Goal: Task Accomplishment & Management: Complete application form

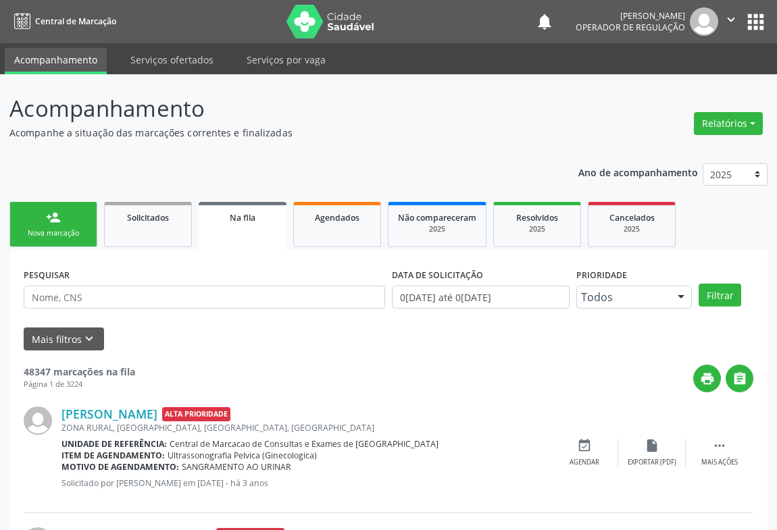
click at [47, 227] on link "person_add Nova marcação" at bounding box center [53, 224] width 88 height 45
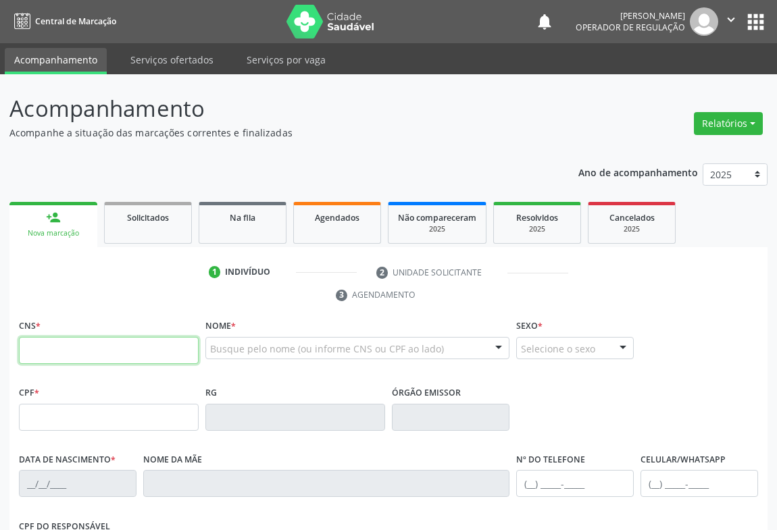
click at [83, 344] on input "text" at bounding box center [109, 350] width 180 height 27
type input "702 8031 9535 8461"
type input "016.617.625-73"
type input "0532283830"
type input "26/02/1971"
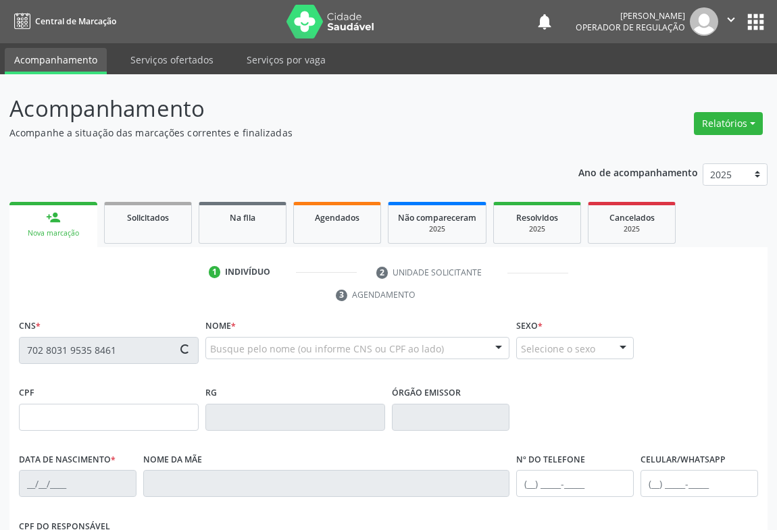
type input "(74) 9101-5521"
type input "S/N"
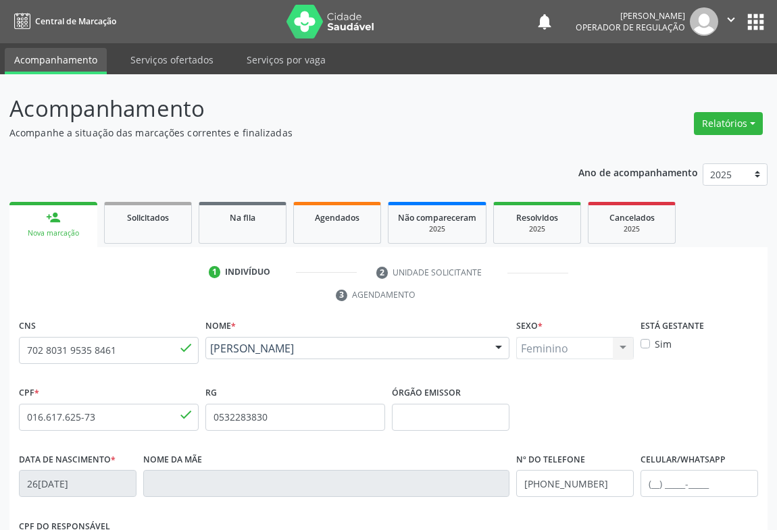
scroll to position [224, 0]
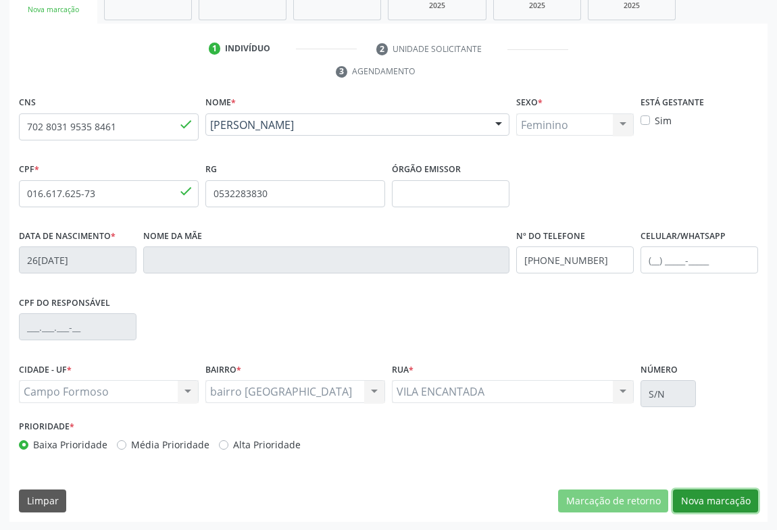
click at [696, 496] on button "Nova marcação" at bounding box center [715, 501] width 85 height 23
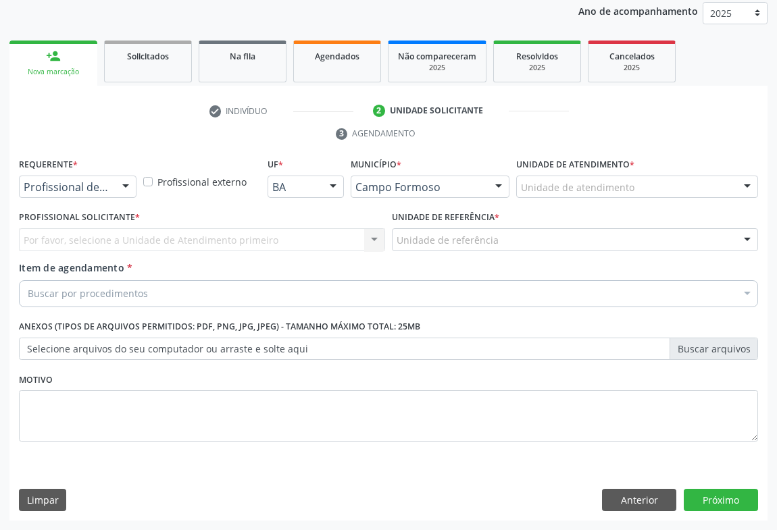
scroll to position [161, 0]
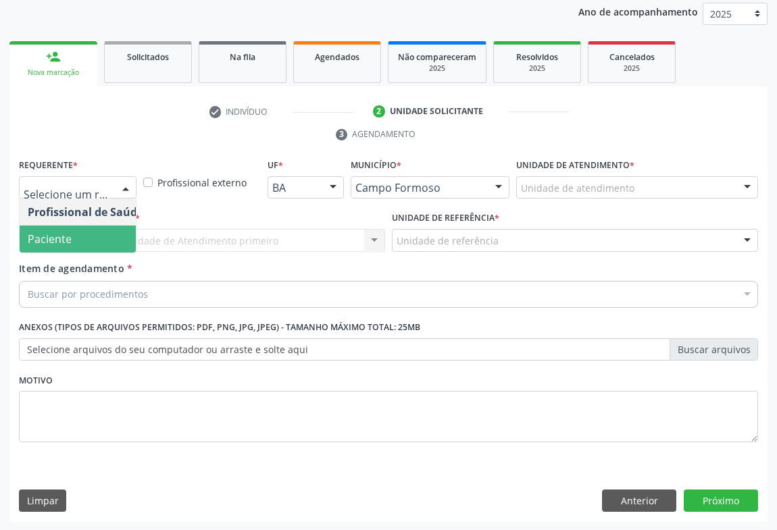
click at [94, 242] on span "Paciente" at bounding box center [86, 239] width 132 height 27
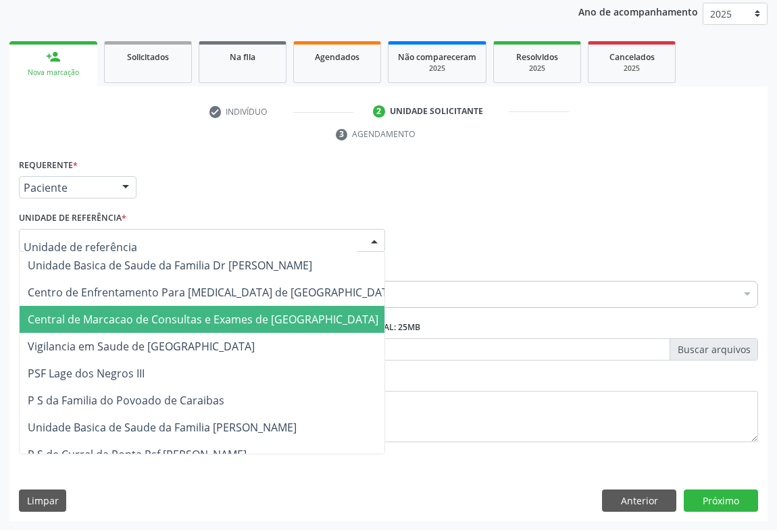
drag, startPoint x: 115, startPoint y: 313, endPoint x: 101, endPoint y: 309, distance: 14.3
click at [115, 314] on span "Central de Marcacao de Consultas e Exames de [GEOGRAPHIC_DATA]" at bounding box center [203, 319] width 351 height 15
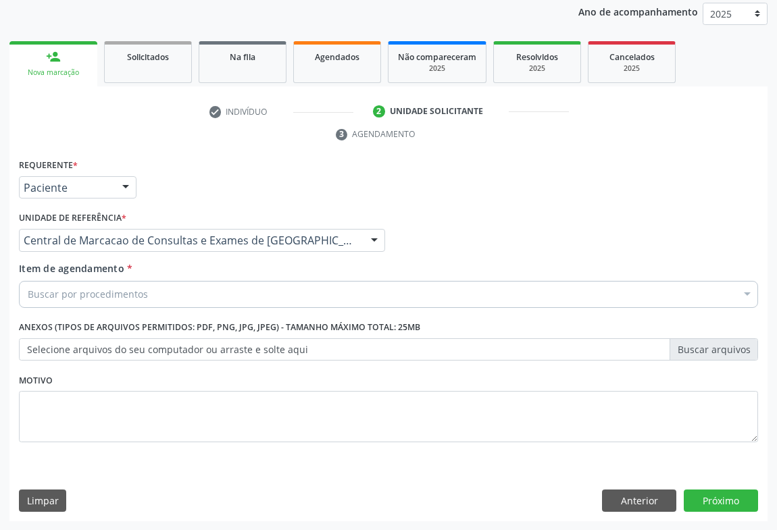
drag, startPoint x: 101, startPoint y: 294, endPoint x: 115, endPoint y: 288, distance: 15.1
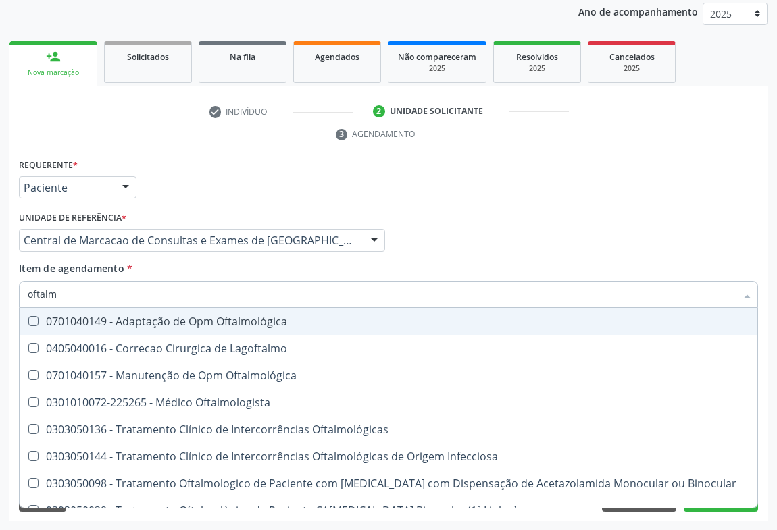
type input "oftalmo"
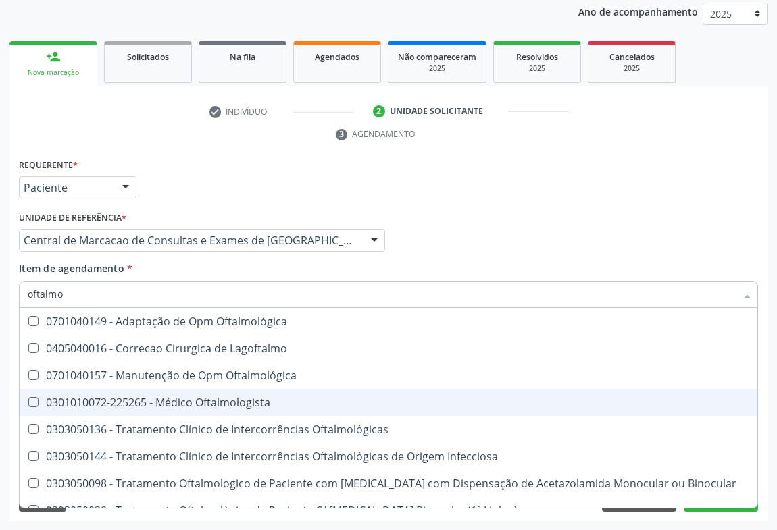
click at [216, 402] on div "0301010072-225265 - Médico Oftalmologista" at bounding box center [388, 402] width 721 height 11
checkbox Oftalmologista "true"
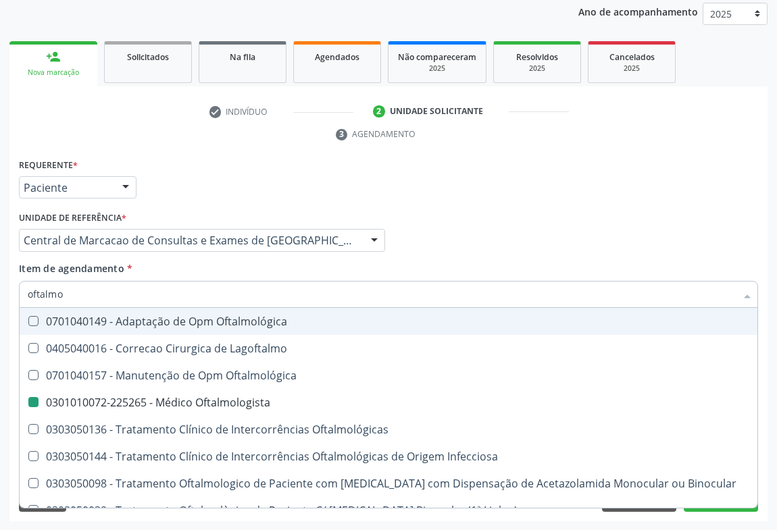
click at [723, 269] on div "Item de agendamento * oftalmo Desfazer seleção 0701040149 - Adaptação de Opm Of…" at bounding box center [388, 282] width 739 height 43
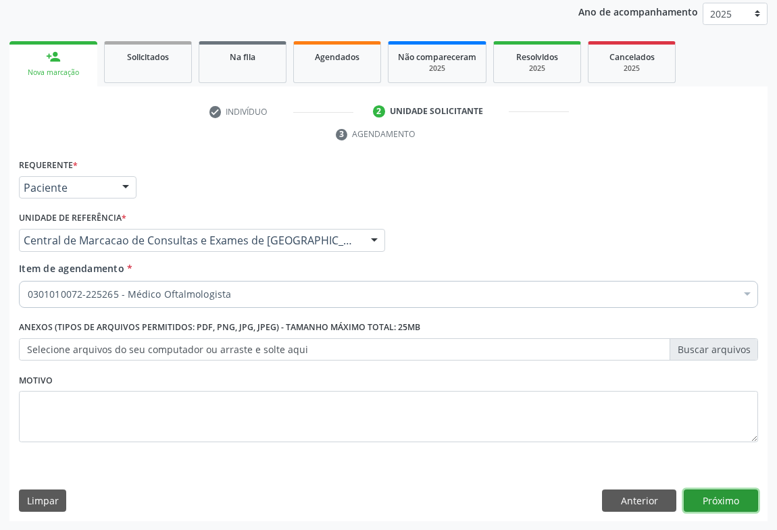
click at [701, 504] on button "Próximo" at bounding box center [720, 501] width 74 height 23
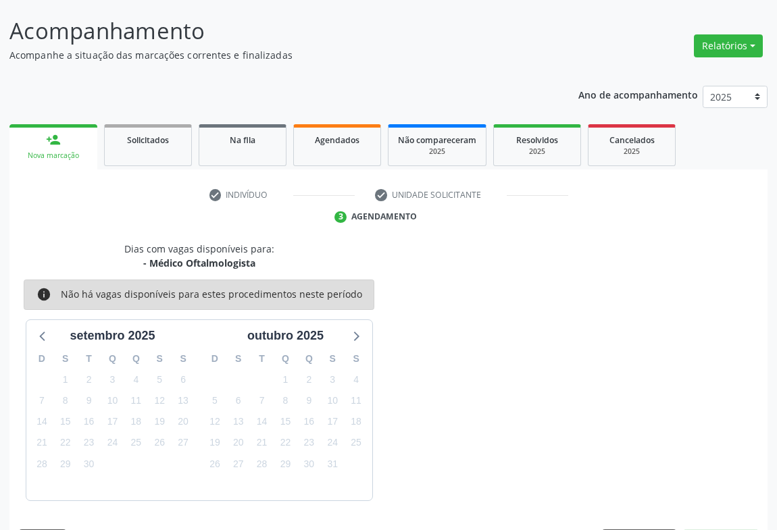
scroll to position [118, 0]
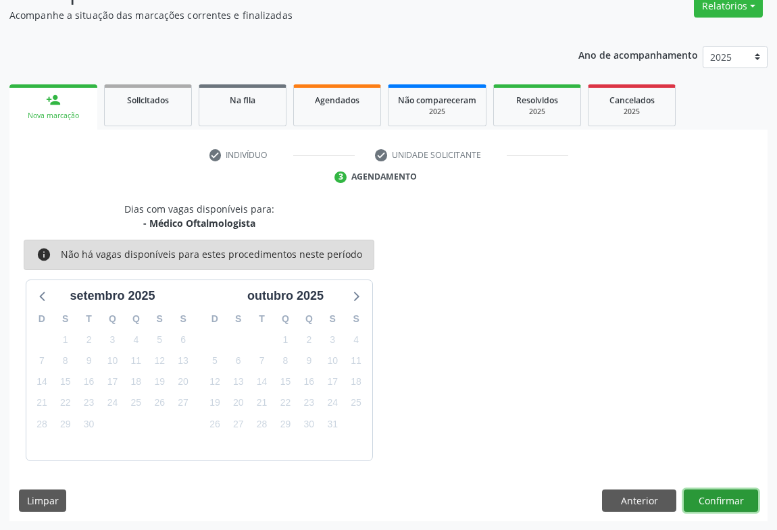
click at [708, 495] on button "Confirmar" at bounding box center [720, 501] width 74 height 23
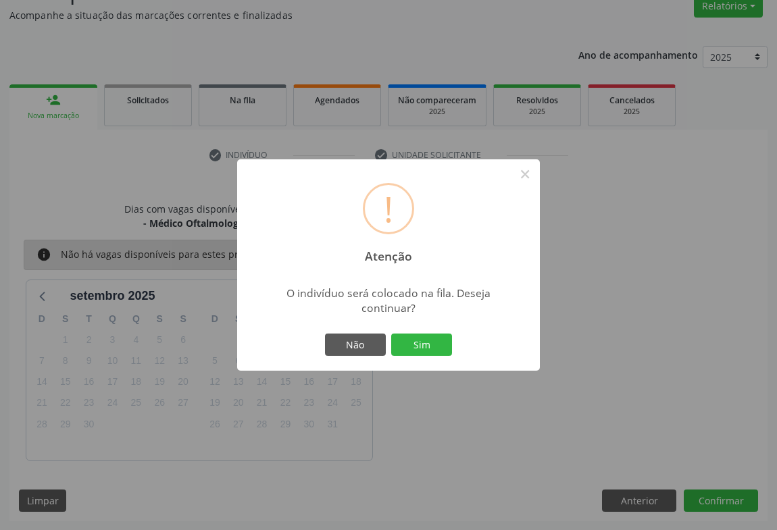
click at [391, 334] on button "Sim" at bounding box center [421, 345] width 61 height 23
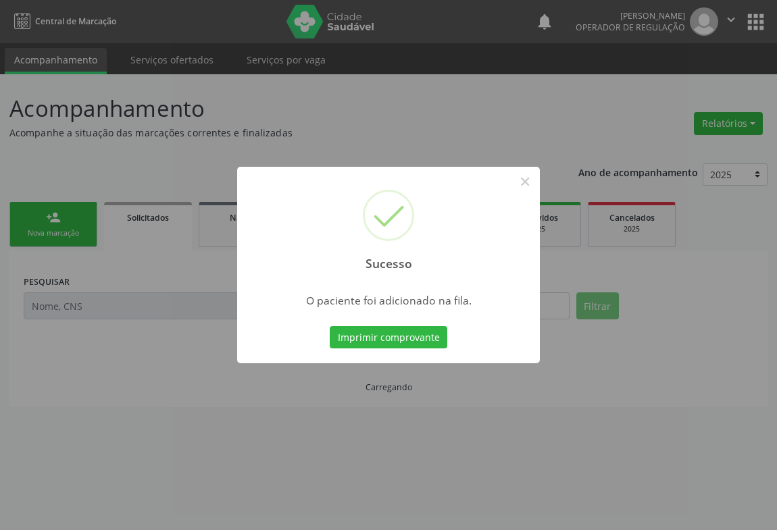
scroll to position [0, 0]
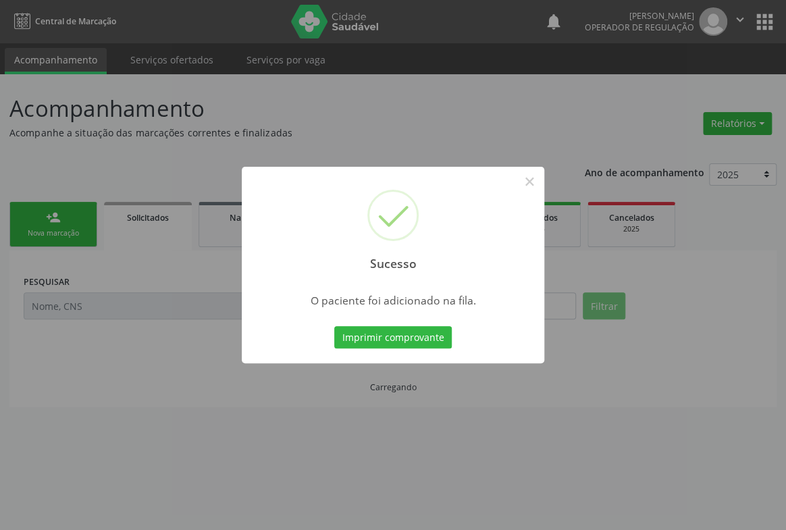
click at [334, 326] on button "Imprimir comprovante" at bounding box center [393, 337] width 118 height 23
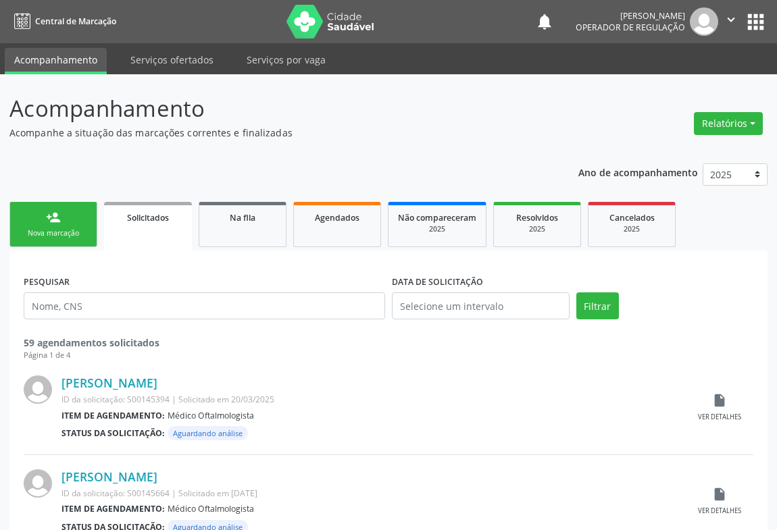
click at [61, 216] on link "person_add Nova marcação" at bounding box center [53, 224] width 88 height 45
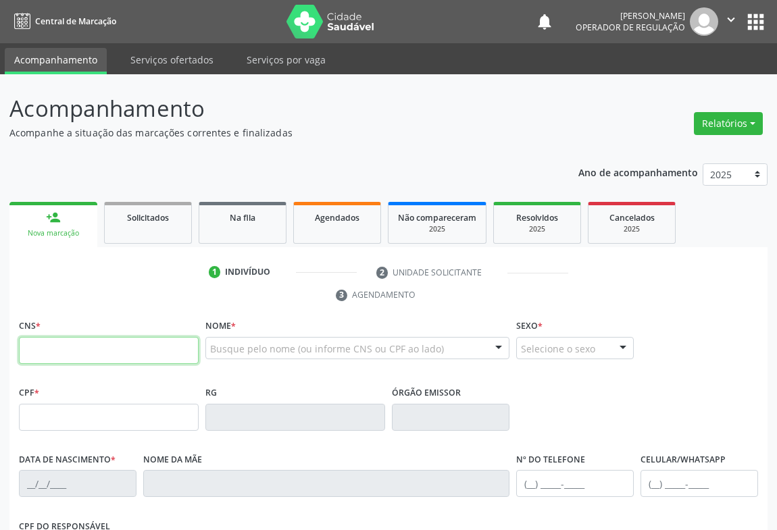
click at [51, 348] on input "text" at bounding box center [109, 350] width 180 height 27
type input "706 0098 3471 6447"
type input "354341947"
type input "14/03/1955"
type input "(74) 99810-3831"
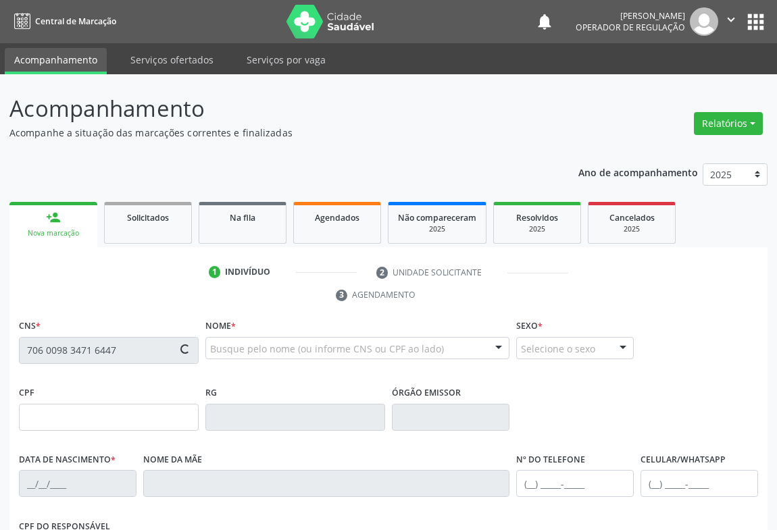
type input "SN"
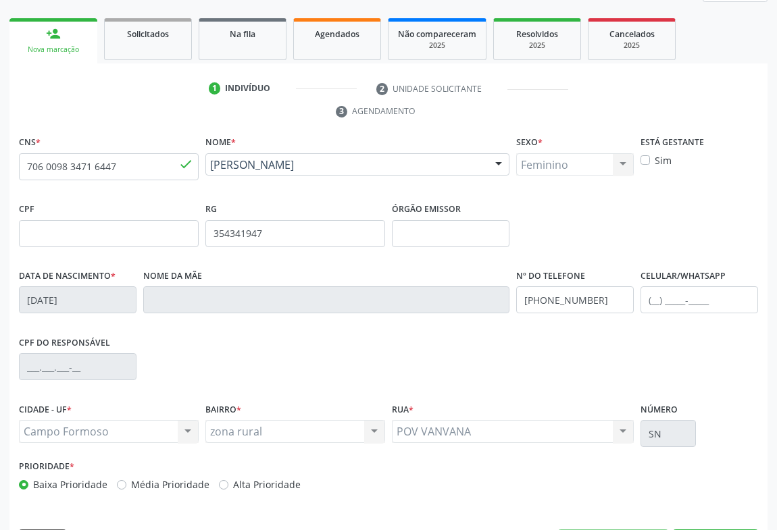
scroll to position [224, 0]
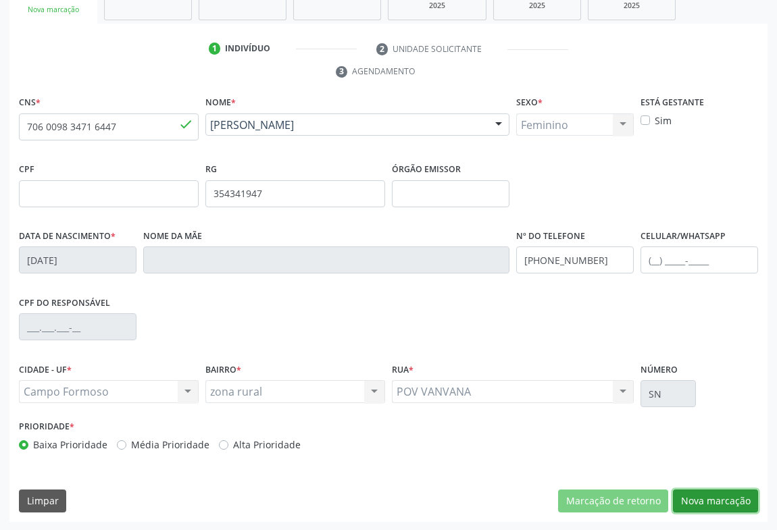
click at [706, 493] on button "Nova marcação" at bounding box center [715, 501] width 85 height 23
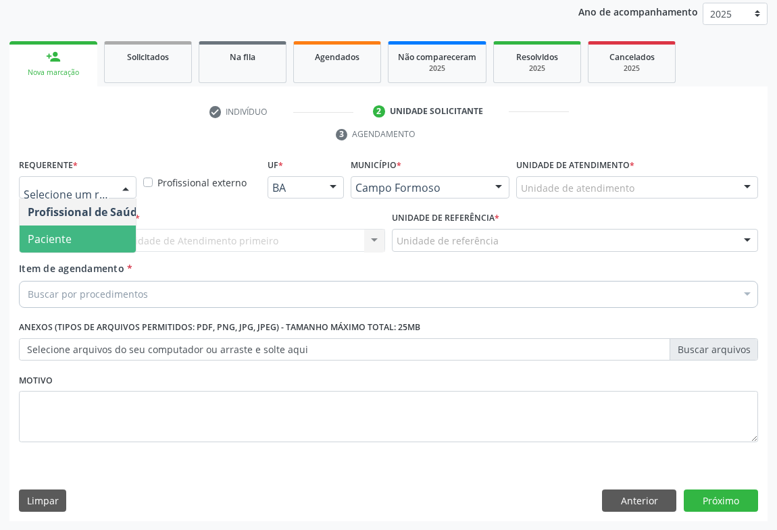
click at [97, 244] on span "Paciente" at bounding box center [86, 239] width 132 height 27
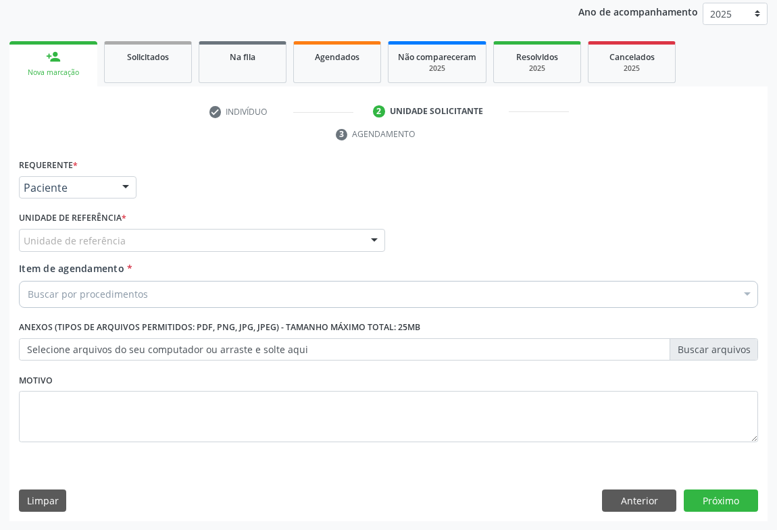
click at [197, 240] on div "Unidade de referência" at bounding box center [202, 240] width 366 height 23
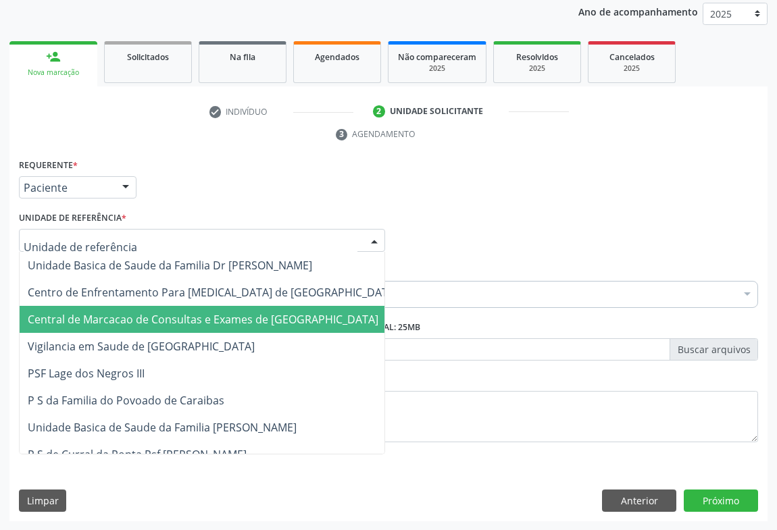
click at [192, 313] on span "Central de Marcacao de Consultas e Exames de [GEOGRAPHIC_DATA]" at bounding box center [203, 319] width 351 height 15
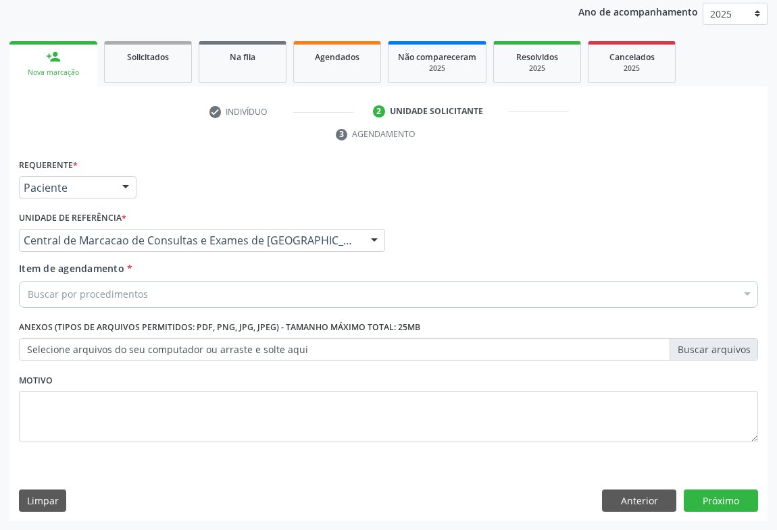
click at [172, 292] on div "Buscar por procedimentos" at bounding box center [388, 294] width 739 height 27
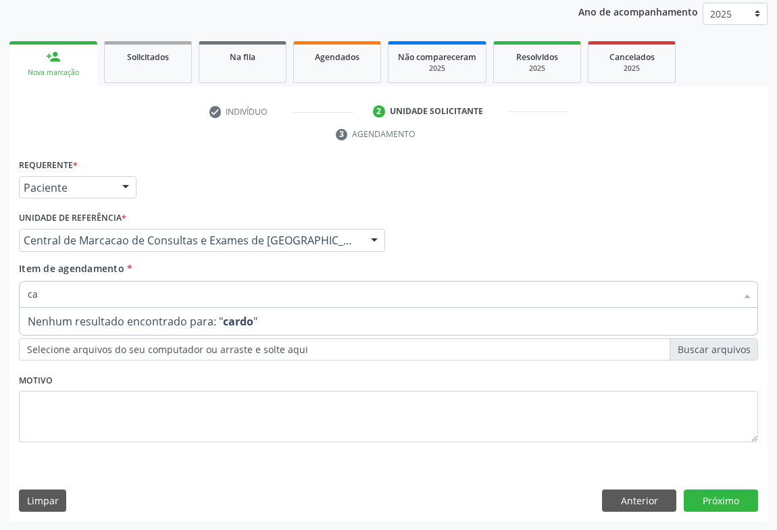
type input "c"
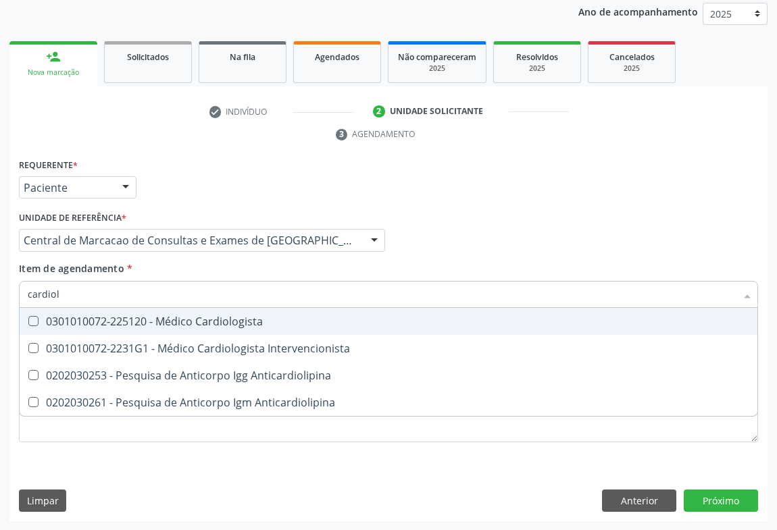
type input "cardiolo"
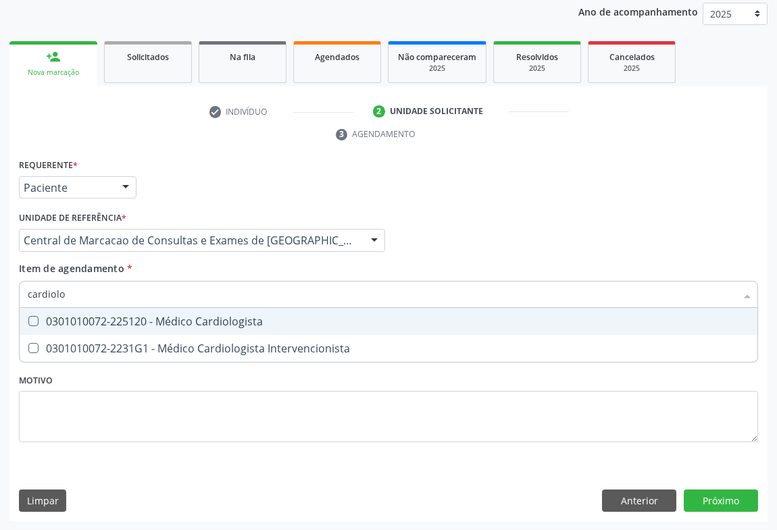
click at [199, 318] on div "0301010072-225120 - Médico Cardiologista" at bounding box center [388, 321] width 721 height 11
checkbox Cardiologista "true"
click at [199, 285] on input "cardiolo" at bounding box center [382, 294] width 708 height 27
type input "o"
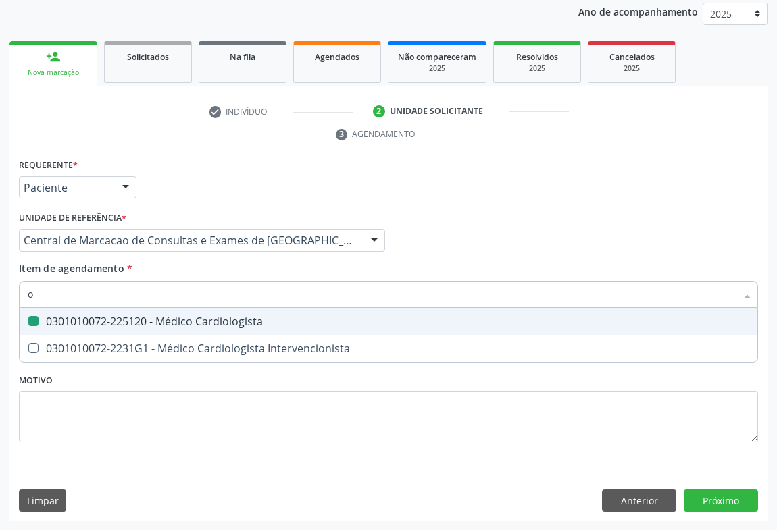
checkbox Cardiologista "false"
type input "otorrino"
drag, startPoint x: 223, startPoint y: 320, endPoint x: 0, endPoint y: 186, distance: 260.2
click at [222, 320] on div "0301010072-225275 - Médico Otorrinolaringologista" at bounding box center [388, 321] width 721 height 11
checkbox Otorrinolaringologista "true"
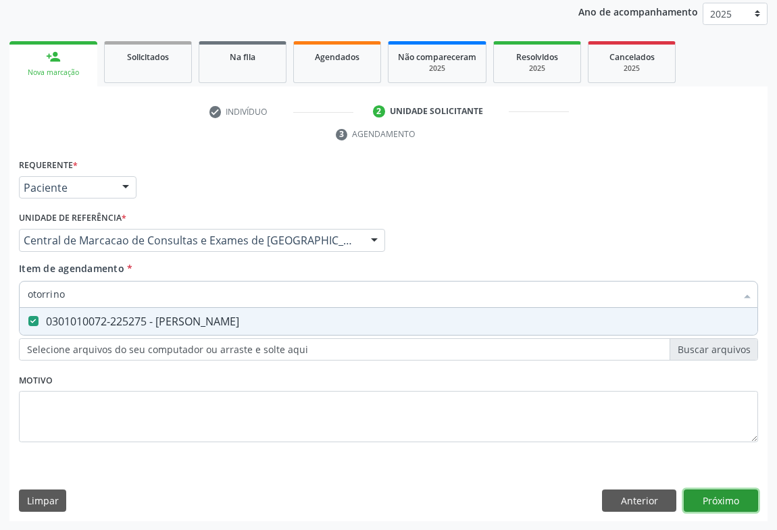
click at [720, 498] on div "Requerente * Paciente Profissional de Saúde Paciente Nenhum resultado encontrad…" at bounding box center [388, 338] width 758 height 367
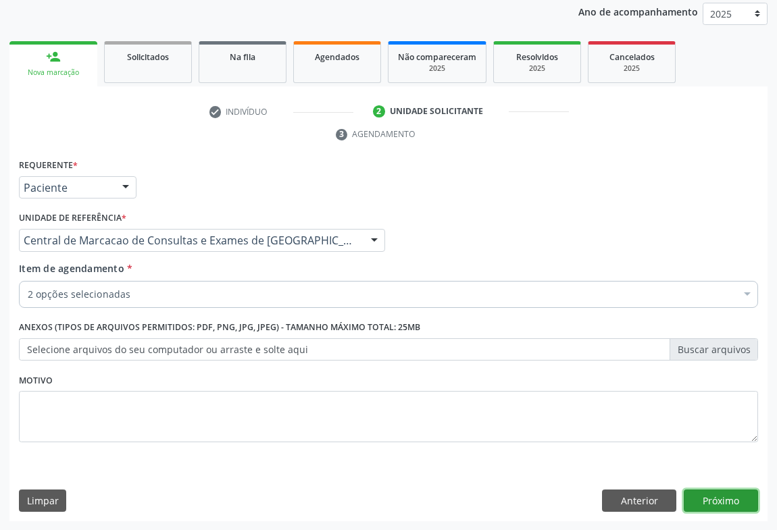
click at [698, 500] on button "Próximo" at bounding box center [720, 501] width 74 height 23
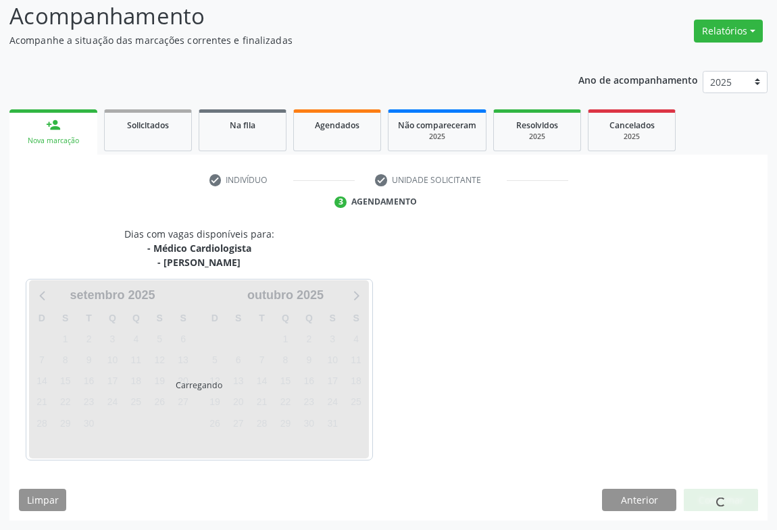
scroll to position [132, 0]
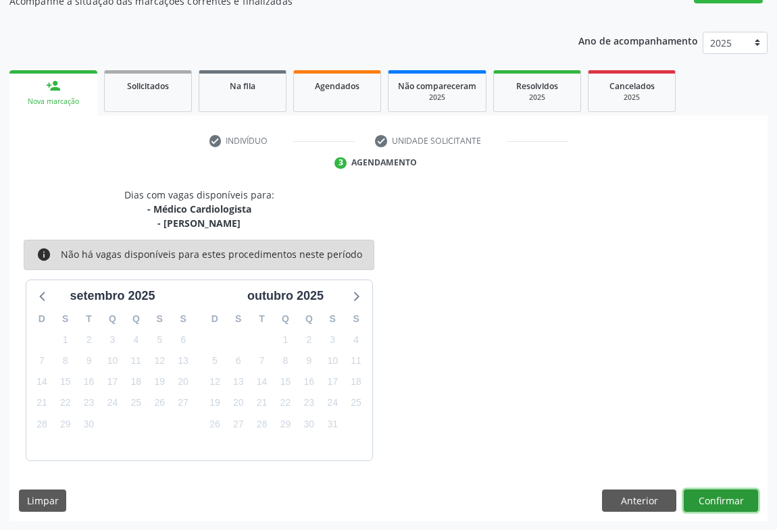
click at [731, 494] on button "Confirmar" at bounding box center [720, 501] width 74 height 23
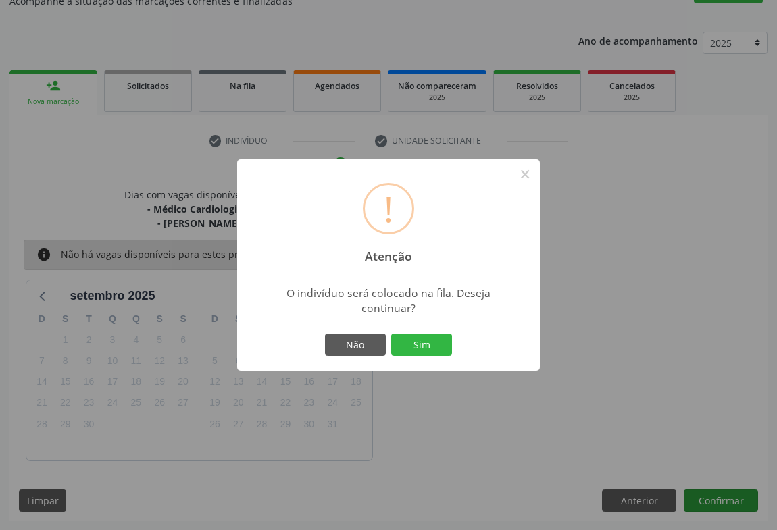
click at [391, 334] on button "Sim" at bounding box center [421, 345] width 61 height 23
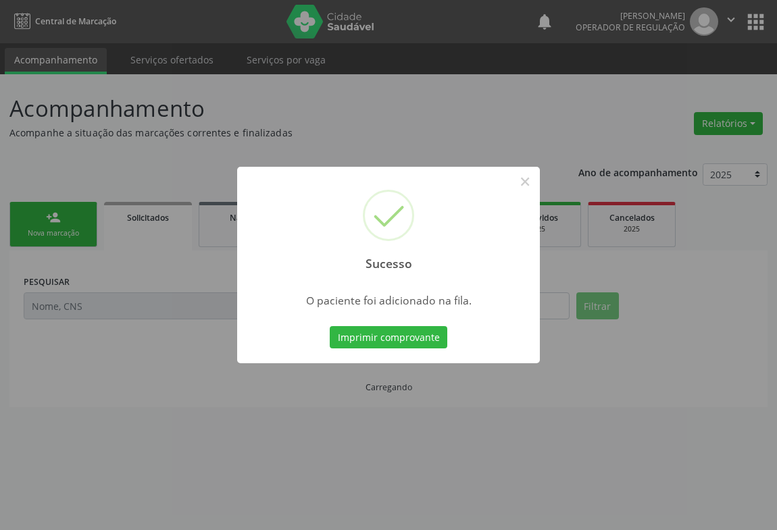
scroll to position [0, 0]
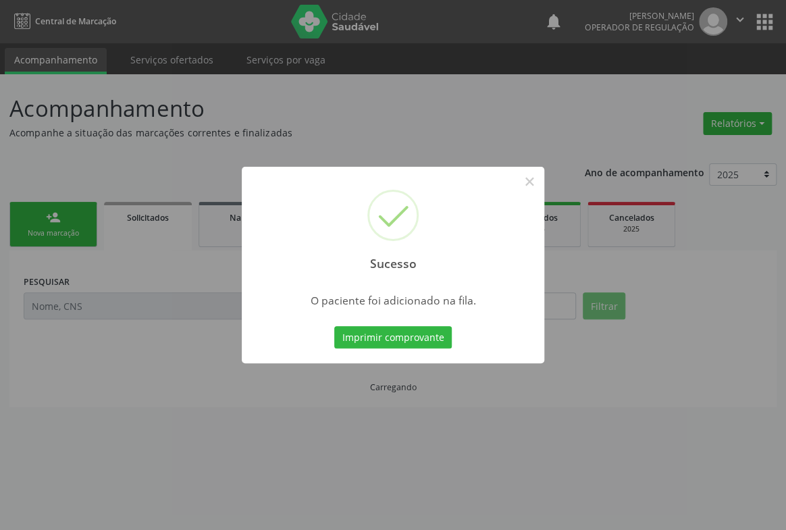
click at [334, 326] on button "Imprimir comprovante" at bounding box center [393, 337] width 118 height 23
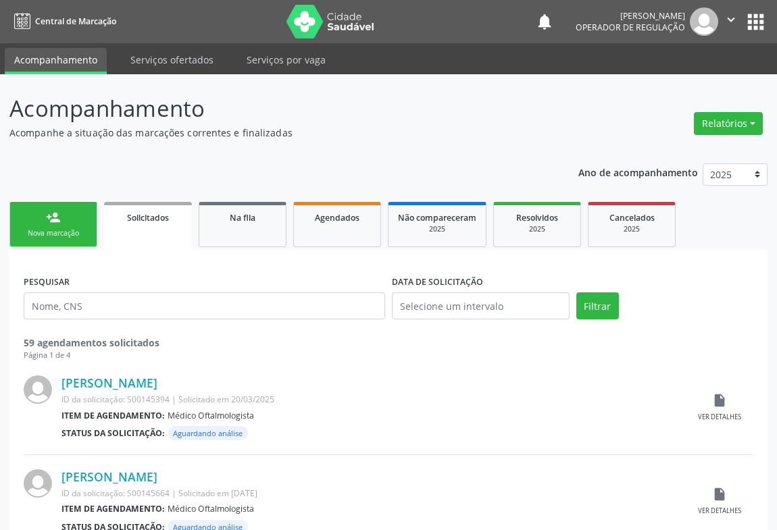
click at [49, 216] on div "person_add" at bounding box center [53, 217] width 15 height 15
click at [50, 215] on div "person_add" at bounding box center [53, 217] width 15 height 15
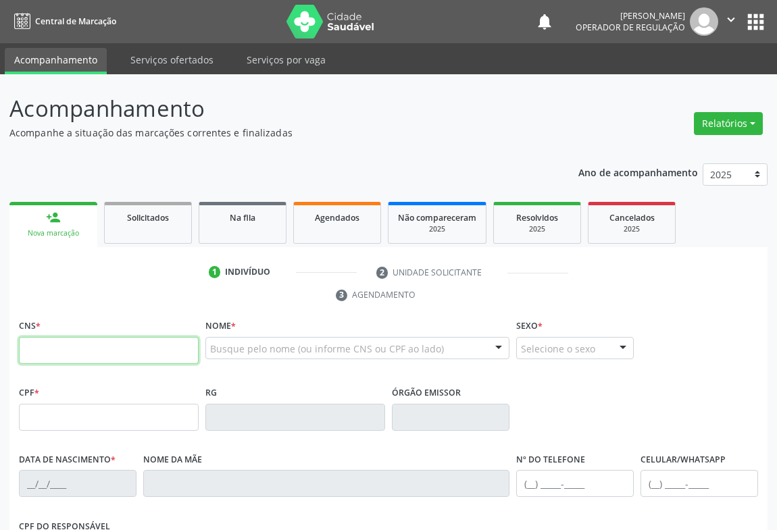
click at [62, 345] on input "text" at bounding box center [109, 350] width 180 height 27
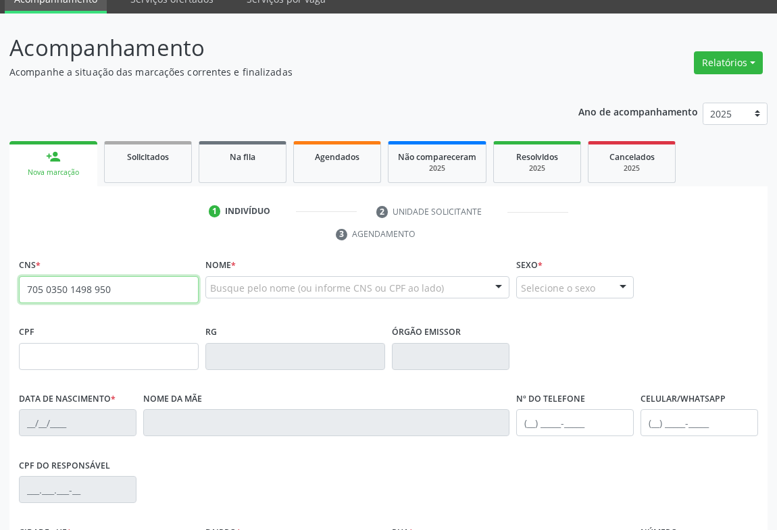
scroll to position [122, 0]
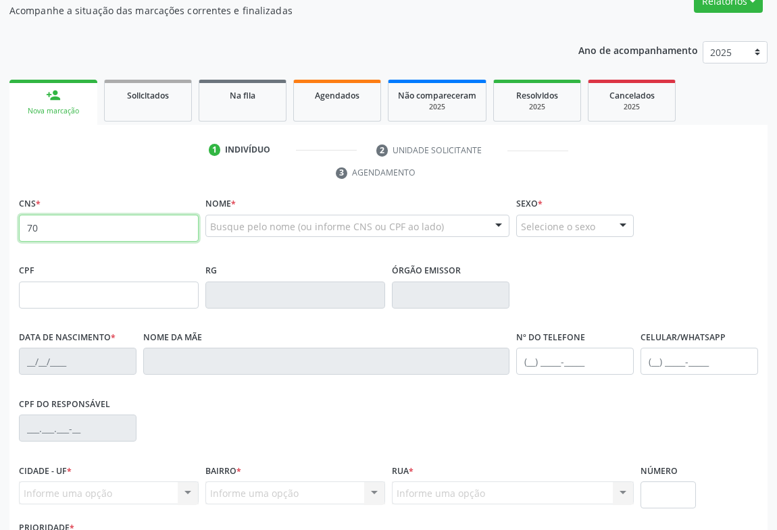
type input "7"
type input "700 5035 0149 8950"
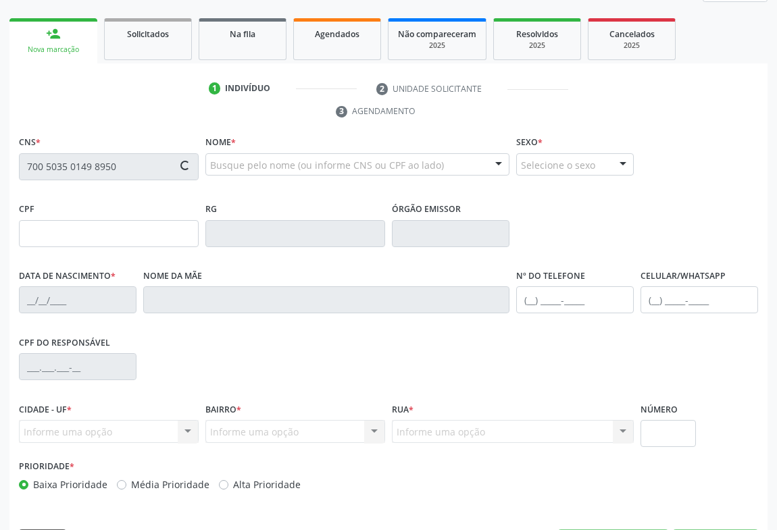
type input "0301948810"
type input "07/03/1961"
type input "(74) 99810-3831"
type input "(74) 99135-2147"
type input "S/N"
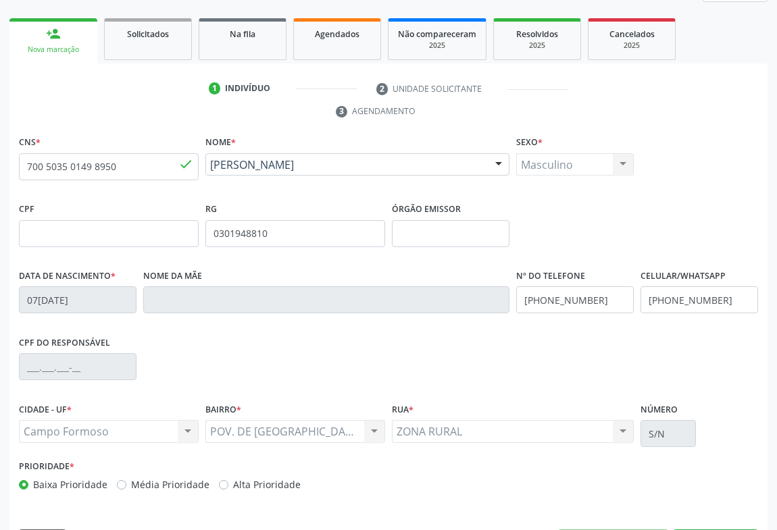
scroll to position [224, 0]
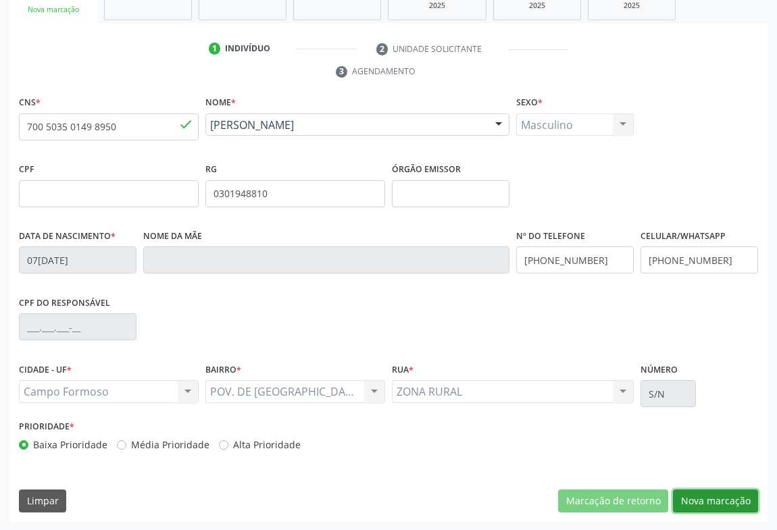
click at [709, 495] on button "Nova marcação" at bounding box center [715, 501] width 85 height 23
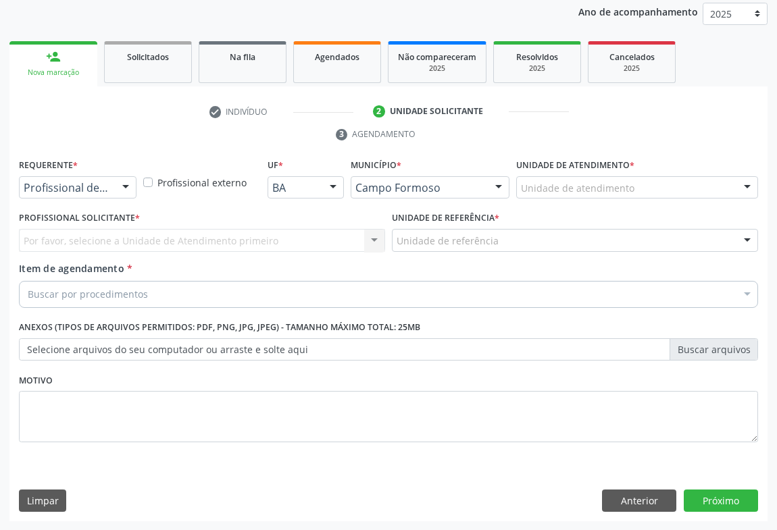
drag, startPoint x: 99, startPoint y: 194, endPoint x: 86, endPoint y: 255, distance: 62.1
click at [99, 195] on div "Profissional de Saúde" at bounding box center [78, 187] width 118 height 23
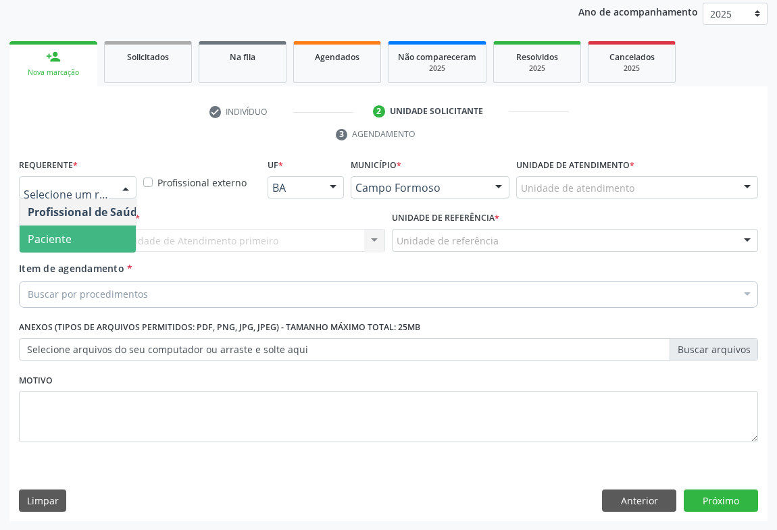
click at [84, 242] on span "Paciente" at bounding box center [86, 239] width 132 height 27
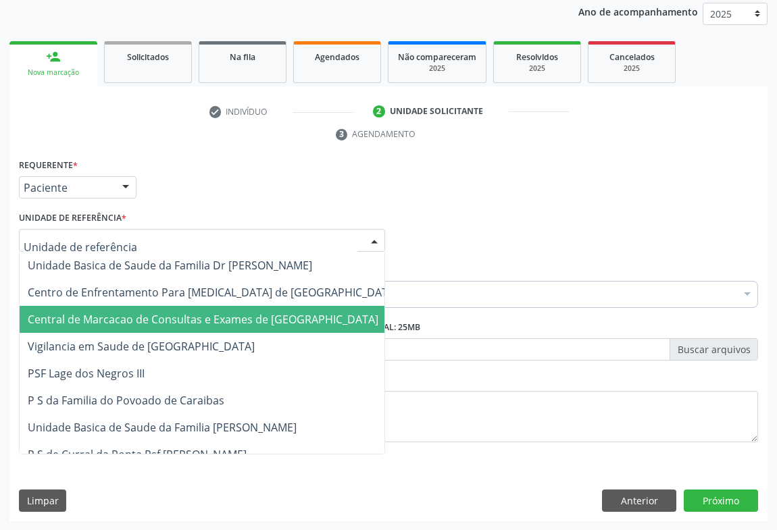
click at [119, 313] on span "Central de Marcacao de Consultas e Exames de [GEOGRAPHIC_DATA]" at bounding box center [203, 319] width 351 height 15
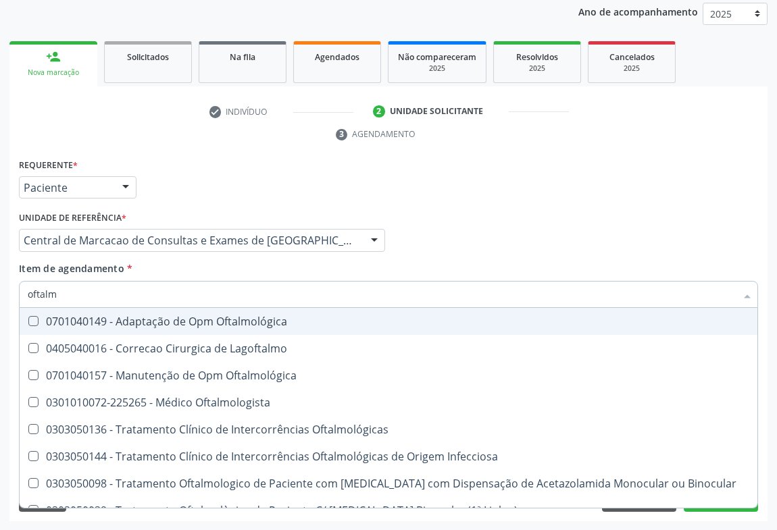
type input "oftalmo"
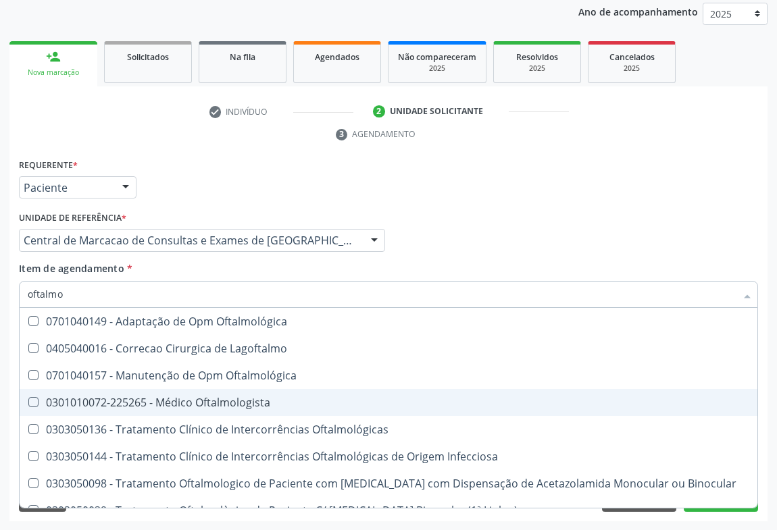
click at [209, 397] on div "0301010072-225265 - Médico Oftalmologista" at bounding box center [388, 402] width 721 height 11
checkbox Oftalmologista "true"
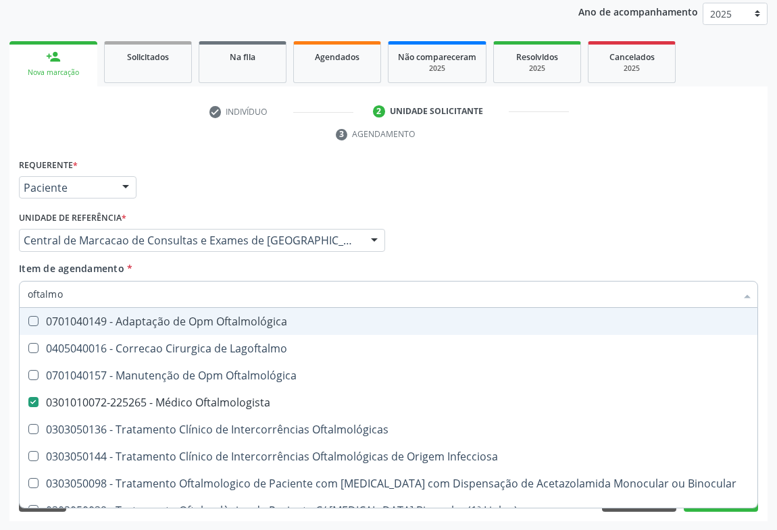
click at [132, 297] on input "oftalmo" at bounding box center [382, 294] width 708 height 27
type input "l"
checkbox Oftalmologista "false"
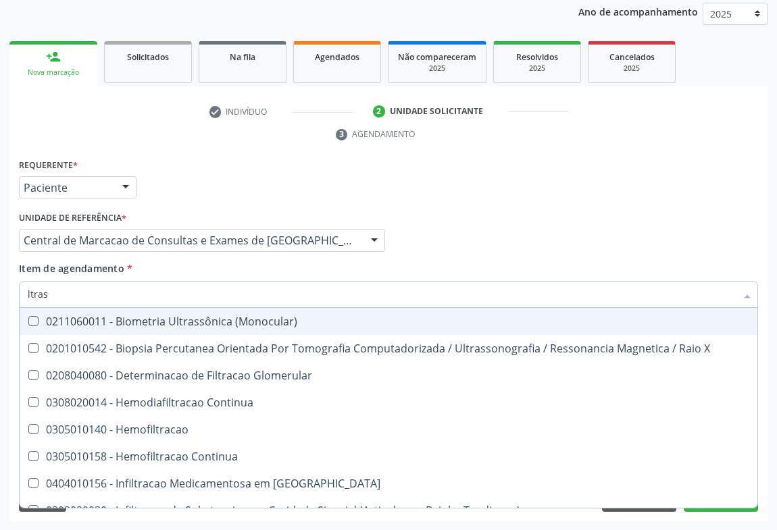
type input "ltrass"
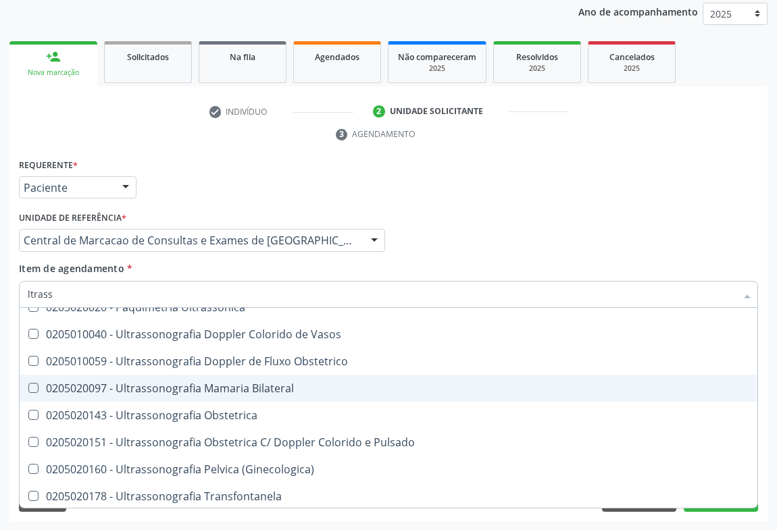
scroll to position [184, 0]
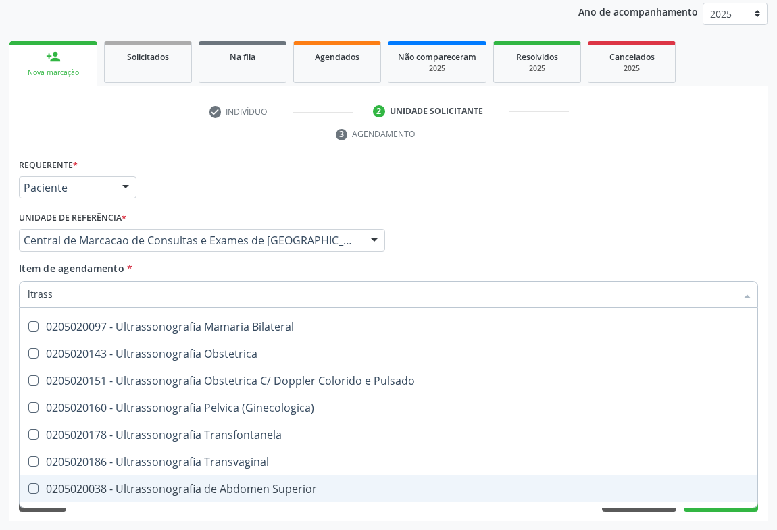
click at [241, 476] on span "0205020038 - Ultrassonografia de Abdomen Superior" at bounding box center [388, 488] width 737 height 27
checkbox Superior "true"
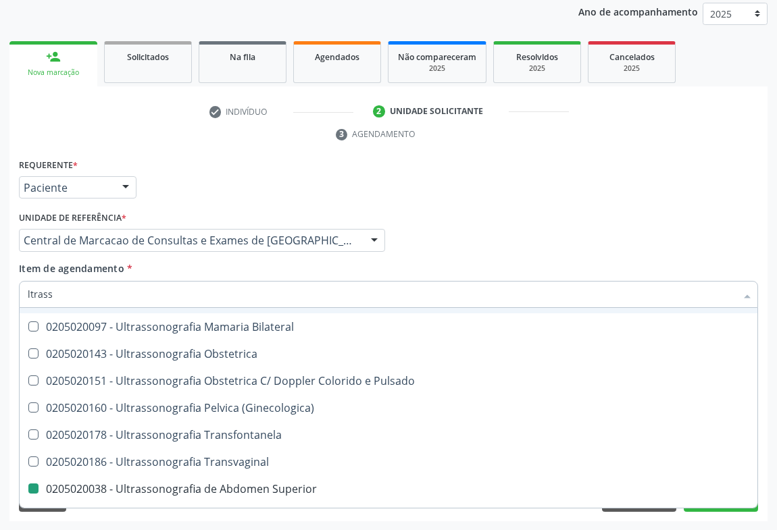
click at [500, 257] on div "Profissional Solicitante Por favor, selecione a Unidade de Atendimento primeiro…" at bounding box center [389, 234] width 746 height 53
checkbox X "true"
checkbox \(Pletismografia\) "true"
checkbox Superior "false"
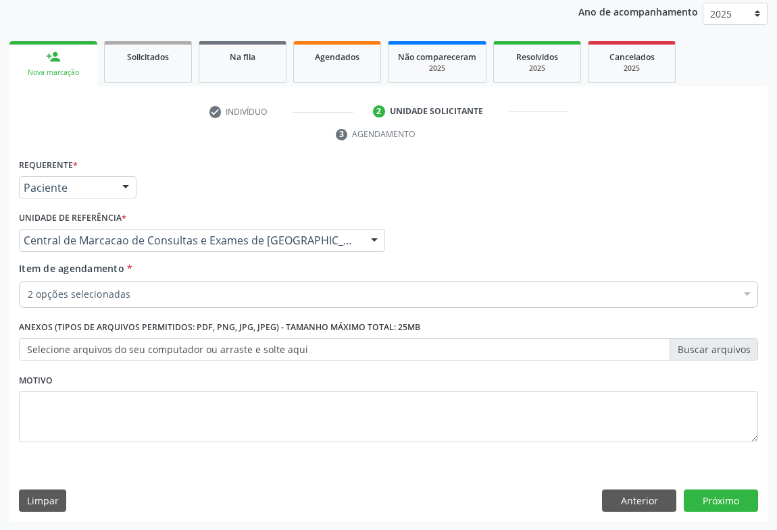
scroll to position [0, 0]
click at [716, 495] on button "Próximo" at bounding box center [720, 501] width 74 height 23
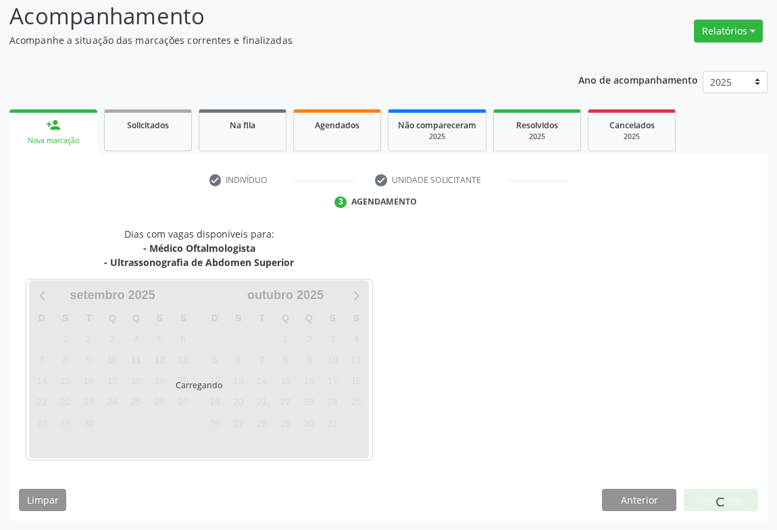
scroll to position [132, 0]
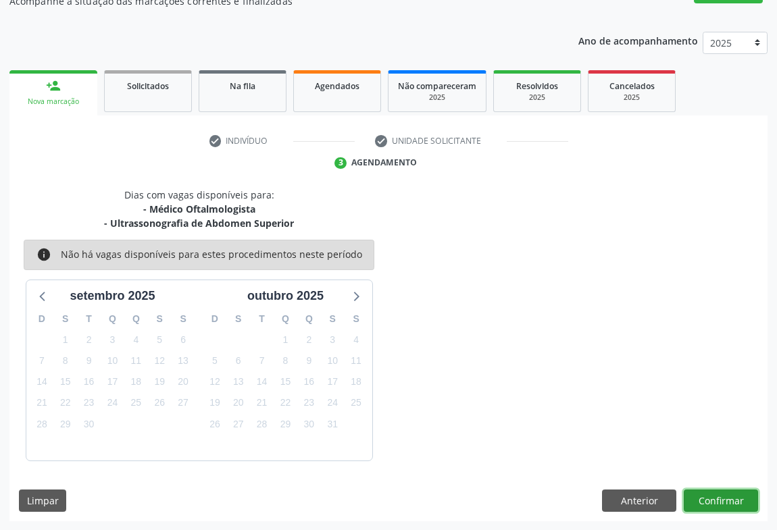
click at [716, 498] on button "Confirmar" at bounding box center [720, 501] width 74 height 23
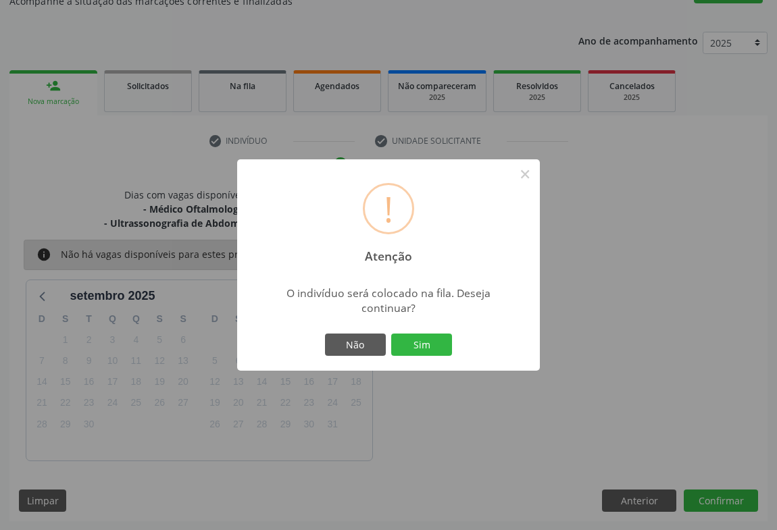
click at [391, 334] on button "Sim" at bounding box center [421, 345] width 61 height 23
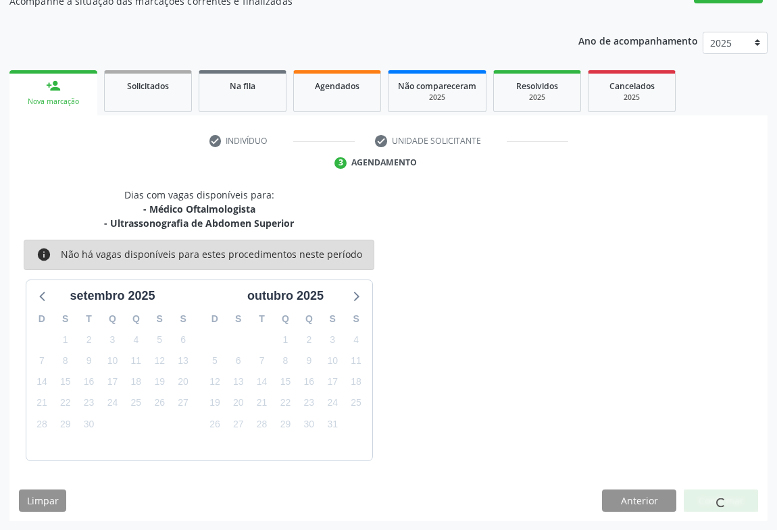
scroll to position [0, 0]
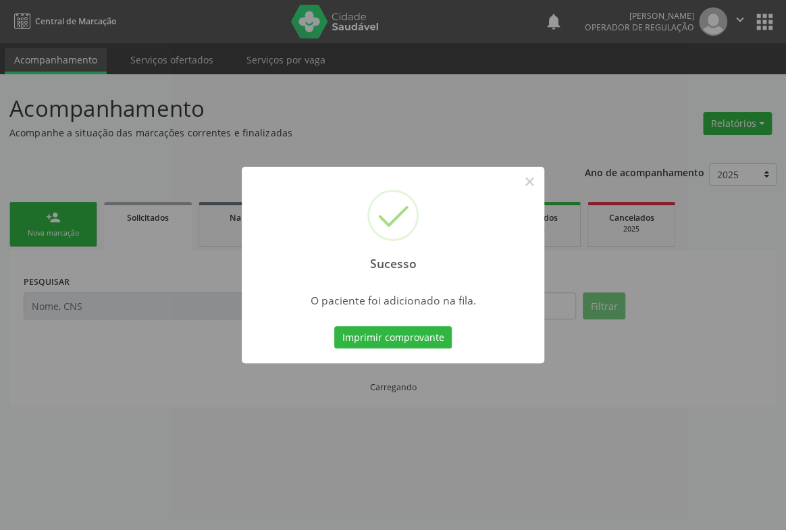
click at [334, 326] on button "Imprimir comprovante" at bounding box center [393, 337] width 118 height 23
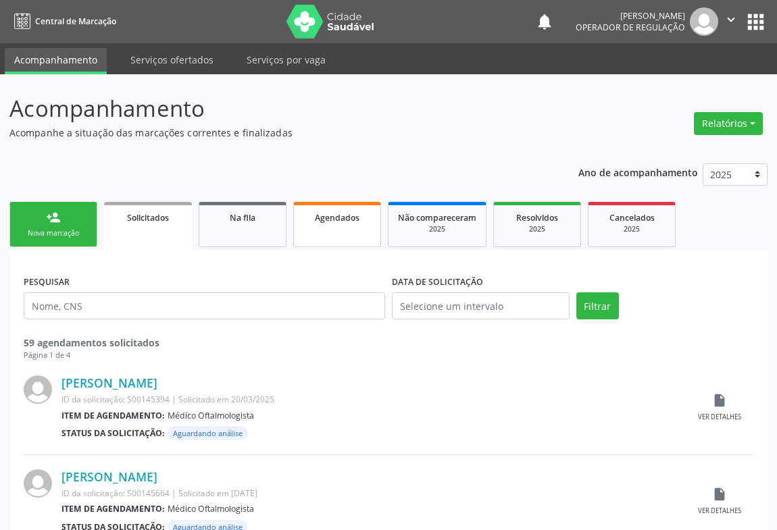
click at [328, 212] on span "Agendados" at bounding box center [337, 217] width 45 height 11
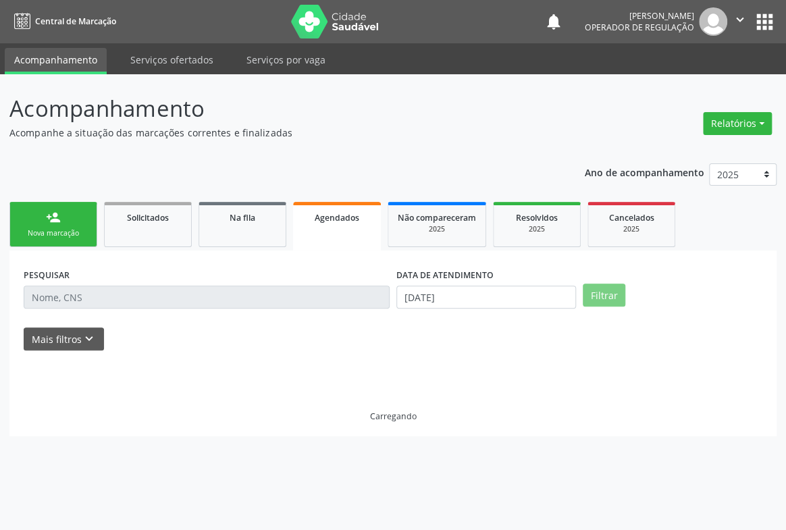
click at [328, 212] on span "Agendados" at bounding box center [337, 217] width 45 height 11
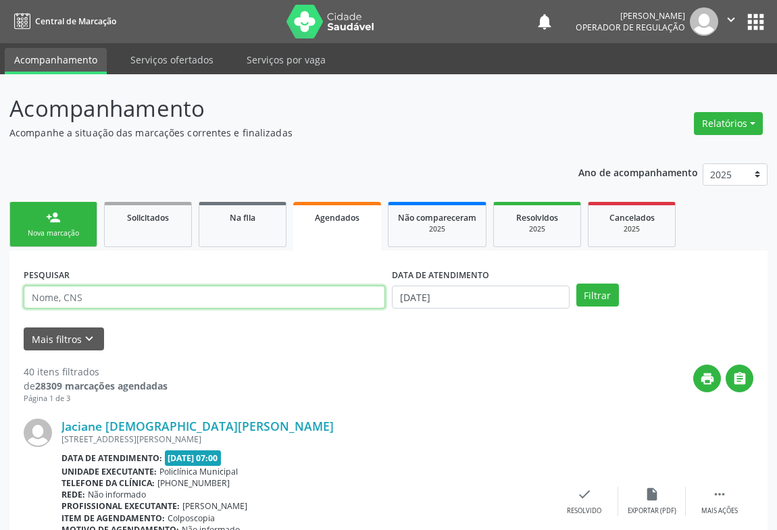
click at [79, 296] on input "text" at bounding box center [204, 297] width 361 height 23
type input "706202006824068"
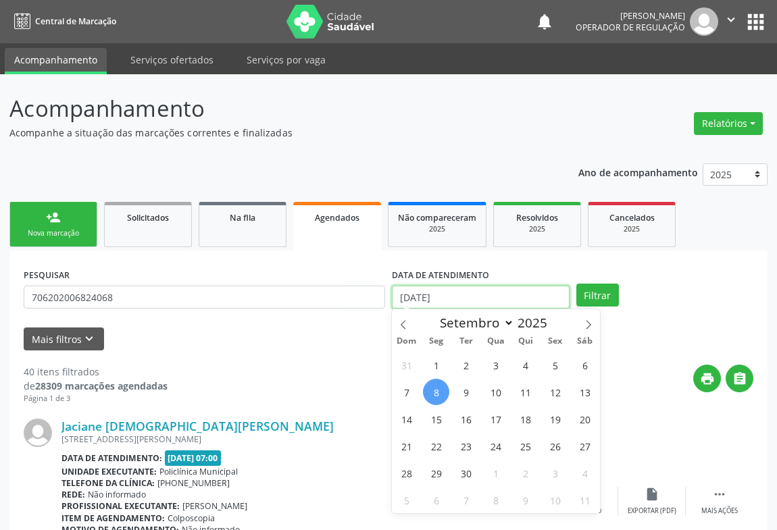
click at [487, 303] on input "08/09/2025" at bounding box center [481, 297] width 178 height 23
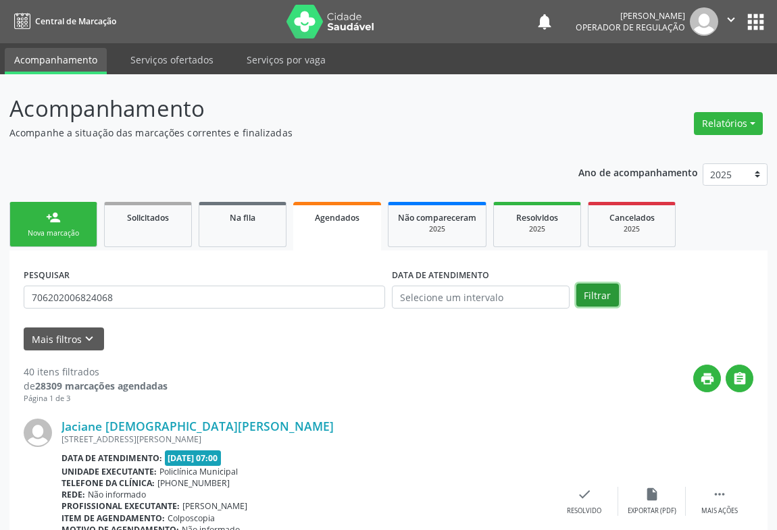
click at [597, 292] on button "Filtrar" at bounding box center [597, 295] width 43 height 23
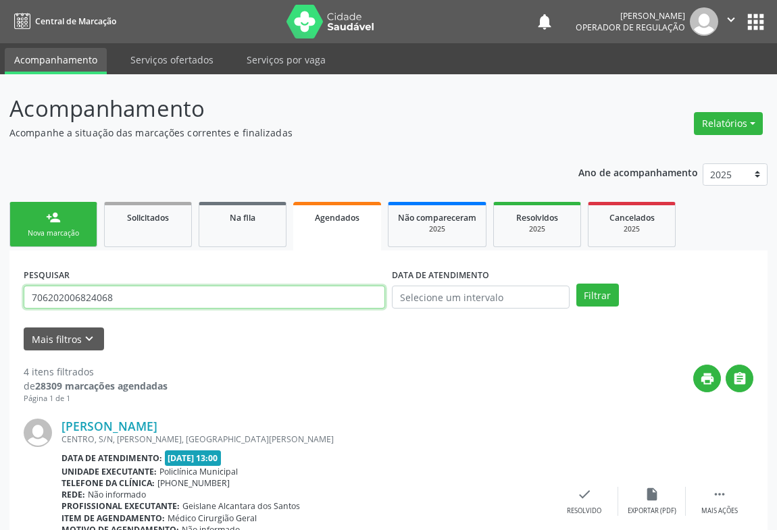
drag, startPoint x: 124, startPoint y: 293, endPoint x: 0, endPoint y: 296, distance: 123.6
click at [523, 212] on span "Resolvidos" at bounding box center [537, 217] width 42 height 11
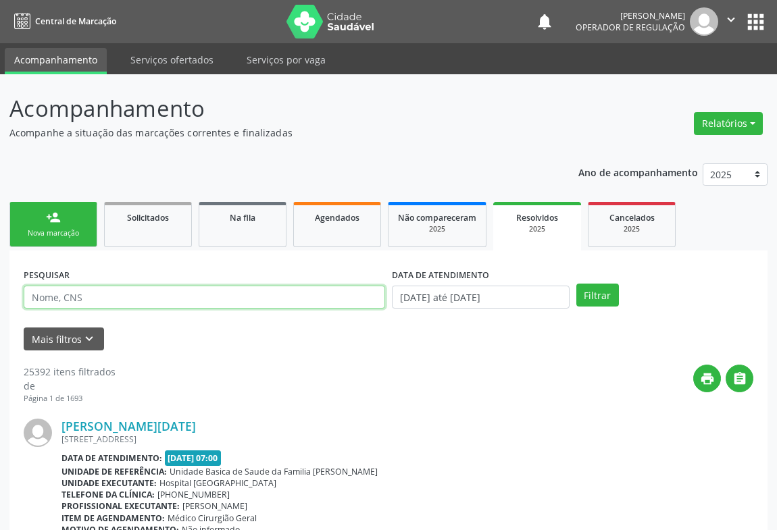
click at [199, 299] on input "text" at bounding box center [204, 297] width 361 height 23
paste input "706202006824068"
type input "706202006824068"
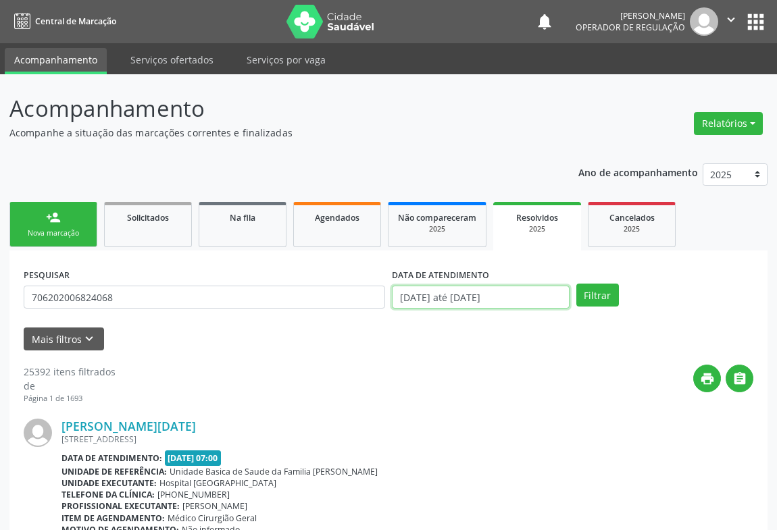
click at [532, 299] on input "01/01/2025 até 08/09/2025" at bounding box center [481, 297] width 178 height 23
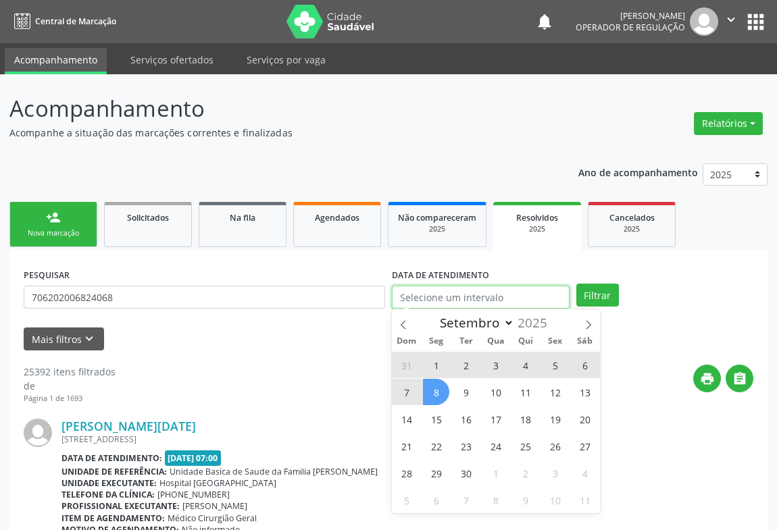
select select "0"
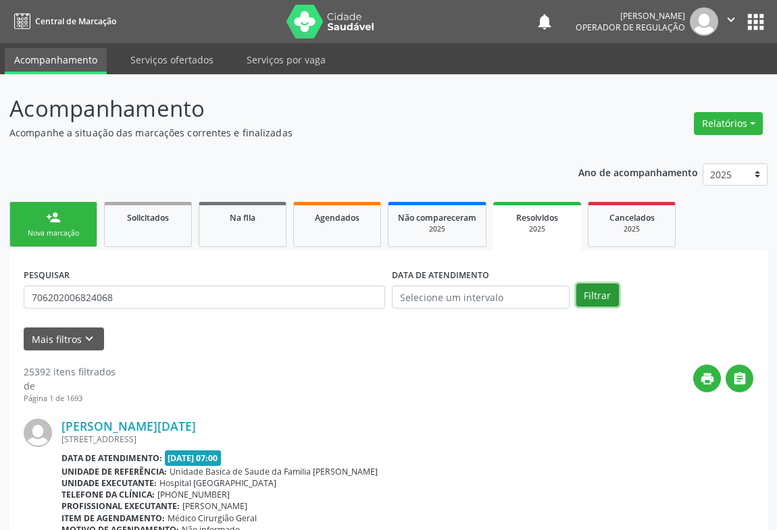
click at [599, 297] on button "Filtrar" at bounding box center [597, 295] width 43 height 23
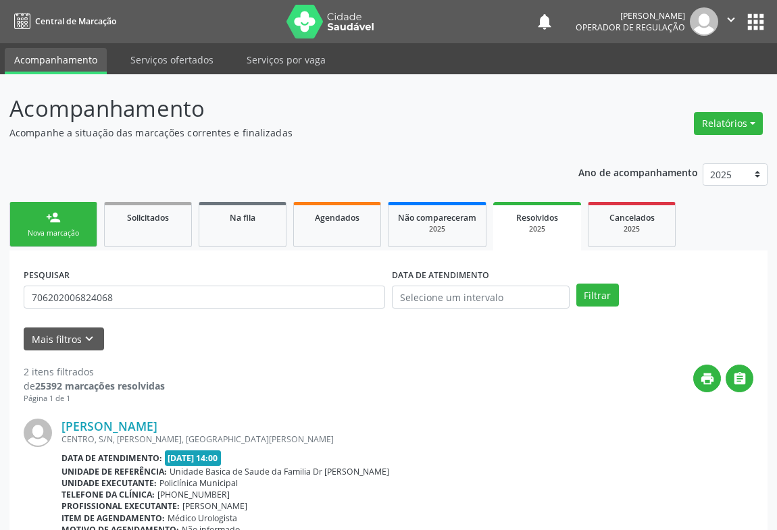
click at [69, 221] on link "person_add Nova marcação" at bounding box center [53, 224] width 88 height 45
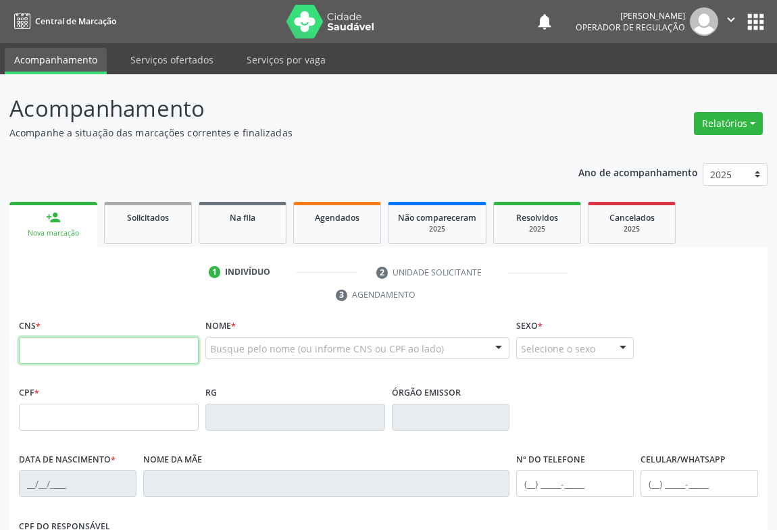
click at [115, 348] on input "text" at bounding box center [109, 350] width 180 height 27
paste input "706 2020 0682 4068"
type input "706 2020 0682 4068"
type input "0143924109"
type input "10/01/1951"
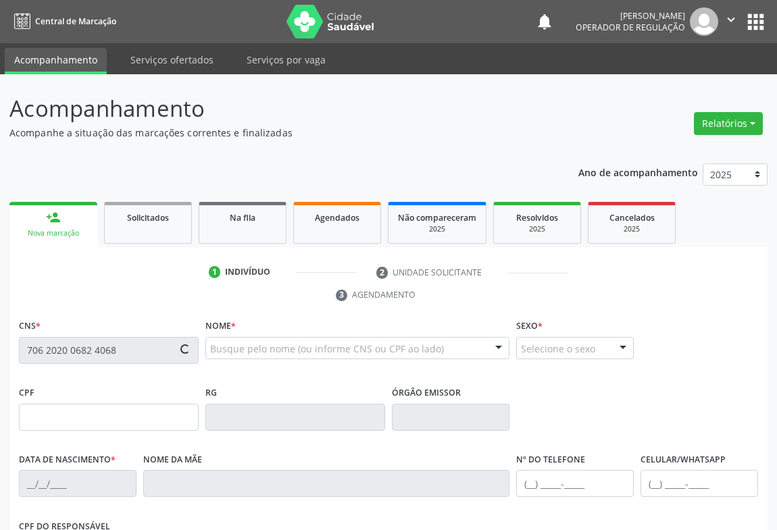
type input "(74) 98855-4846"
type input "(74) 98822-6415"
type input "109.106.975-15"
type input "S/N"
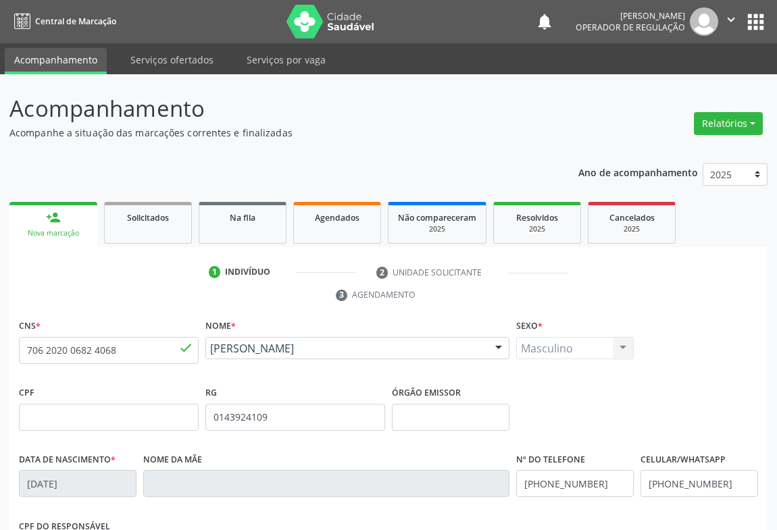
scroll to position [224, 0]
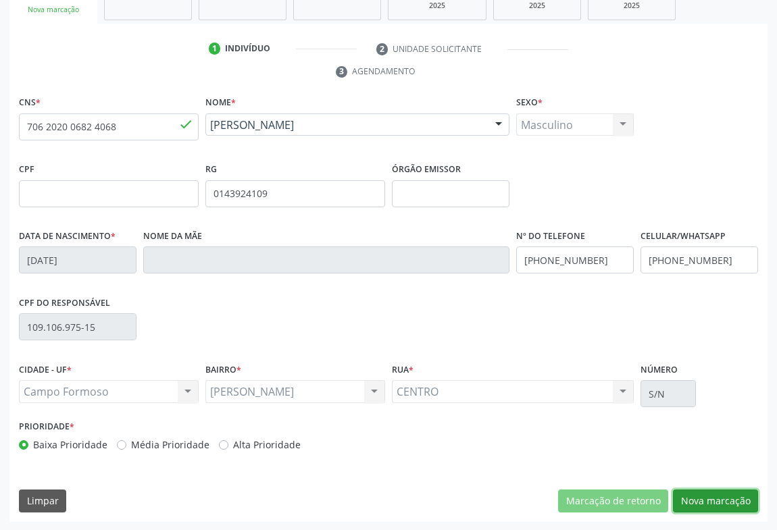
click at [722, 500] on button "Nova marcação" at bounding box center [715, 501] width 85 height 23
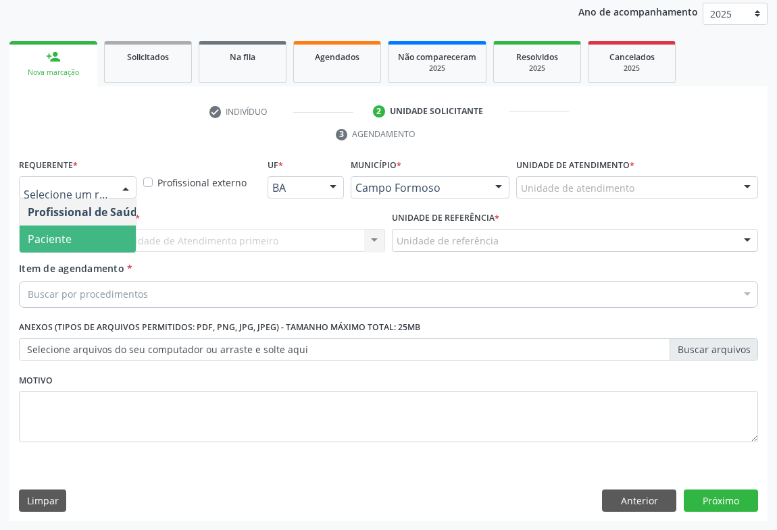
click at [95, 240] on span "Paciente" at bounding box center [86, 239] width 132 height 27
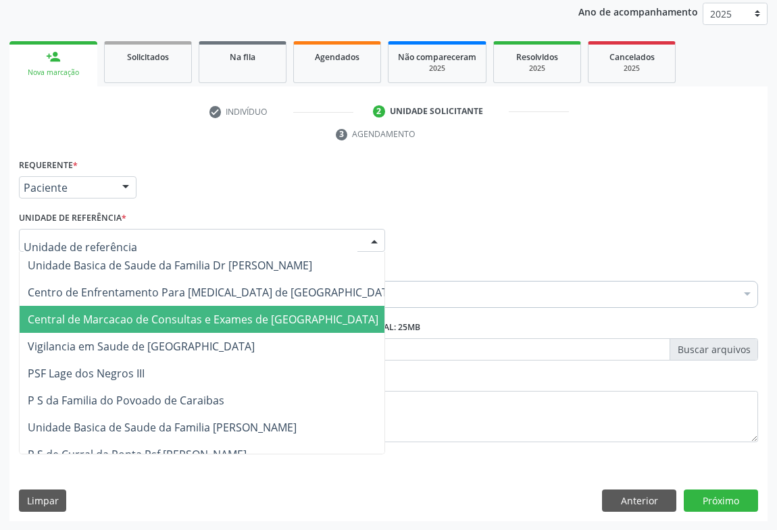
click at [109, 319] on span "Central de Marcacao de Consultas e Exames de [GEOGRAPHIC_DATA]" at bounding box center [203, 319] width 351 height 15
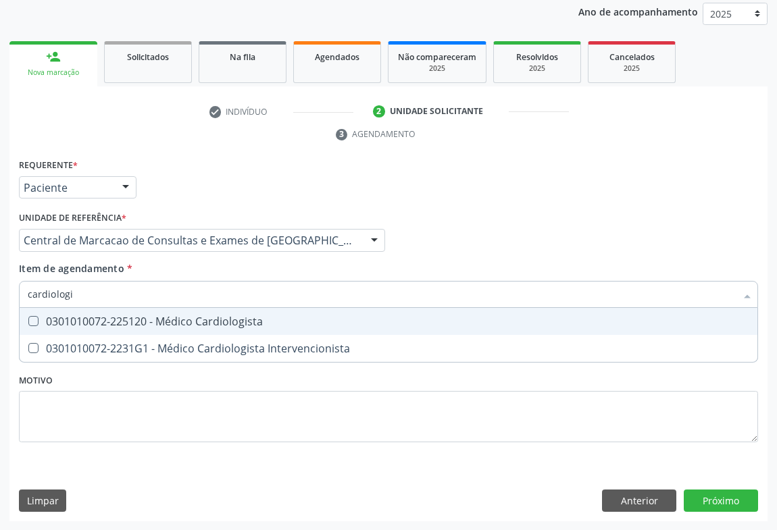
type input "cardiologis"
click at [255, 317] on div "0301010072-225120 - Médico Cardiologista" at bounding box center [388, 321] width 721 height 11
checkbox Cardiologista "true"
click at [729, 501] on div "Requerente * Paciente Profissional de Saúde Paciente Nenhum resultado encontrad…" at bounding box center [388, 338] width 758 height 367
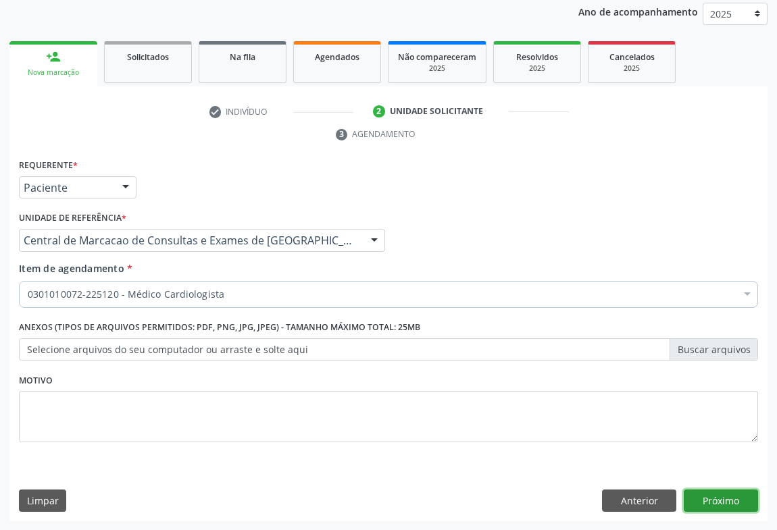
click at [731, 496] on button "Próximo" at bounding box center [720, 501] width 74 height 23
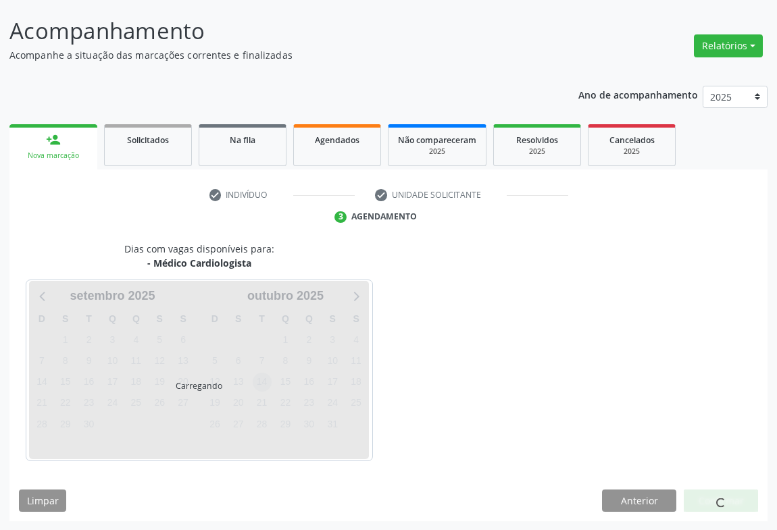
scroll to position [118, 0]
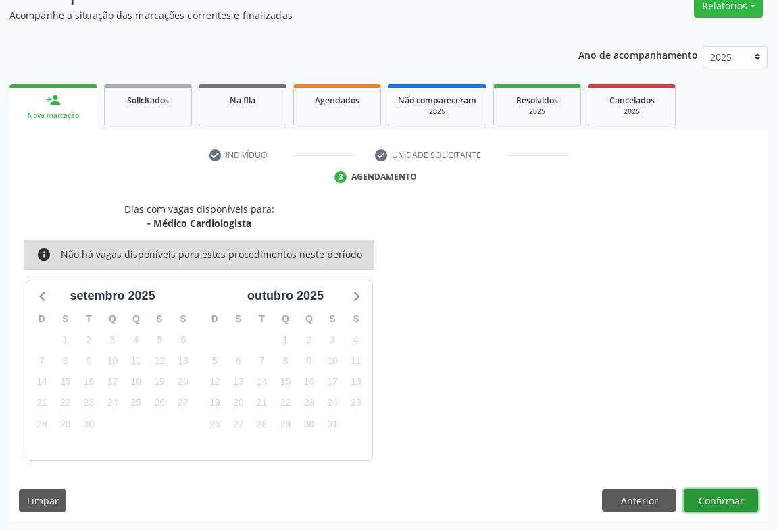
click at [733, 491] on button "Confirmar" at bounding box center [720, 501] width 74 height 23
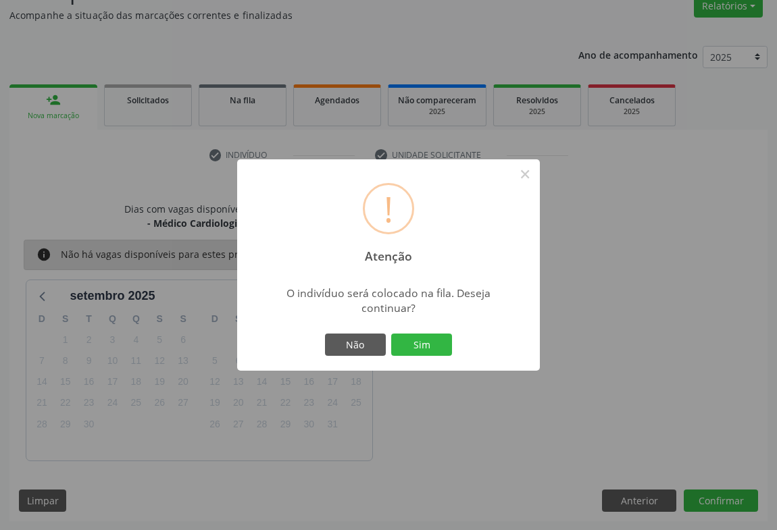
click at [391, 334] on button "Sim" at bounding box center [421, 345] width 61 height 23
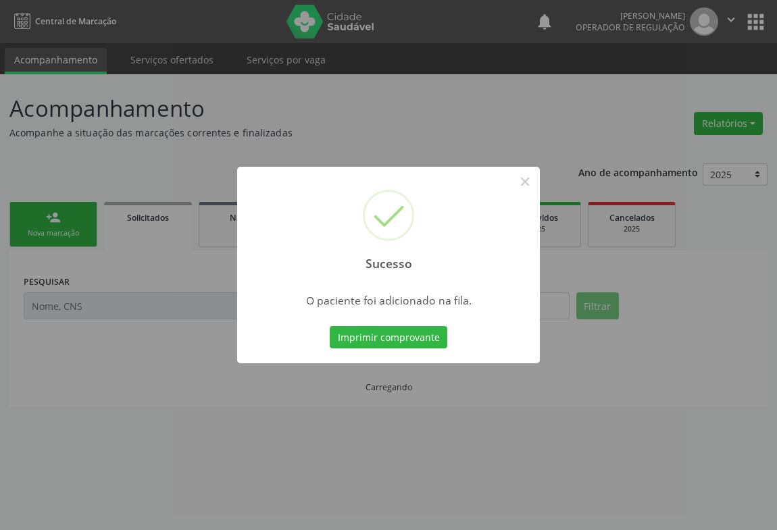
scroll to position [0, 0]
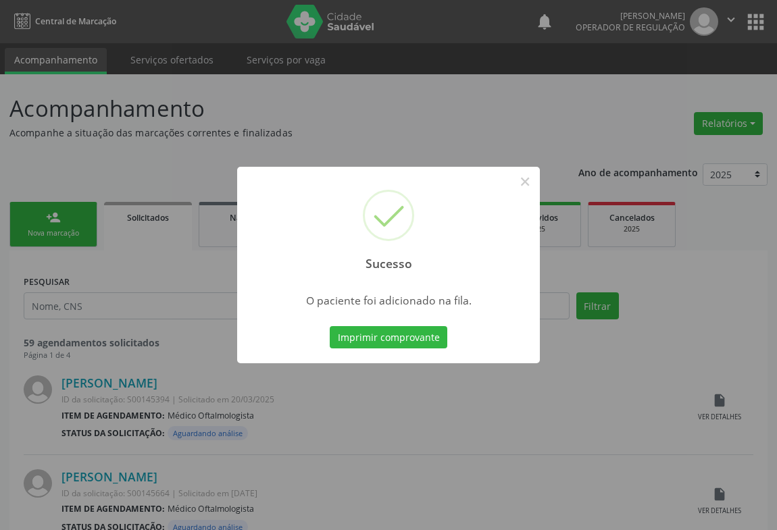
click at [330, 326] on button "Imprimir comprovante" at bounding box center [389, 337] width 118 height 23
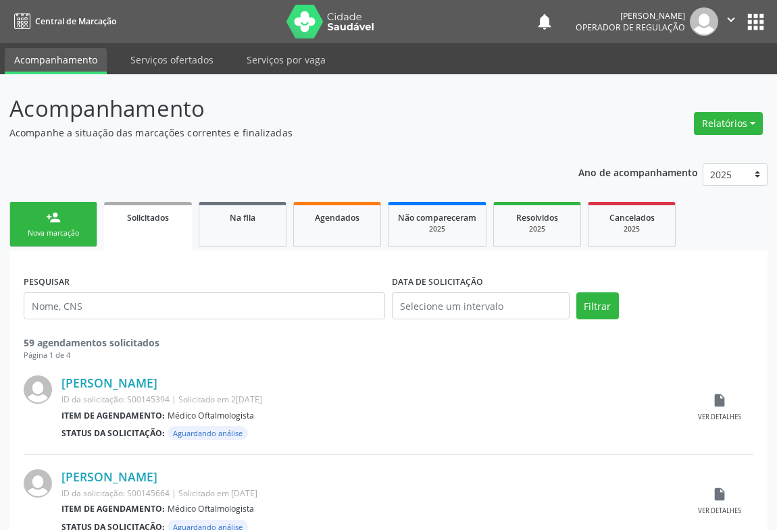
click at [54, 226] on link "person_add Nova marcação" at bounding box center [53, 224] width 88 height 45
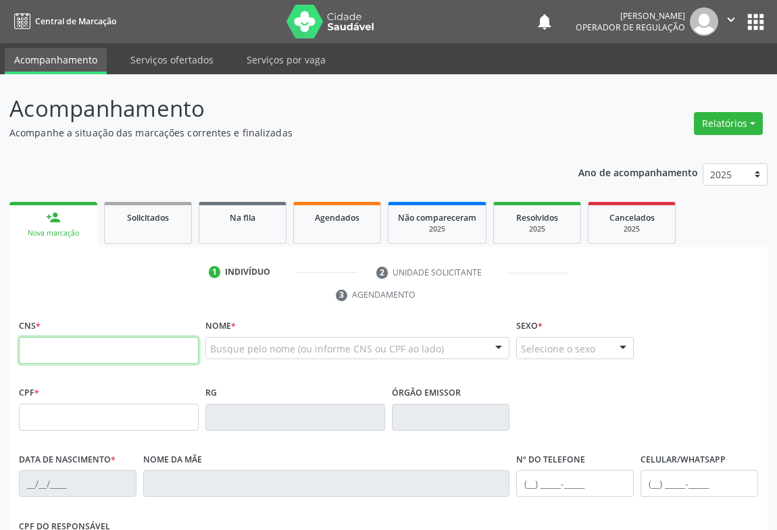
click at [77, 352] on input "text" at bounding box center [109, 350] width 180 height 27
paste input "706 2020 0682 4068"
type input "706 2020 0682 4068"
type input "0143924109"
type input "10/01/1951"
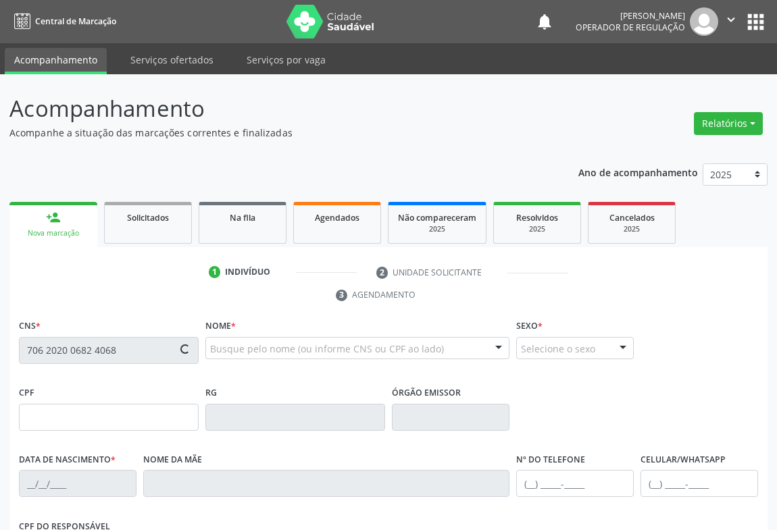
type input "(74) 98855-4846"
type input "(74) 98822-6415"
type input "109.106.975-15"
type input "S/N"
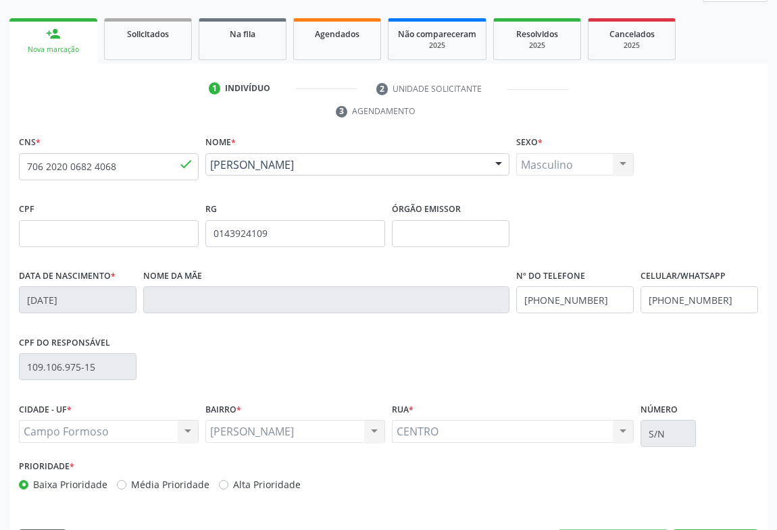
scroll to position [224, 0]
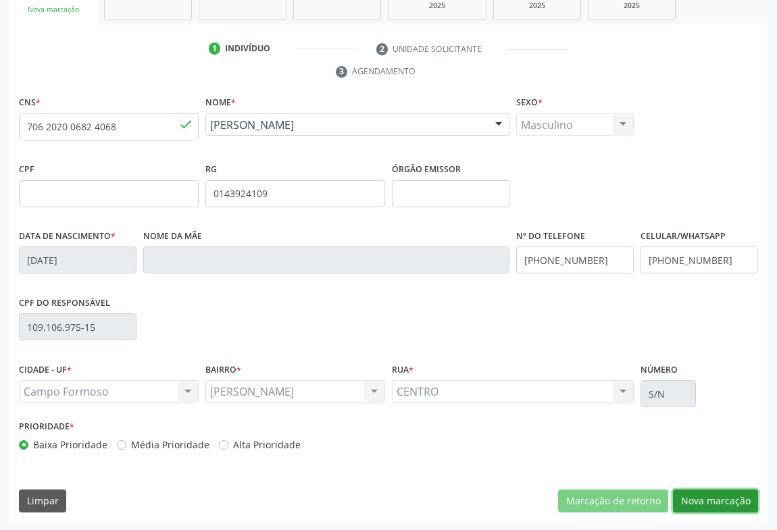
click at [702, 492] on button "Nova marcação" at bounding box center [715, 501] width 85 height 23
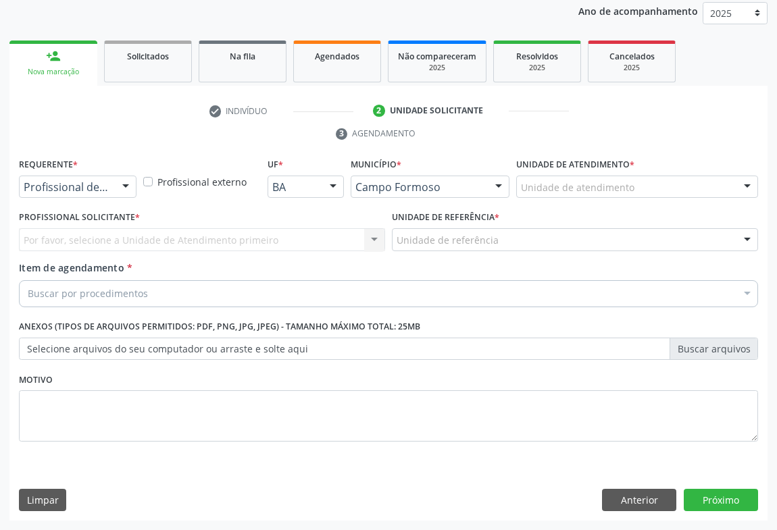
scroll to position [161, 0]
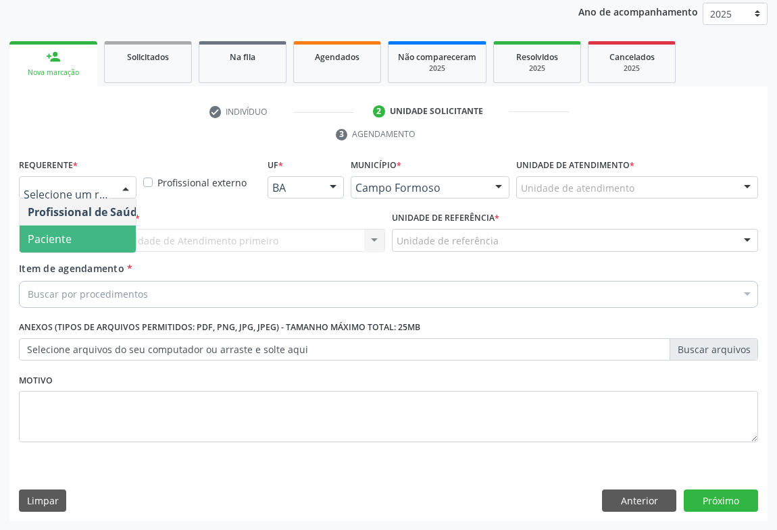
click at [79, 240] on span "Paciente" at bounding box center [86, 239] width 132 height 27
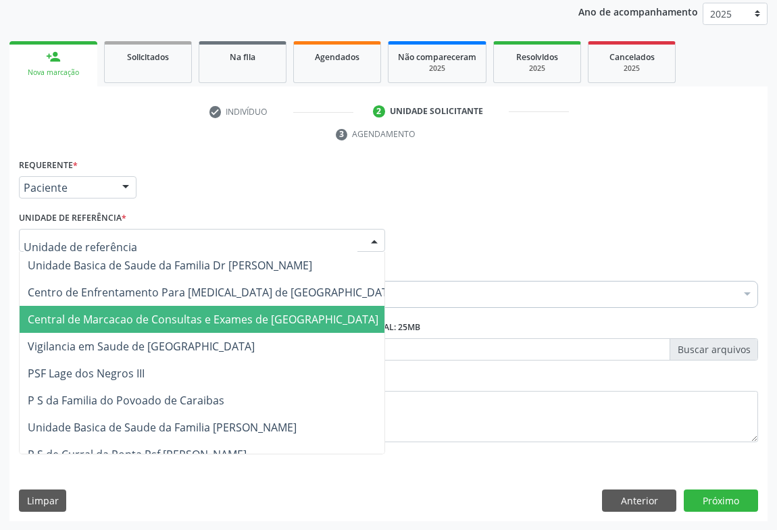
click at [95, 315] on span "Central de Marcacao de Consultas e Exames de [GEOGRAPHIC_DATA]" at bounding box center [203, 319] width 351 height 15
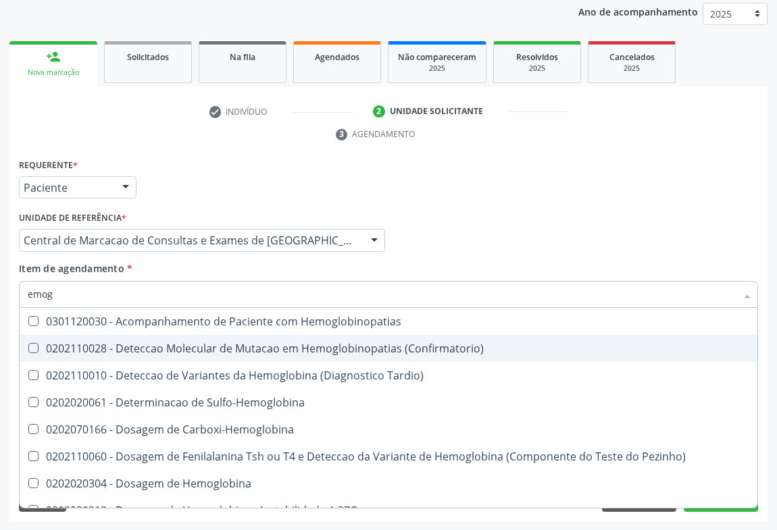
type input "emogr"
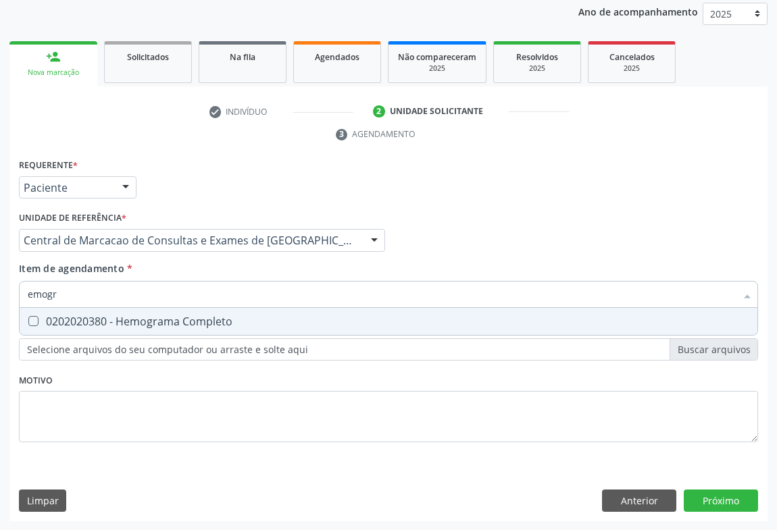
click at [184, 319] on div "0202020380 - Hemograma Completo" at bounding box center [388, 321] width 721 height 11
checkbox Completo "true"
click at [721, 492] on div "Requerente * Paciente Profissional de Saúde Paciente Nenhum resultado encontrad…" at bounding box center [388, 338] width 758 height 367
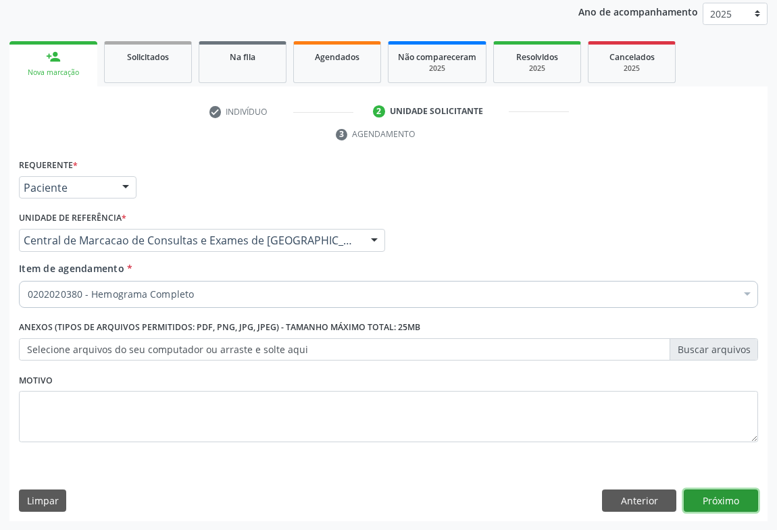
click at [732, 500] on button "Próximo" at bounding box center [720, 501] width 74 height 23
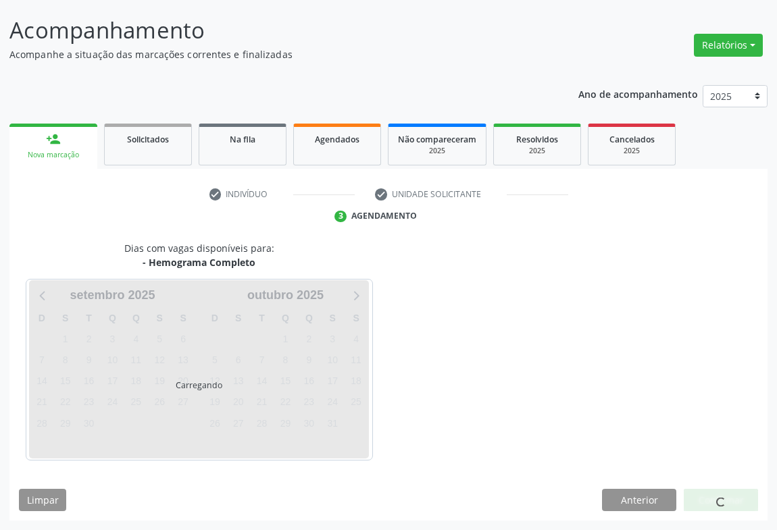
scroll to position [78, 0]
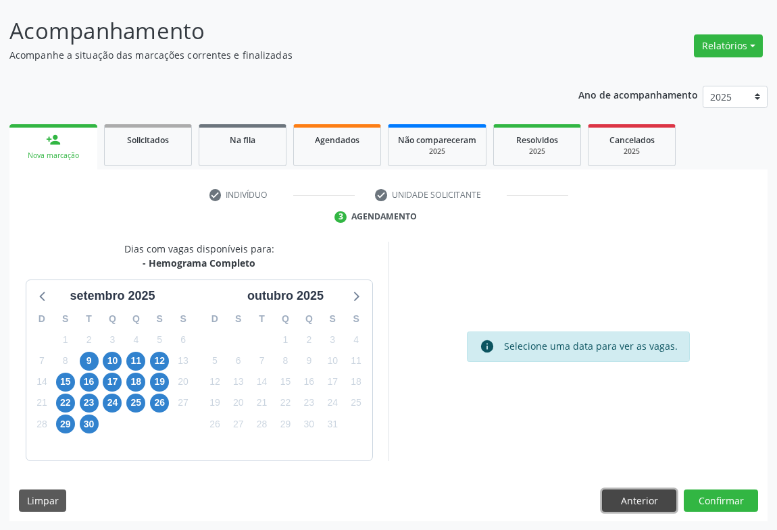
click at [639, 493] on button "Anterior" at bounding box center [639, 501] width 74 height 23
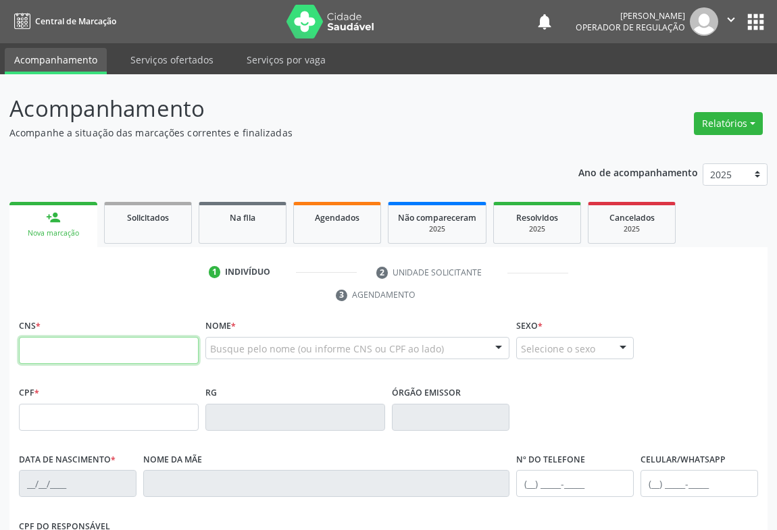
scroll to position [78, 0]
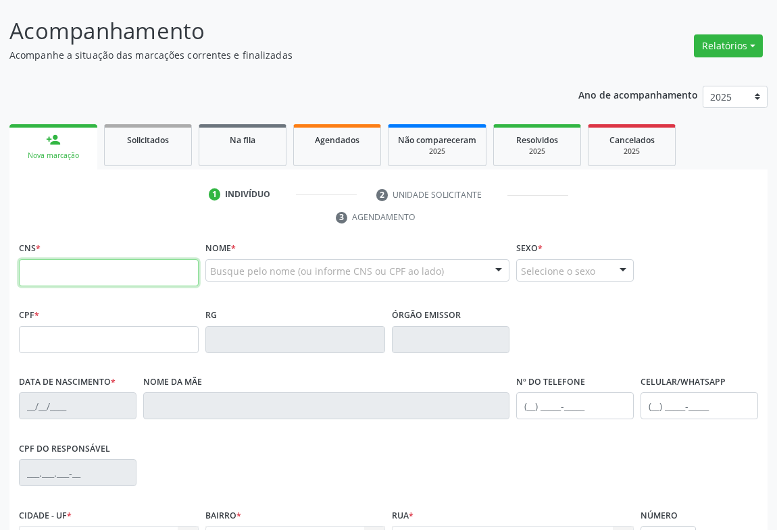
click at [84, 280] on input "text" at bounding box center [109, 272] width 180 height 27
type input "705 4024 7447 0192"
type input "0539112968"
type input "[DATE]"
type input "[PHONE_NUMBER]"
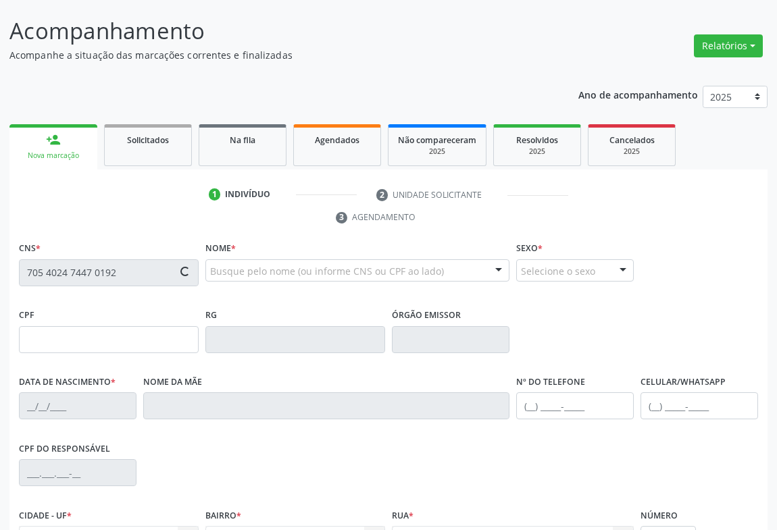
type input "[PHONE_NUMBER]"
type input "445.799.935-00"
type input "SN"
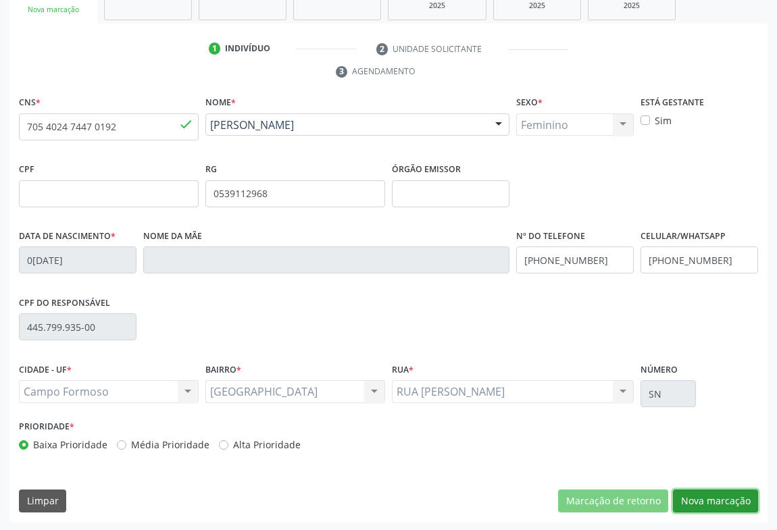
click at [719, 494] on button "Nova marcação" at bounding box center [715, 501] width 85 height 23
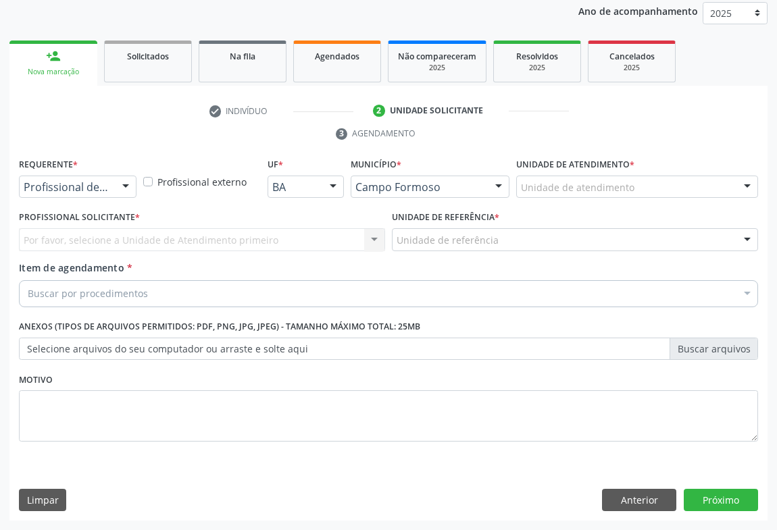
scroll to position [161, 0]
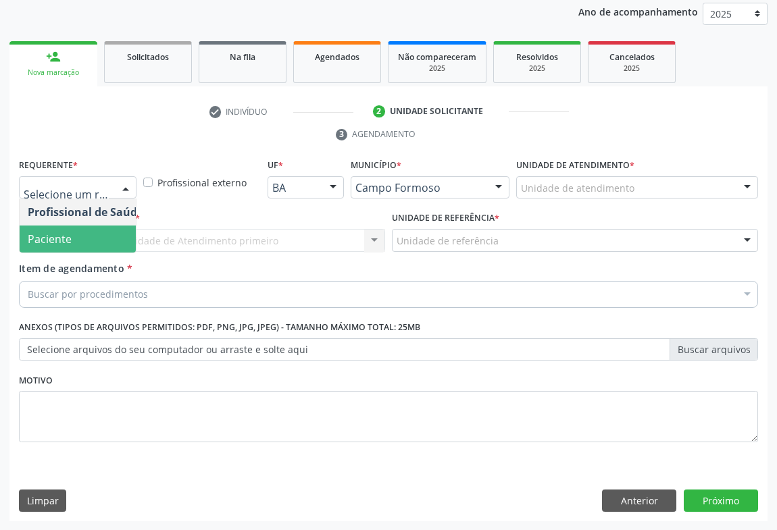
click at [107, 243] on span "Paciente" at bounding box center [86, 239] width 132 height 27
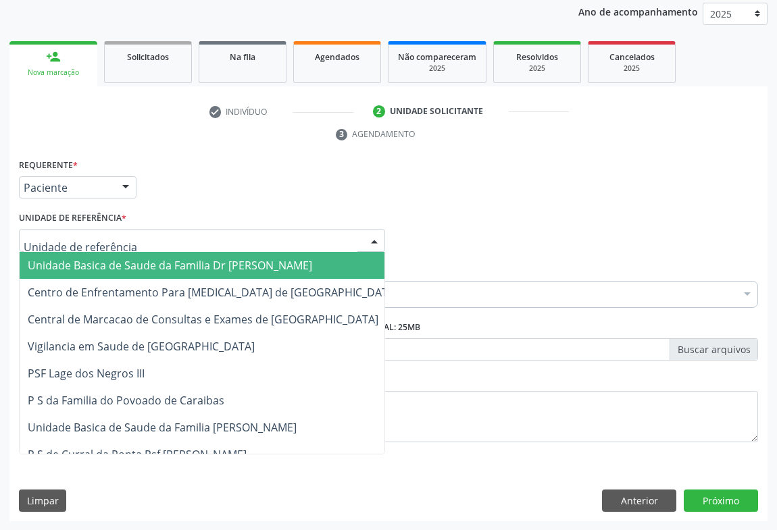
click at [147, 243] on div at bounding box center [202, 240] width 366 height 23
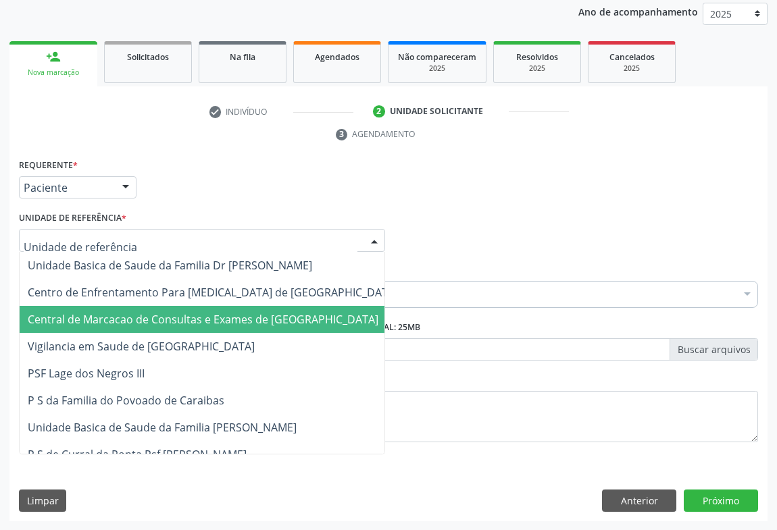
click at [156, 312] on span "Central de Marcacao de Consultas e Exames de [GEOGRAPHIC_DATA]" at bounding box center [203, 319] width 351 height 15
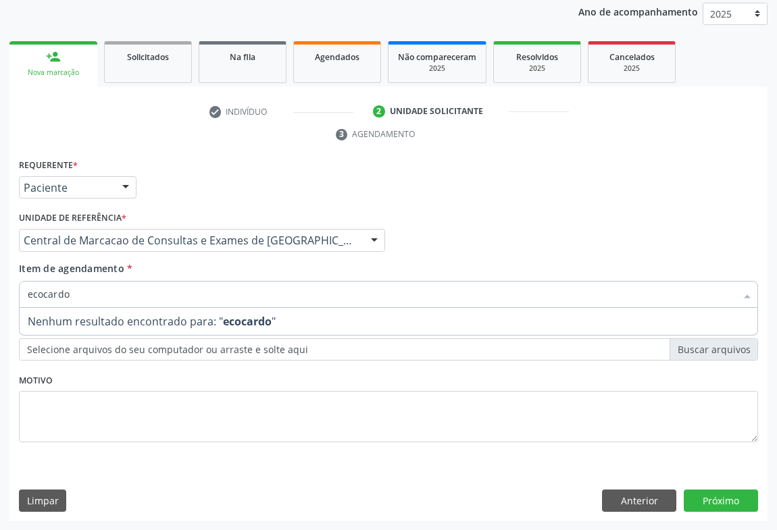
type input "ecocard"
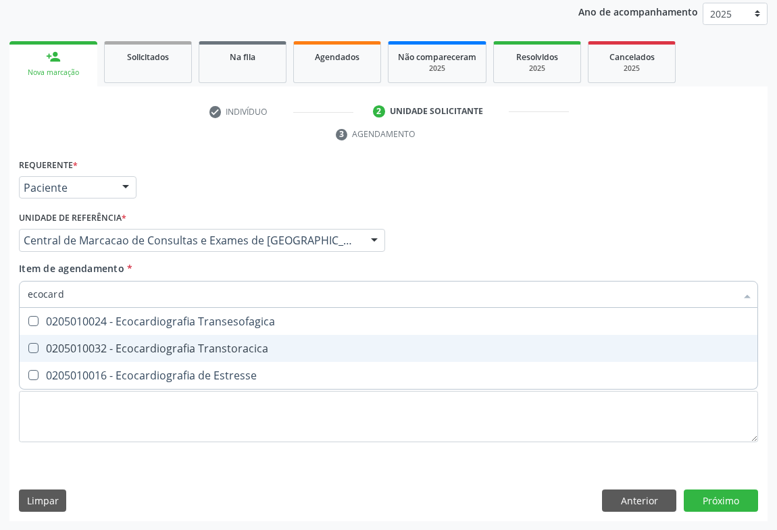
click at [207, 351] on div "0205010032 - Ecocardiografia Transtoracica" at bounding box center [388, 348] width 721 height 11
checkbox Transtoracica "true"
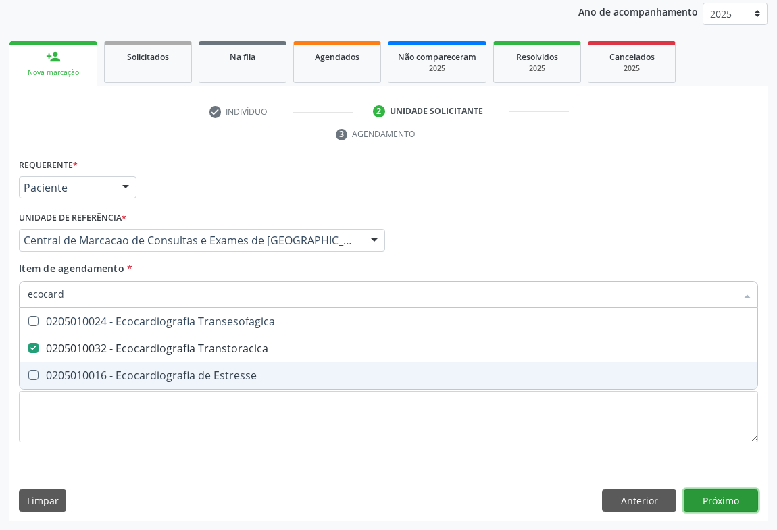
click at [696, 500] on div "Requerente * Paciente Profissional de Saúde Paciente Nenhum resultado encontrad…" at bounding box center [388, 338] width 758 height 367
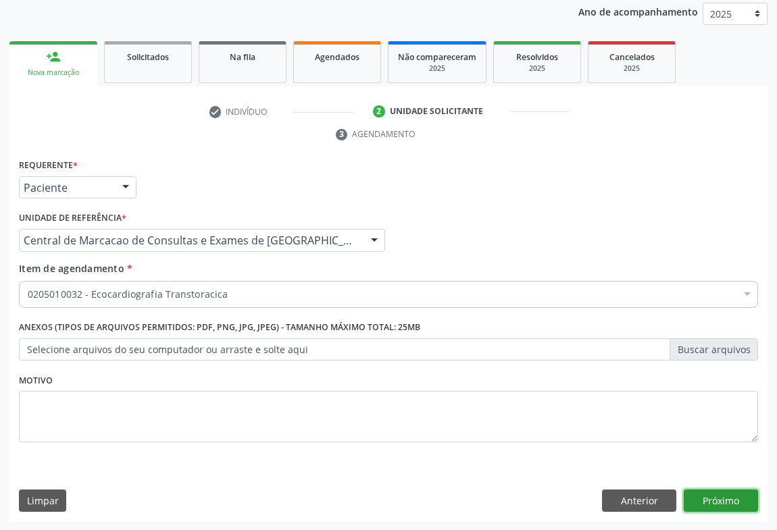
click at [711, 493] on button "Próximo" at bounding box center [720, 501] width 74 height 23
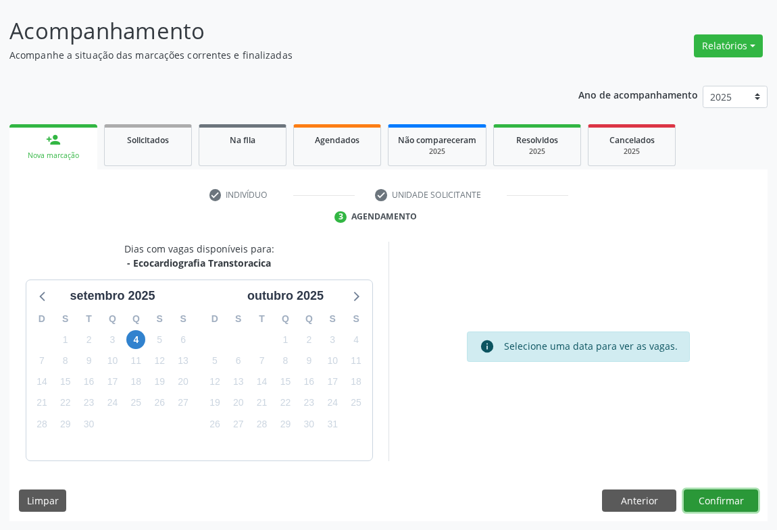
click at [709, 503] on button "Confirmar" at bounding box center [720, 501] width 74 height 23
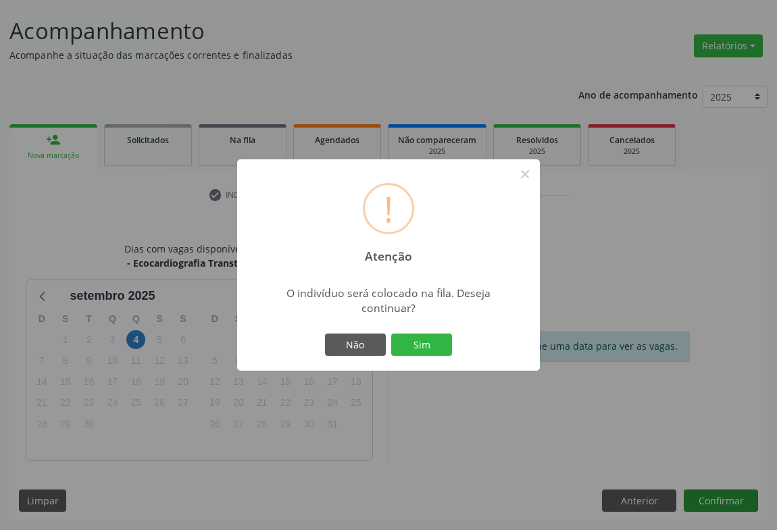
click at [391, 334] on button "Sim" at bounding box center [421, 345] width 61 height 23
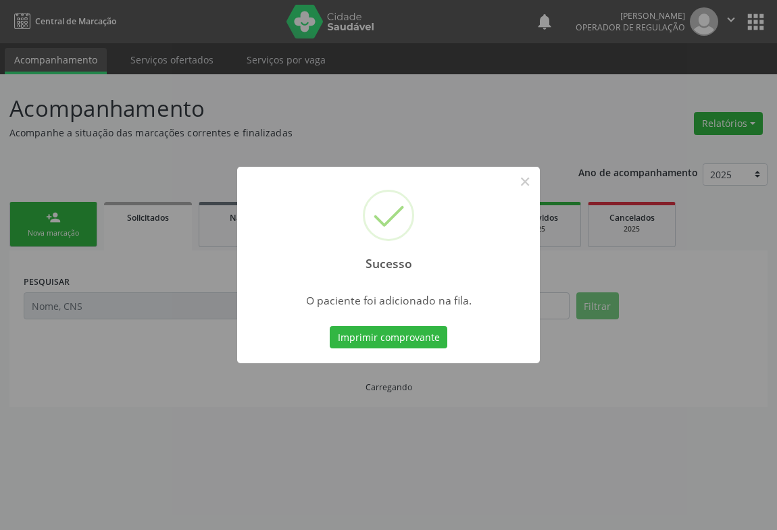
scroll to position [0, 0]
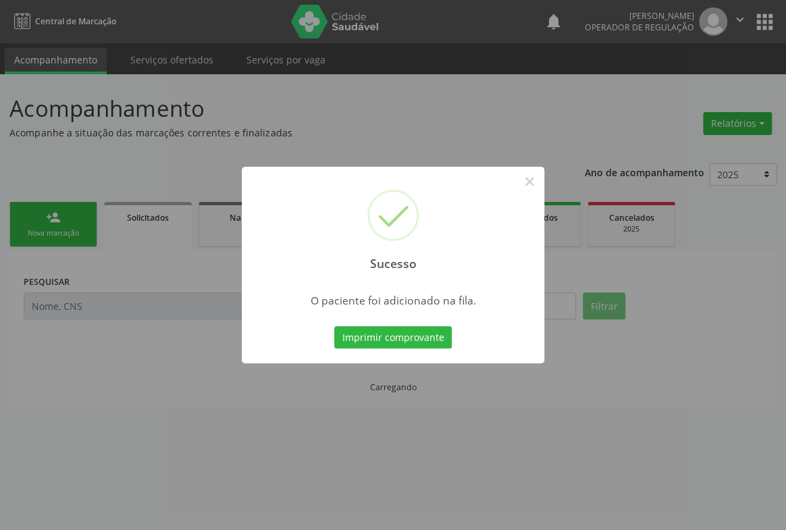
click at [334, 326] on button "Imprimir comprovante" at bounding box center [393, 337] width 118 height 23
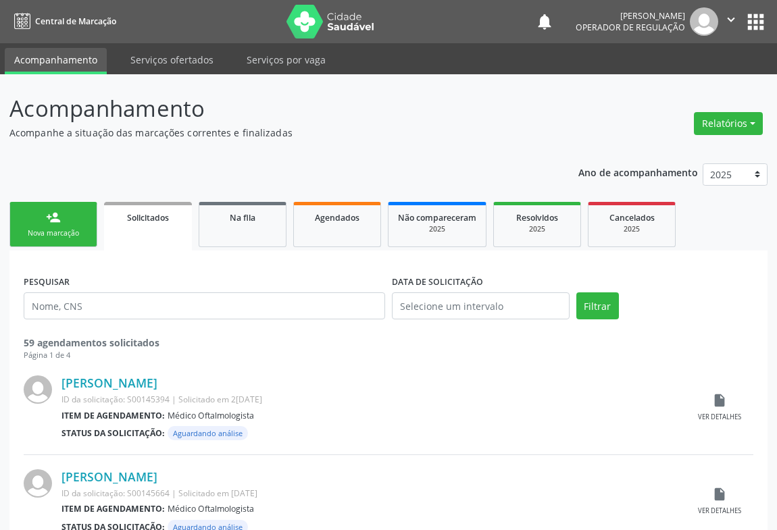
click at [68, 222] on link "person_add Nova marcação" at bounding box center [53, 224] width 88 height 45
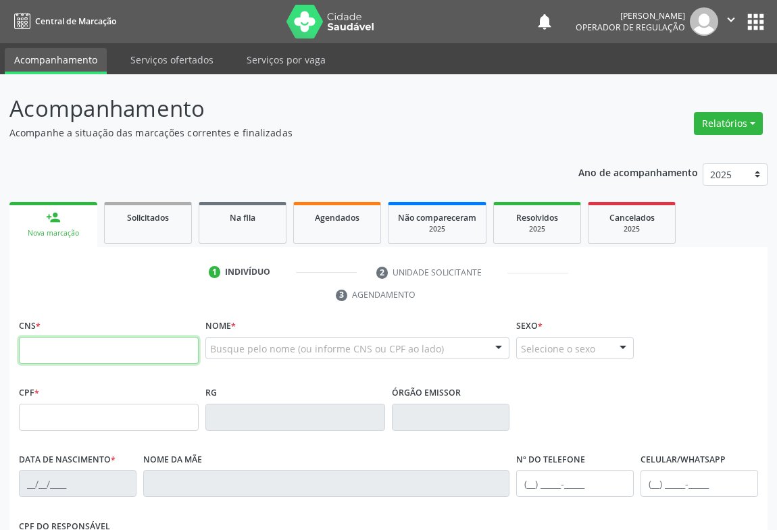
click at [61, 349] on input "text" at bounding box center [109, 350] width 180 height 27
type input "700 9059 0509 9193"
type input "1[DATE]"
type input "SN"
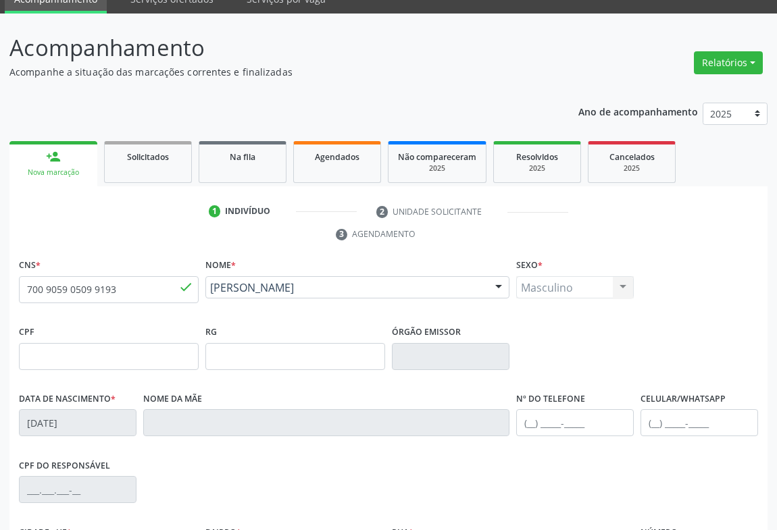
scroll to position [224, 0]
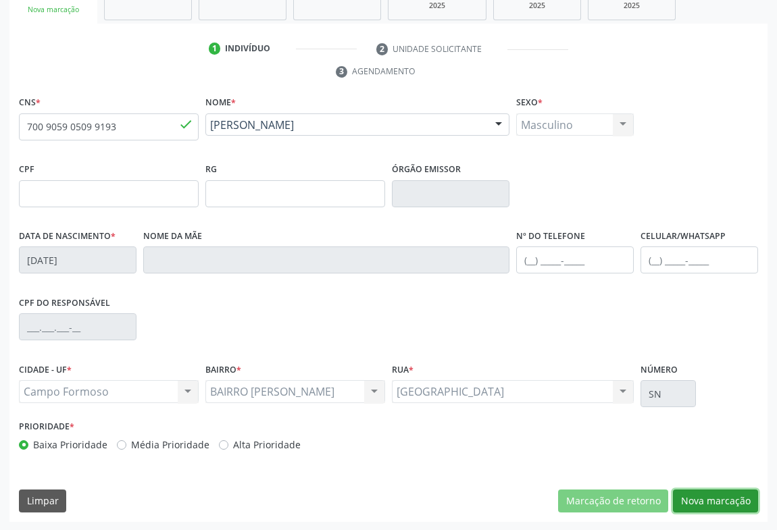
click at [704, 503] on button "Nova marcação" at bounding box center [715, 501] width 85 height 23
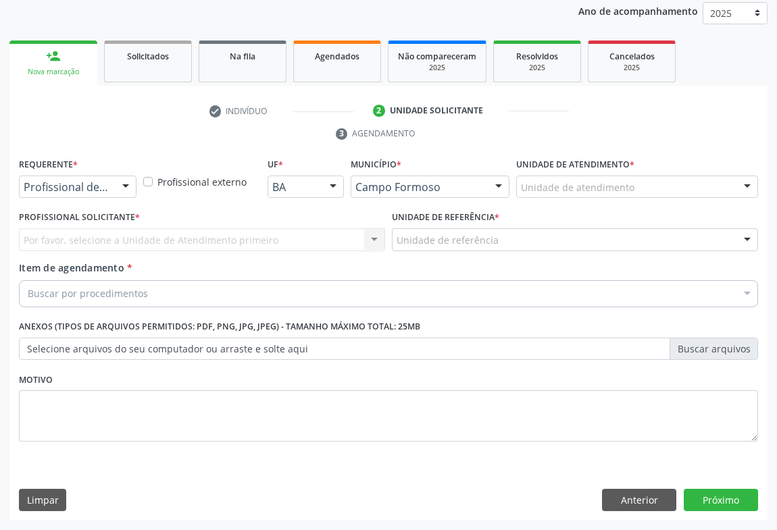
scroll to position [161, 0]
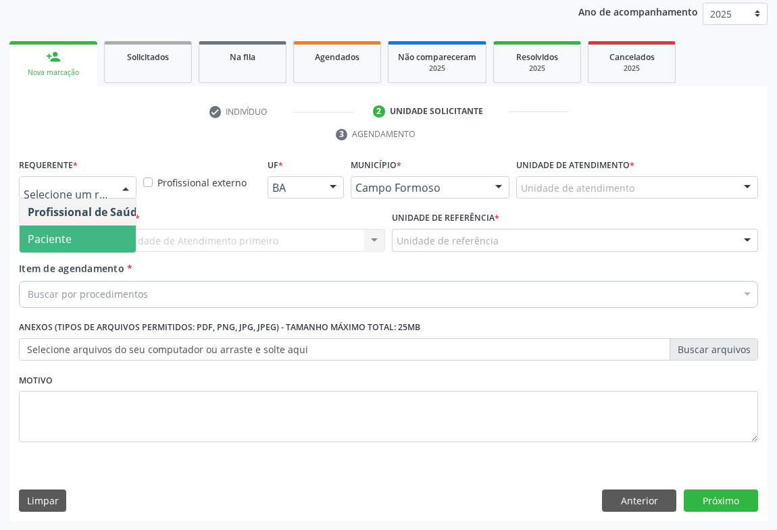
click at [81, 247] on span "Paciente" at bounding box center [86, 239] width 132 height 27
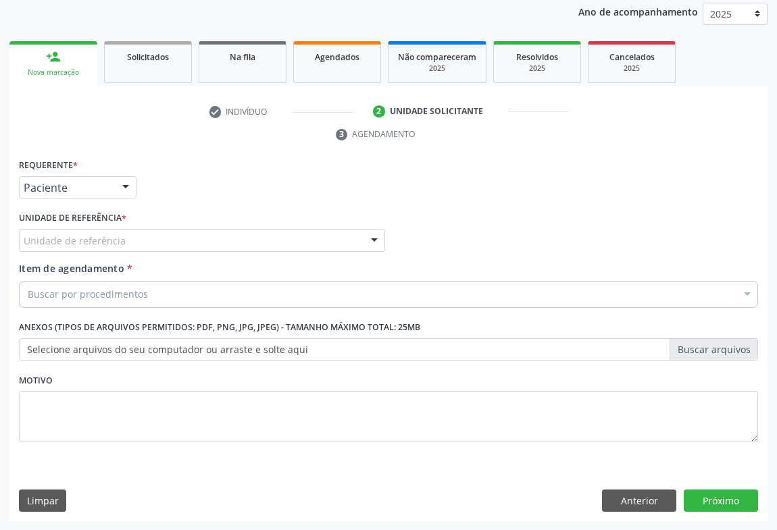
click at [133, 226] on div "Unidade de referência * Unidade de referência Unidade Basica de Saude da Famili…" at bounding box center [202, 229] width 366 height 43
click at [135, 244] on div "Unidade de referência" at bounding box center [202, 240] width 366 height 23
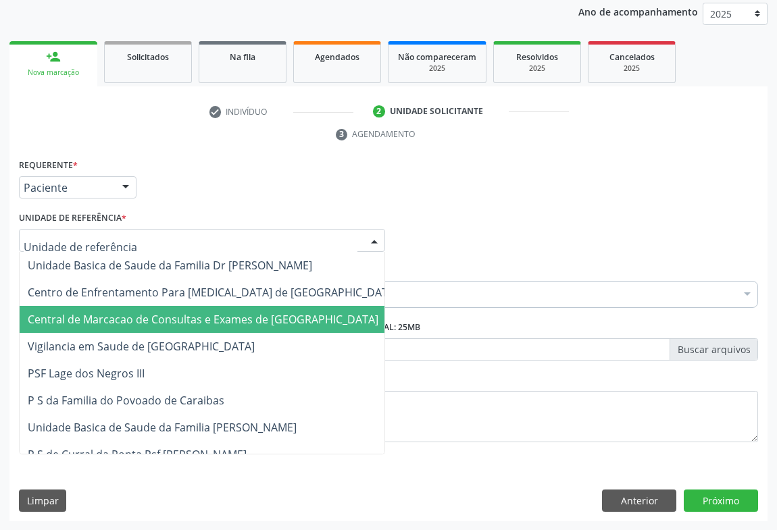
click at [136, 312] on span "Central de Marcacao de Consultas e Exames de [GEOGRAPHIC_DATA]" at bounding box center [203, 319] width 351 height 15
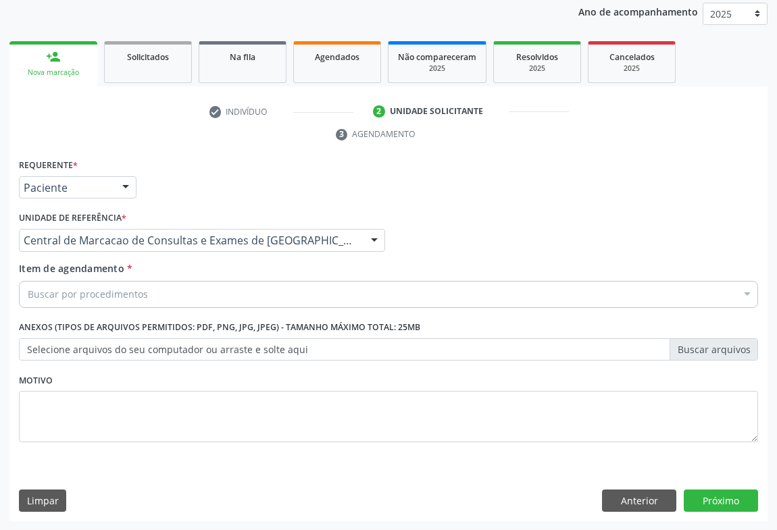
click at [159, 295] on div "Buscar por procedimentos" at bounding box center [388, 294] width 739 height 27
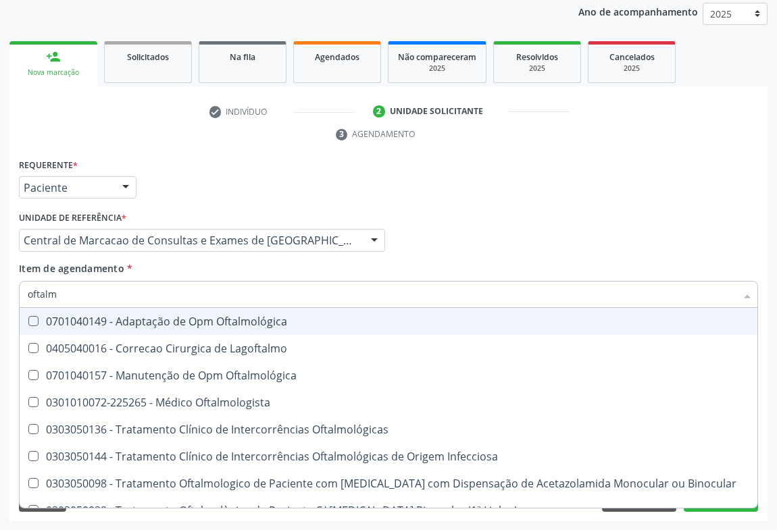
type input "oftalmo"
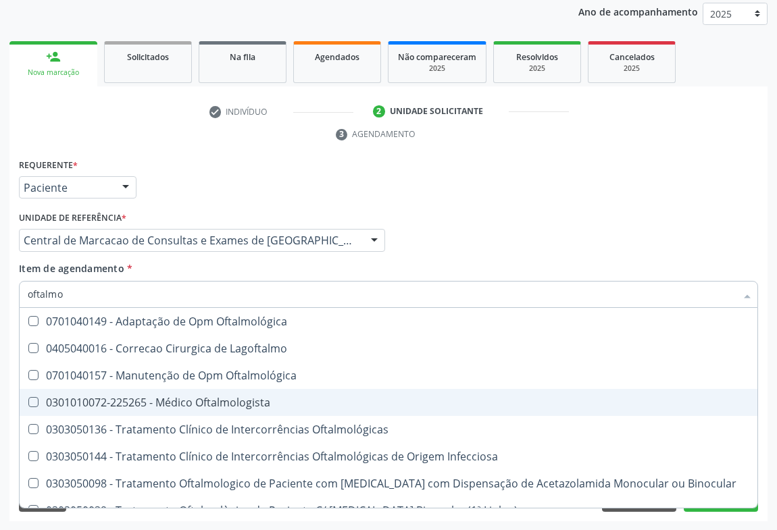
click at [245, 391] on span "0301010072-225265 - Médico Oftalmologista" at bounding box center [388, 402] width 737 height 27
checkbox Oftalmologista "true"
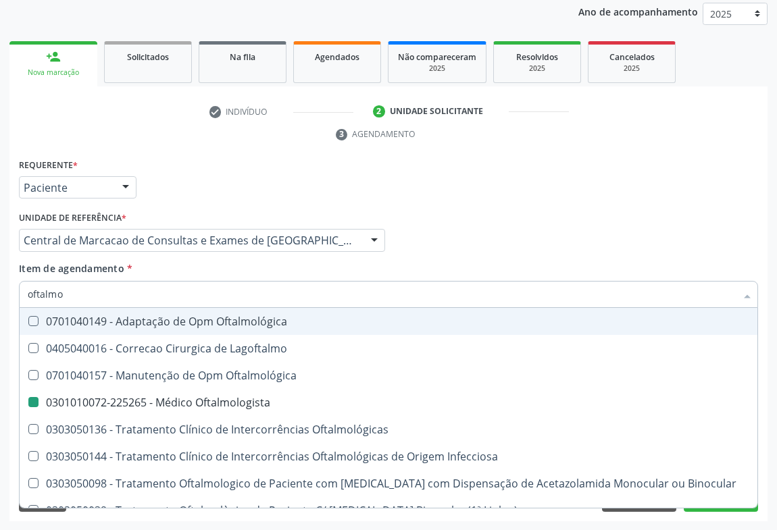
click at [705, 234] on div "Profissional Solicitante Por favor, selecione a Unidade de Atendimento primeiro…" at bounding box center [389, 234] width 746 height 53
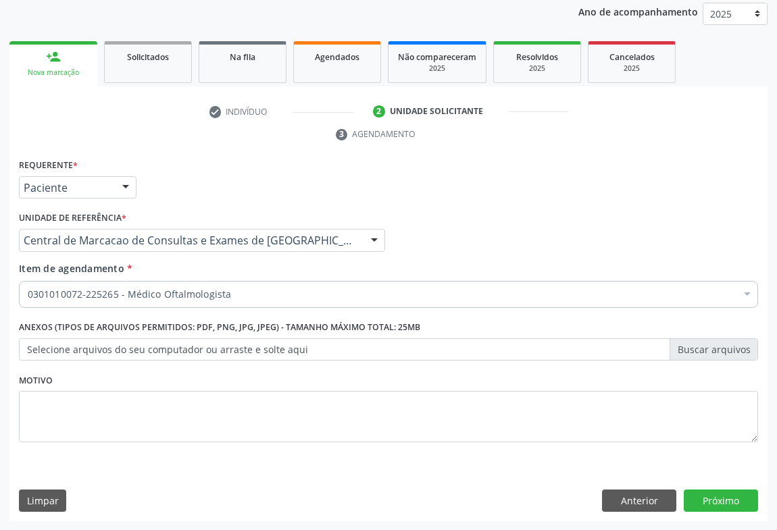
checkbox Oftalmologista "true"
checkbox Fezes "false"
click at [721, 495] on button "Próximo" at bounding box center [720, 501] width 74 height 23
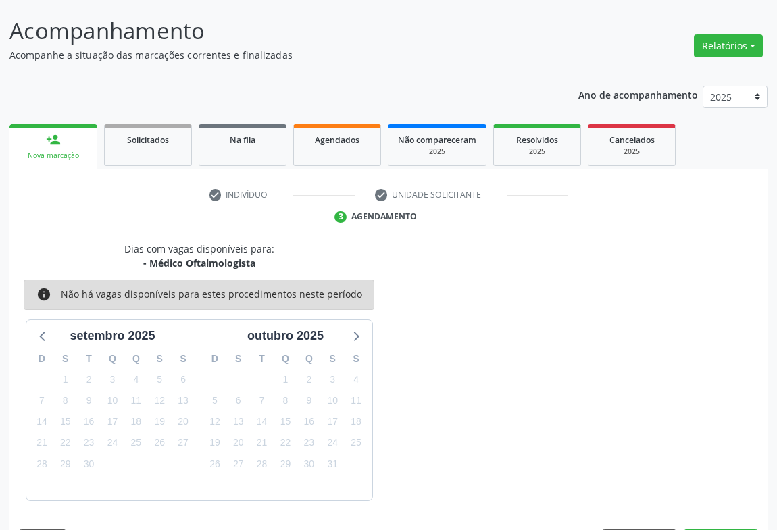
scroll to position [118, 0]
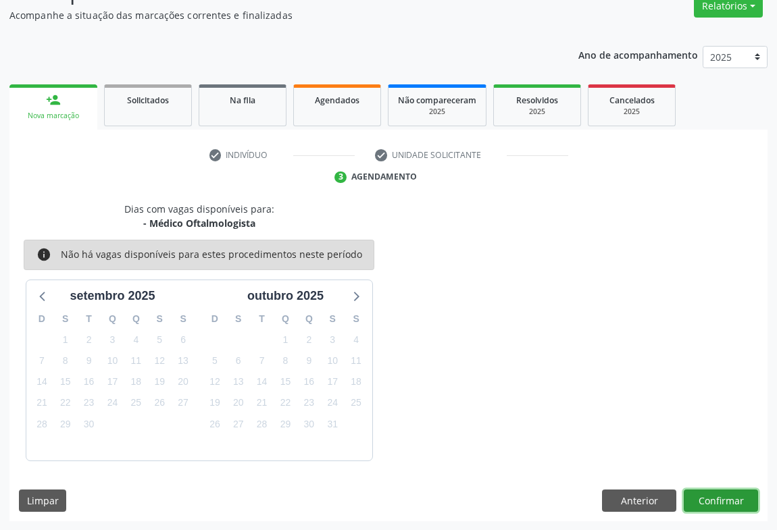
click at [719, 492] on button "Confirmar" at bounding box center [720, 501] width 74 height 23
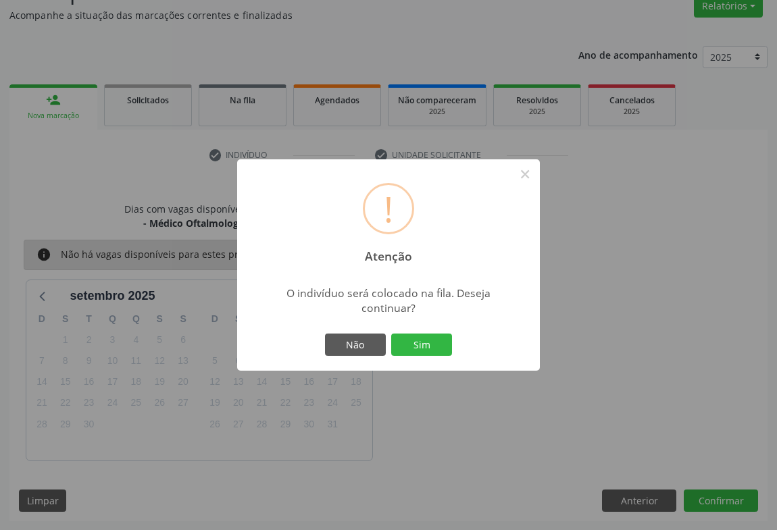
click at [391, 334] on button "Sim" at bounding box center [421, 345] width 61 height 23
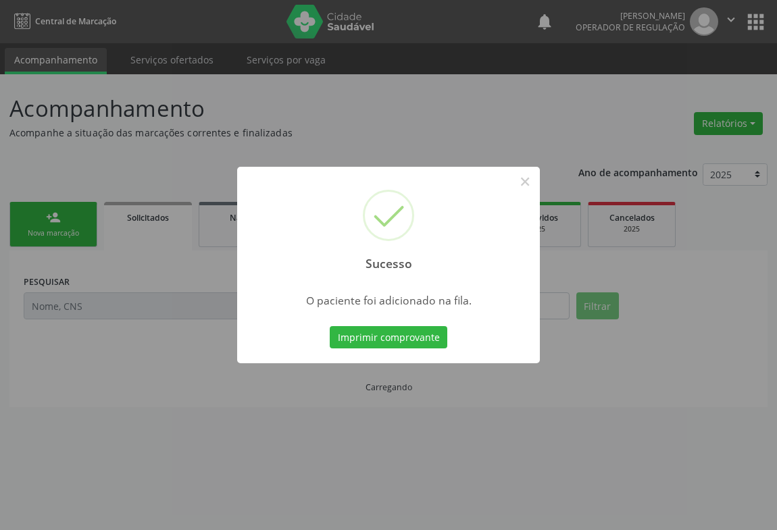
scroll to position [0, 0]
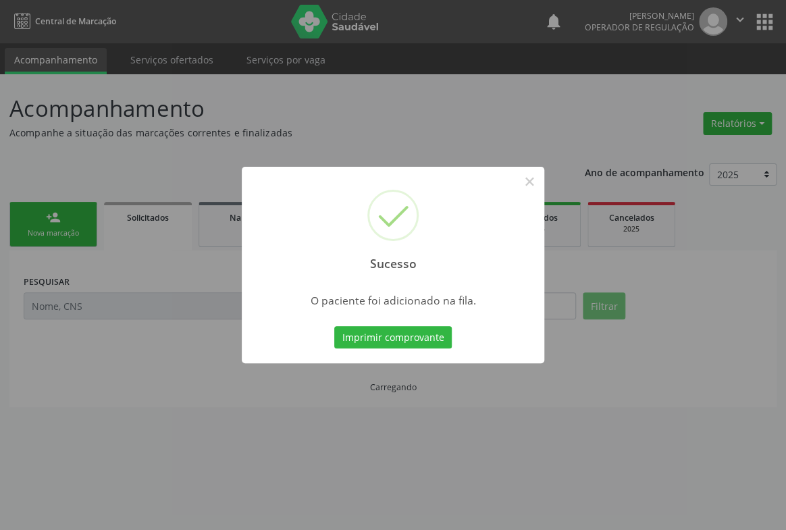
click at [334, 326] on button "Imprimir comprovante" at bounding box center [393, 337] width 118 height 23
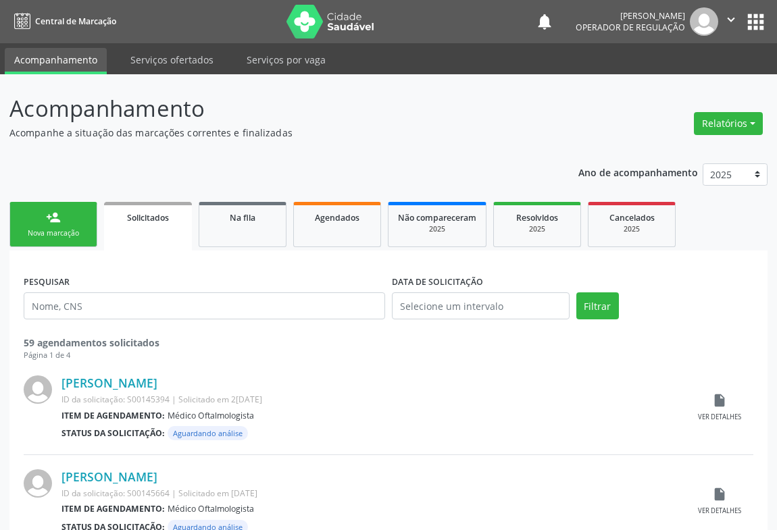
click at [66, 220] on link "person_add Nova marcação" at bounding box center [53, 224] width 88 height 45
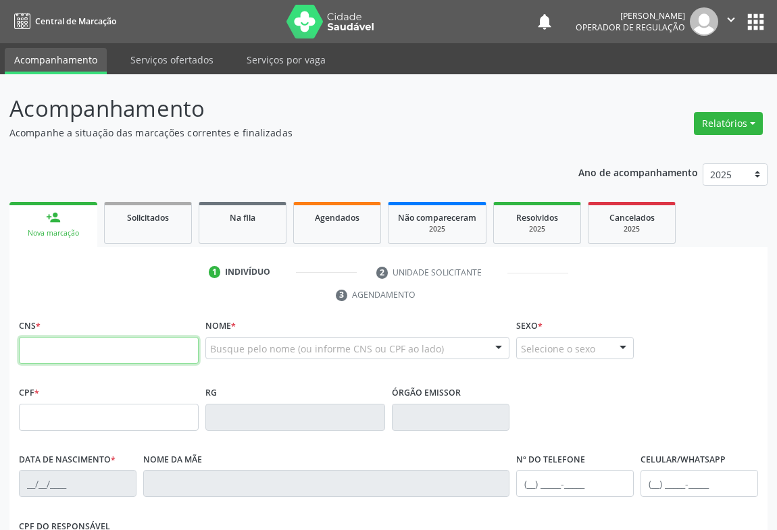
click at [68, 354] on input "text" at bounding box center [109, 350] width 180 height 27
type input "703 2086 1916 3997"
type input "2[DATE]"
type input "[PHONE_NUMBER]"
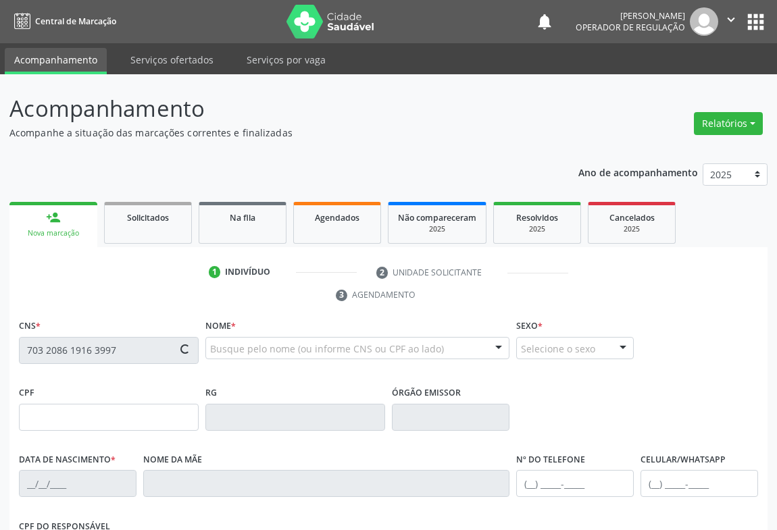
type input "S/N"
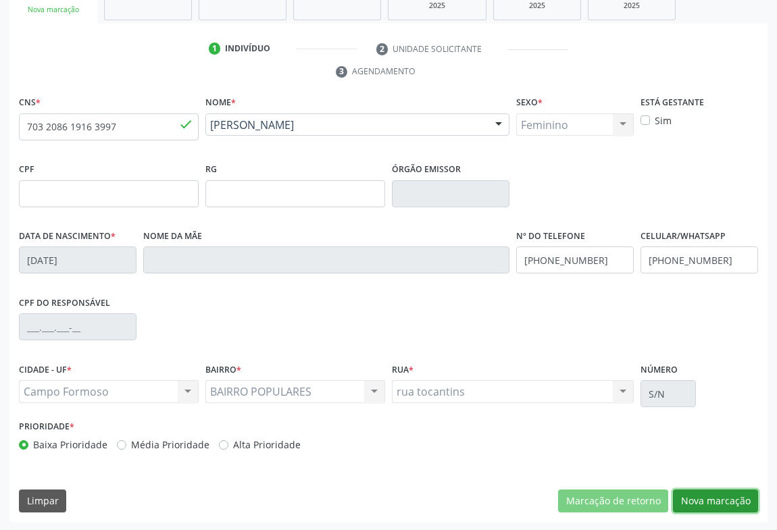
click at [718, 490] on button "Nova marcação" at bounding box center [715, 501] width 85 height 23
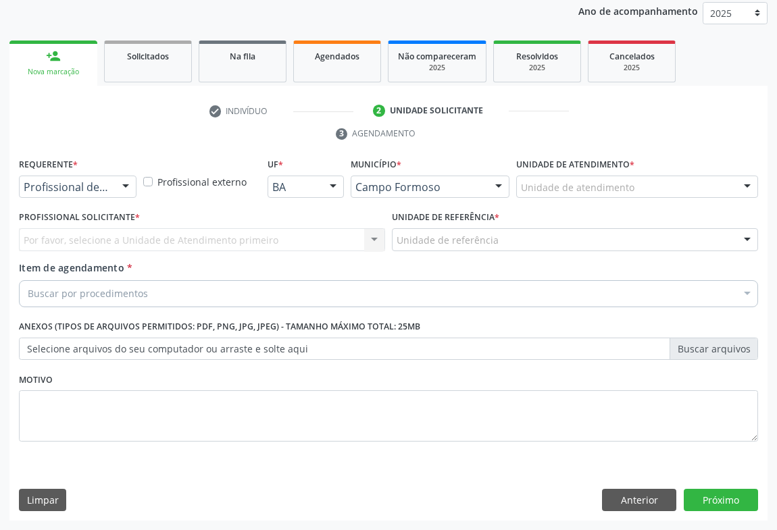
scroll to position [161, 0]
click at [109, 186] on div "Profissional de Saúde" at bounding box center [78, 187] width 118 height 23
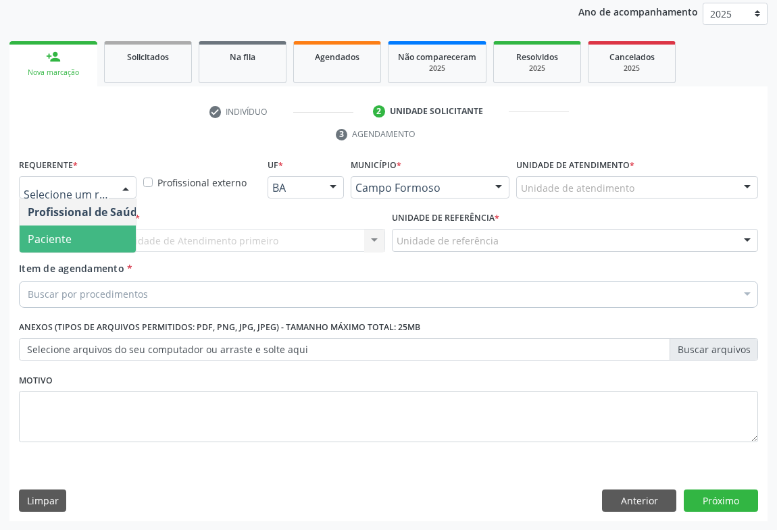
click at [83, 239] on span "Paciente" at bounding box center [86, 239] width 132 height 27
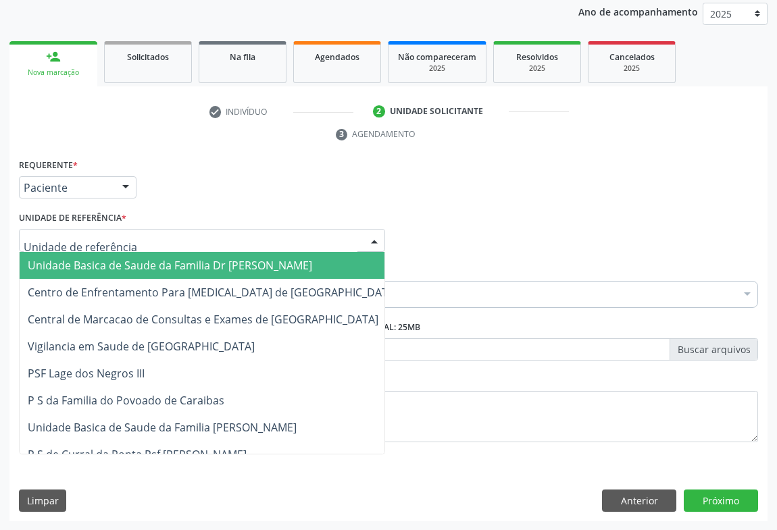
click at [167, 239] on div at bounding box center [202, 240] width 366 height 23
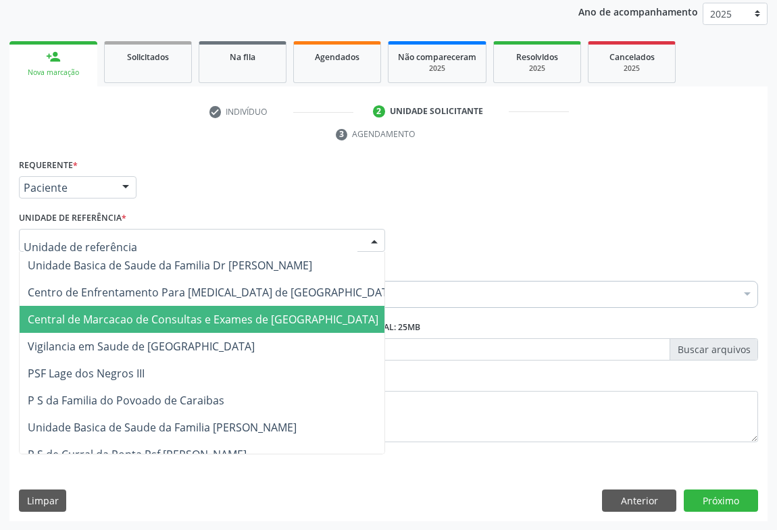
click at [167, 312] on span "Central de Marcacao de Consultas e Exames de [GEOGRAPHIC_DATA]" at bounding box center [203, 319] width 351 height 15
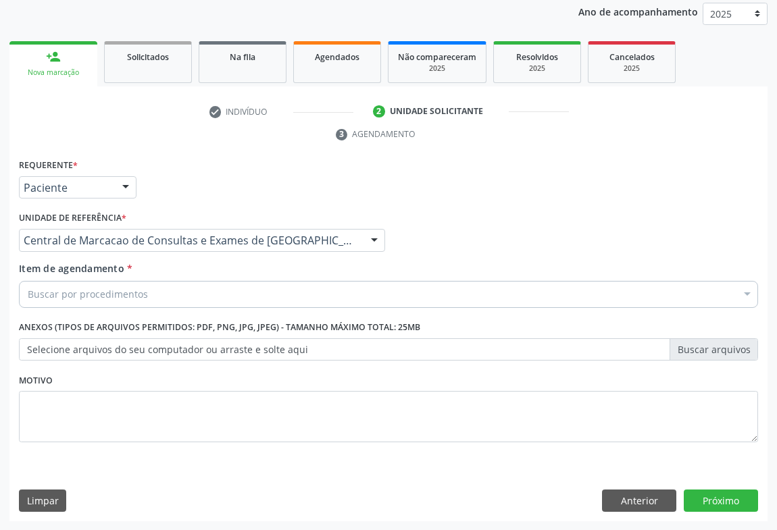
click at [162, 294] on div "Buscar por procedimentos" at bounding box center [388, 294] width 739 height 27
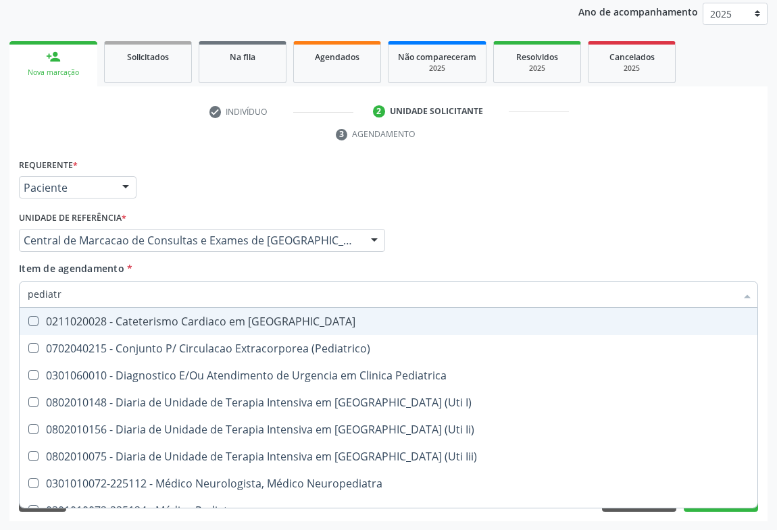
type input "pediatra"
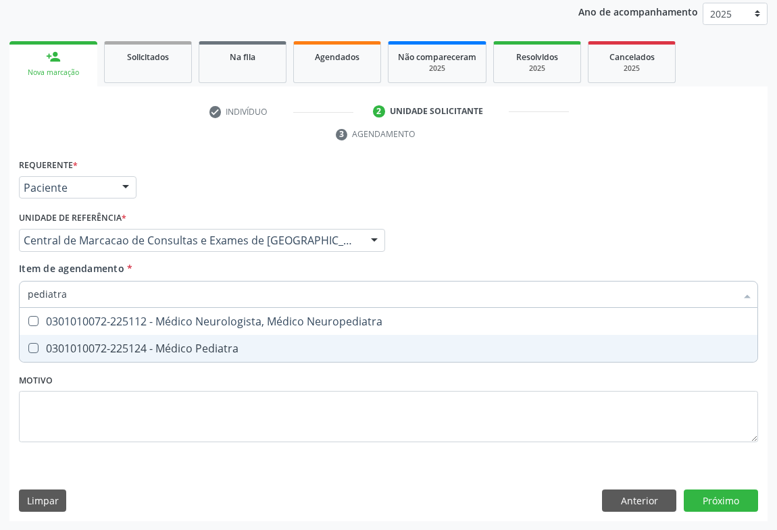
click at [168, 351] on div "0301010072-225124 - Médico Pediatra" at bounding box center [388, 348] width 721 height 11
checkbox Pediatra "true"
click at [726, 499] on div "Requerente * Paciente Profissional de Saúde Paciente Nenhum resultado encontrad…" at bounding box center [388, 338] width 758 height 367
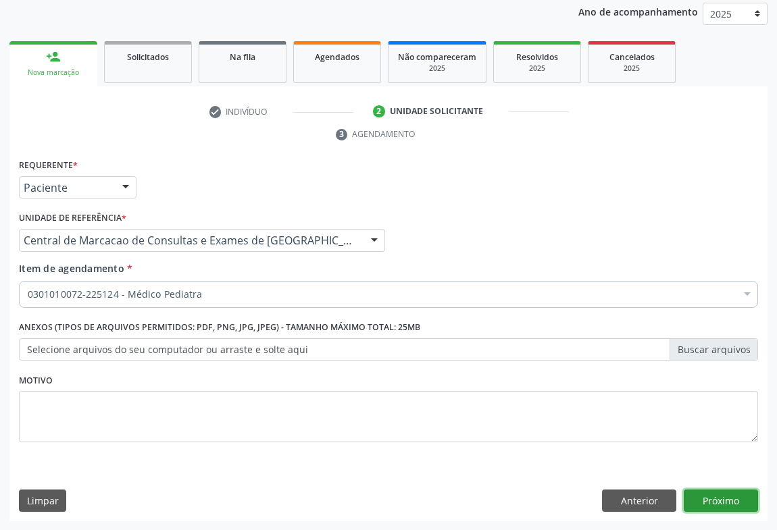
click at [696, 497] on button "Próximo" at bounding box center [720, 501] width 74 height 23
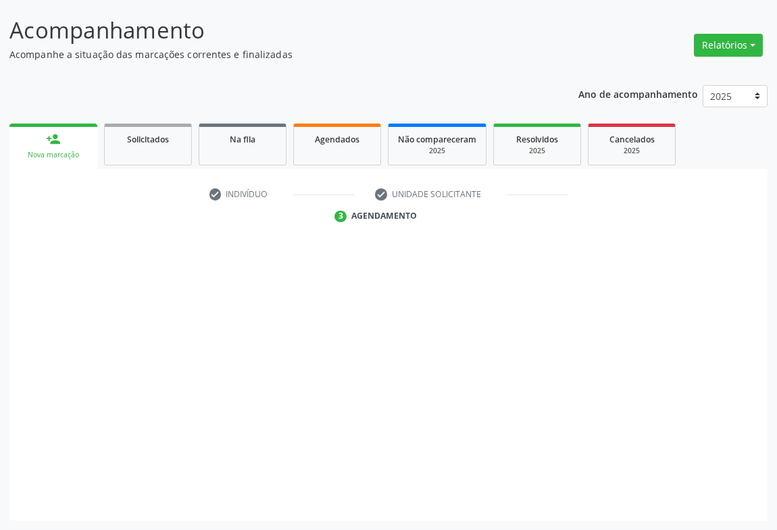
scroll to position [78, 0]
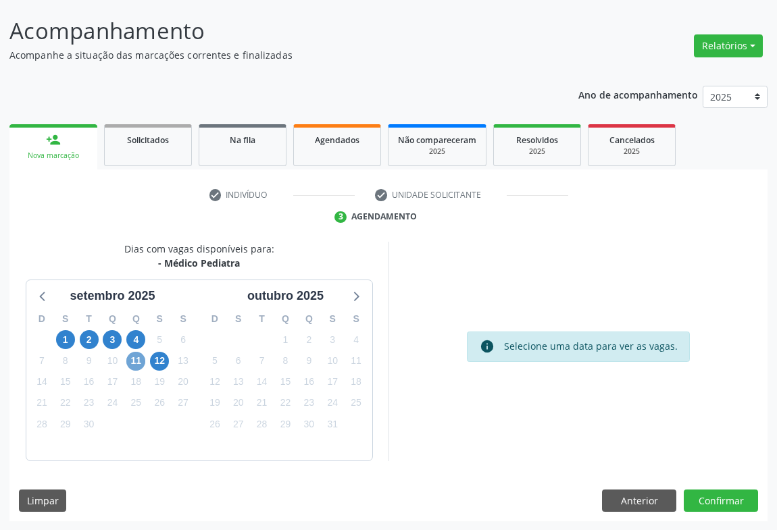
click at [140, 361] on span "11" at bounding box center [135, 361] width 19 height 19
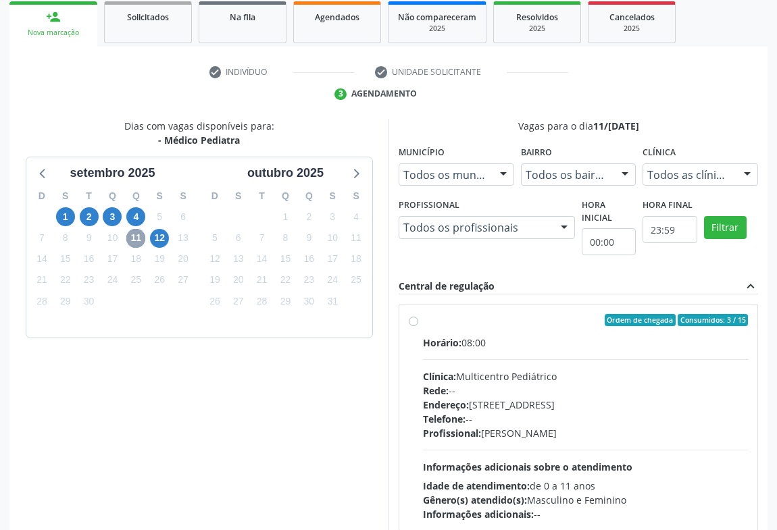
scroll to position [262, 0]
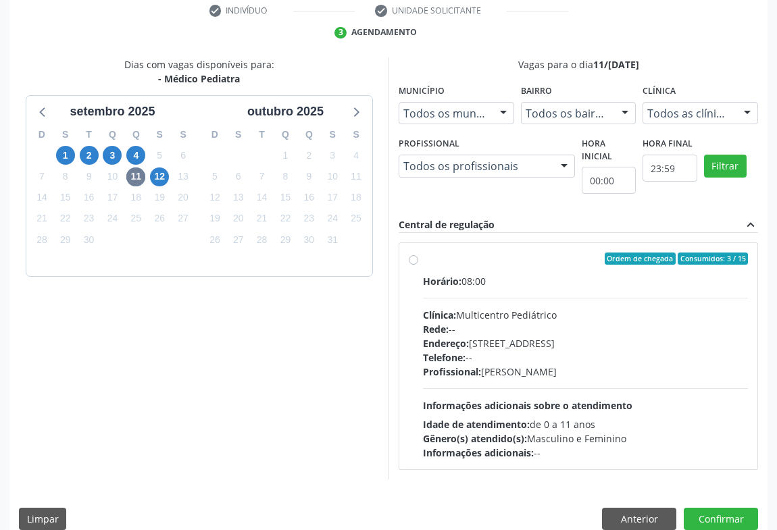
click at [568, 378] on div "Horário: 08:00 Clínica: Multicentro Pediátrico Rede: -- Endereço: [STREET_ADDRE…" at bounding box center [585, 367] width 325 height 186
click at [418, 265] on input "Ordem de chegada Consumidos: 3 / 15 Horário: 08:00 Clínica: Multicentro Pediátr…" at bounding box center [413, 259] width 9 height 12
radio input "true"
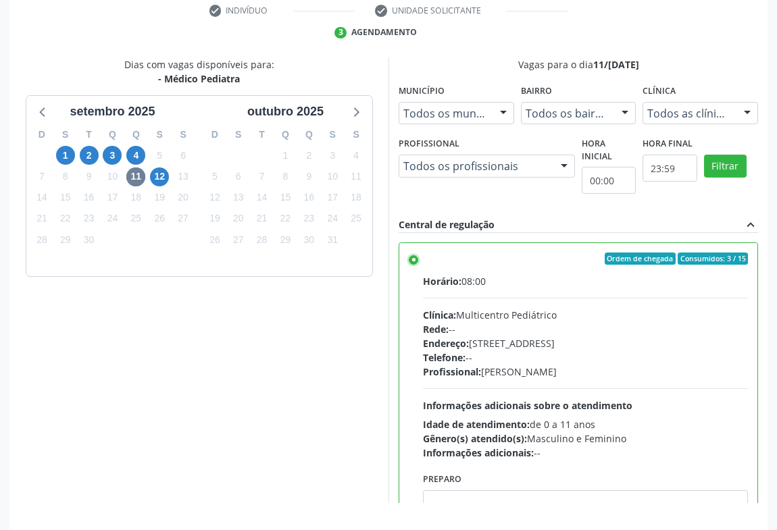
scroll to position [305, 0]
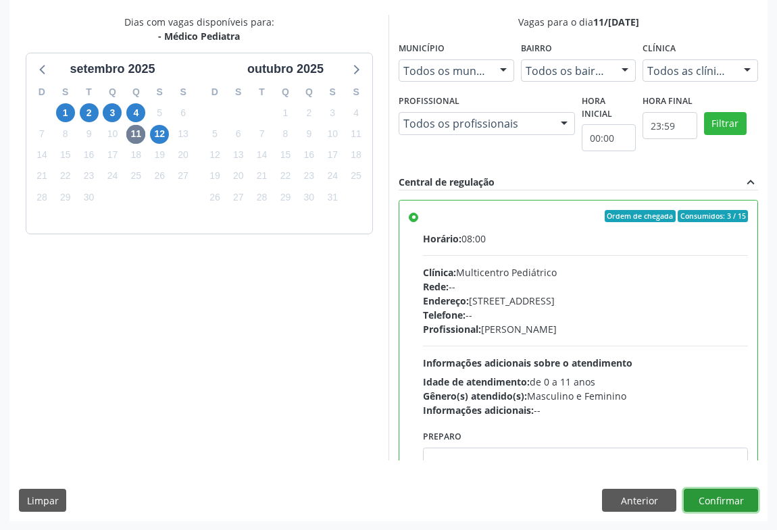
click at [731, 499] on button "Confirmar" at bounding box center [720, 500] width 74 height 23
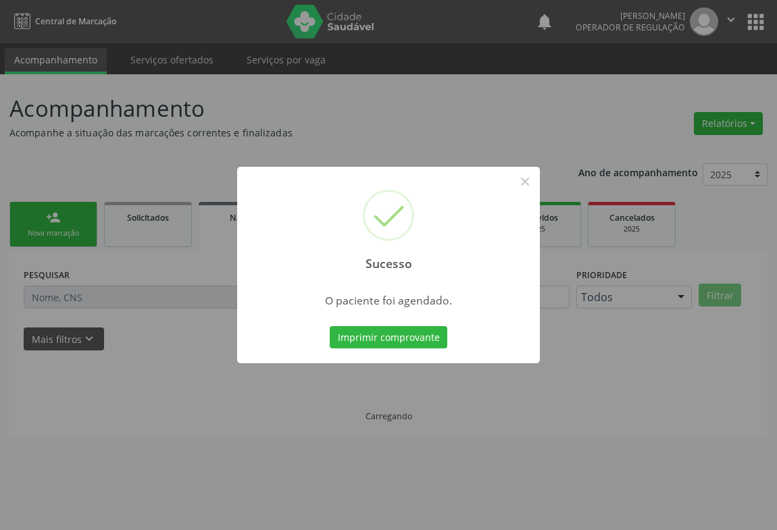
scroll to position [0, 0]
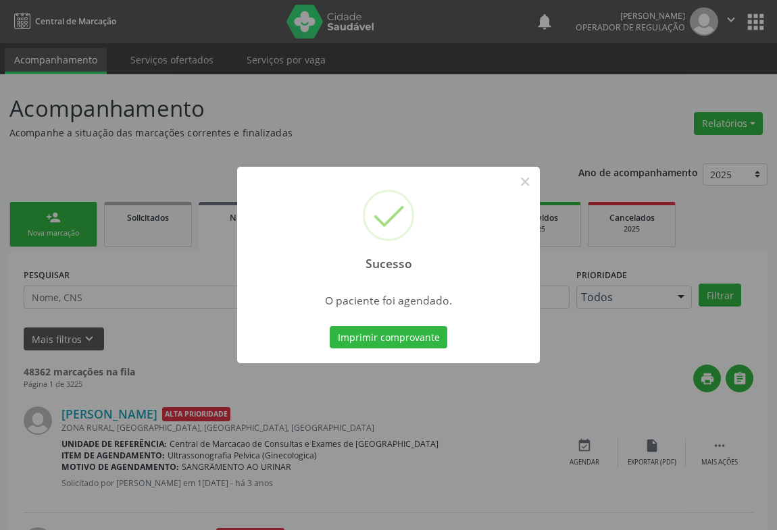
click at [330, 326] on button "Imprimir comprovante" at bounding box center [389, 337] width 118 height 23
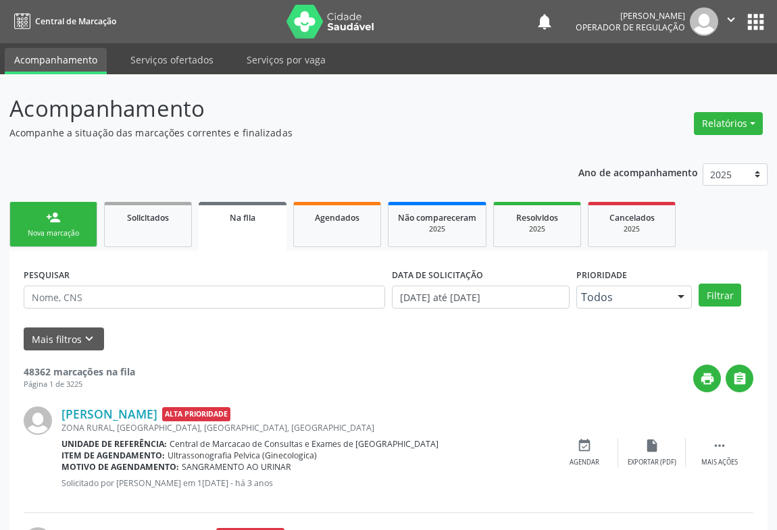
click at [72, 221] on link "person_add Nova marcação" at bounding box center [53, 224] width 88 height 45
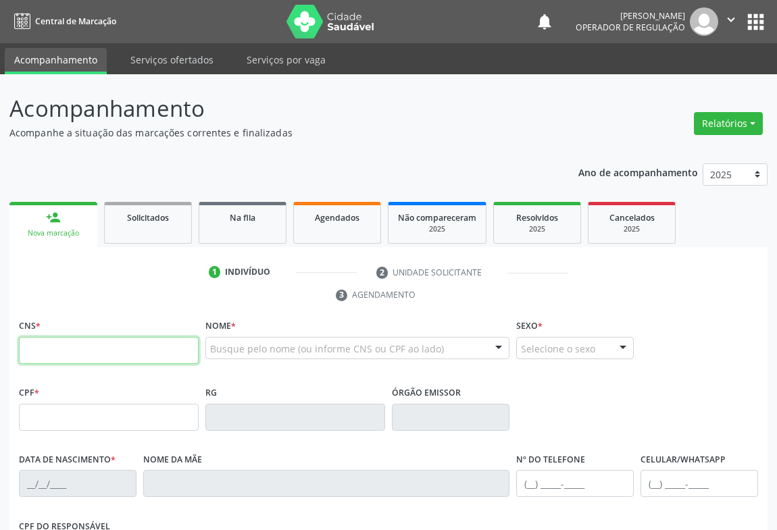
click at [58, 350] on input "text" at bounding box center [109, 350] width 180 height 27
type input "700 0070 8079 2805"
type input "0867649429"
type input "1[DATE]"
type input "[PHONE_NUMBER]"
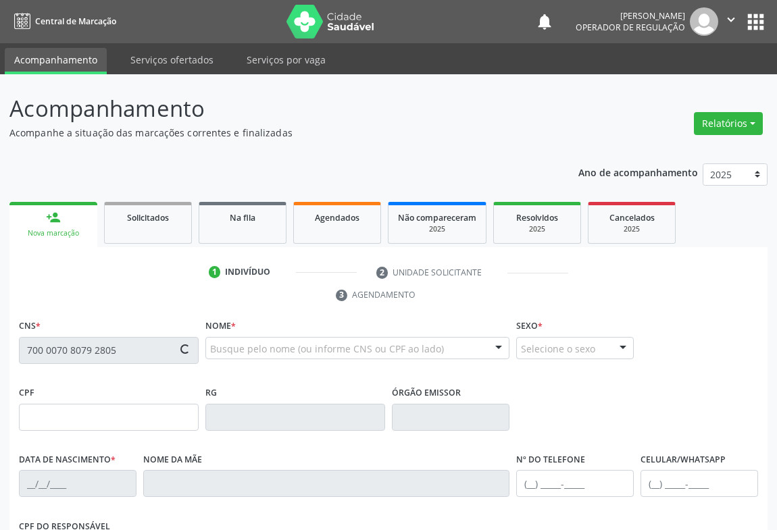
type input "S/N"
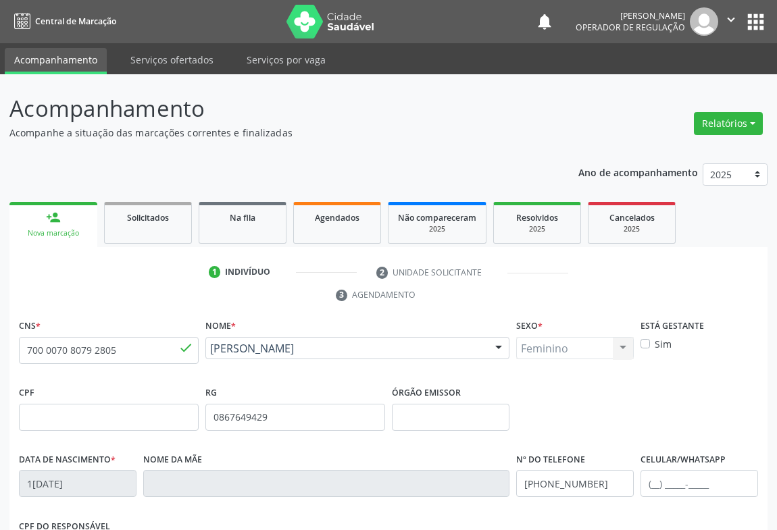
scroll to position [224, 0]
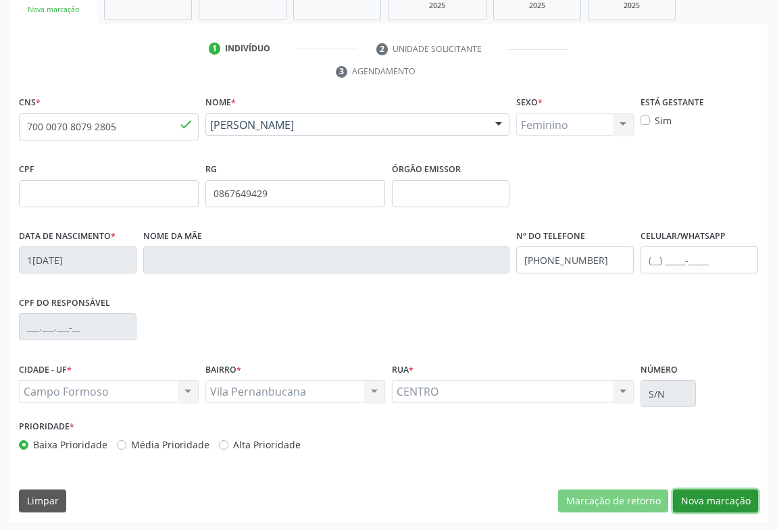
click at [692, 498] on button "Nova marcação" at bounding box center [715, 501] width 85 height 23
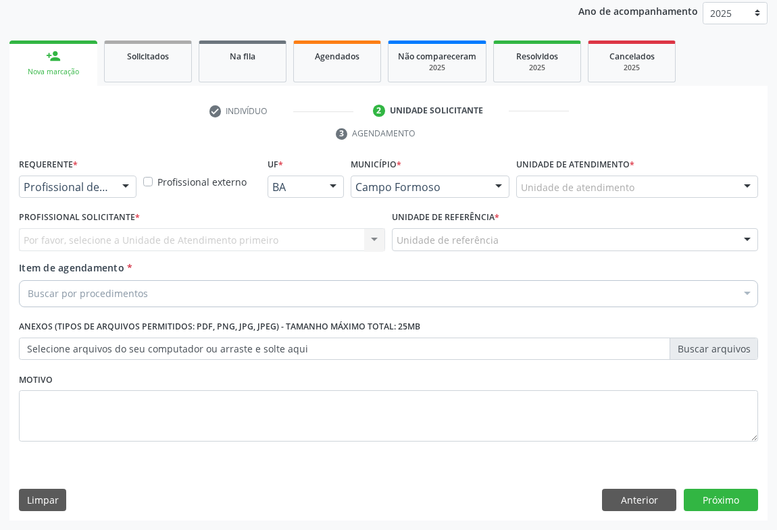
scroll to position [161, 0]
click at [95, 177] on div "Profissional de Saúde" at bounding box center [78, 187] width 118 height 23
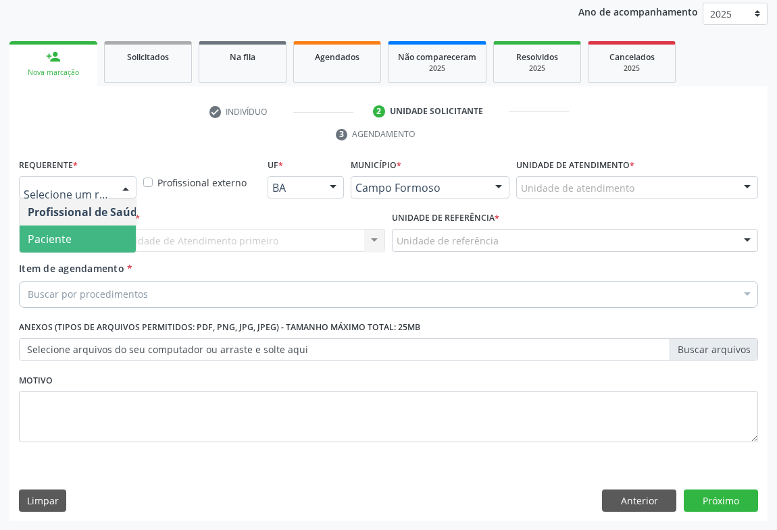
click at [119, 240] on span "Paciente" at bounding box center [86, 239] width 132 height 27
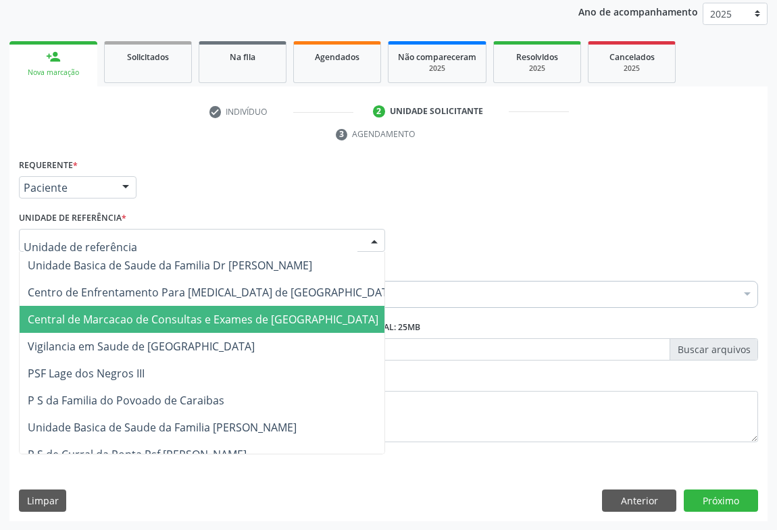
click at [106, 317] on span "Central de Marcacao de Consultas e Exames de [GEOGRAPHIC_DATA]" at bounding box center [203, 319] width 351 height 15
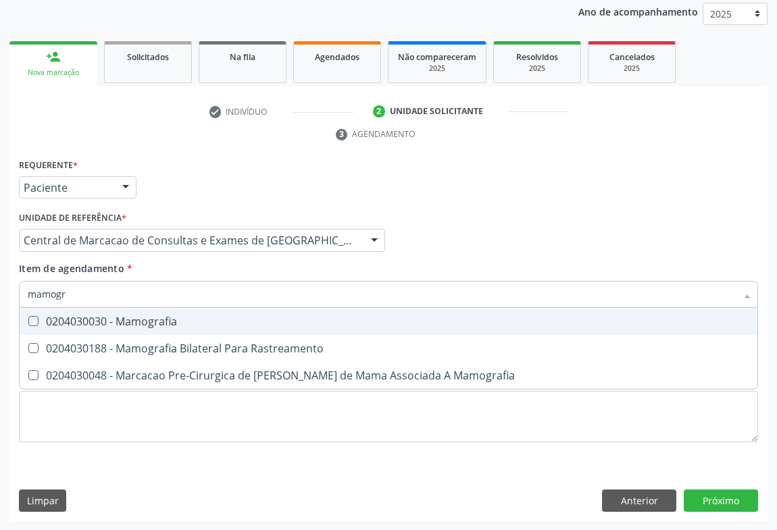
type input "mamogra"
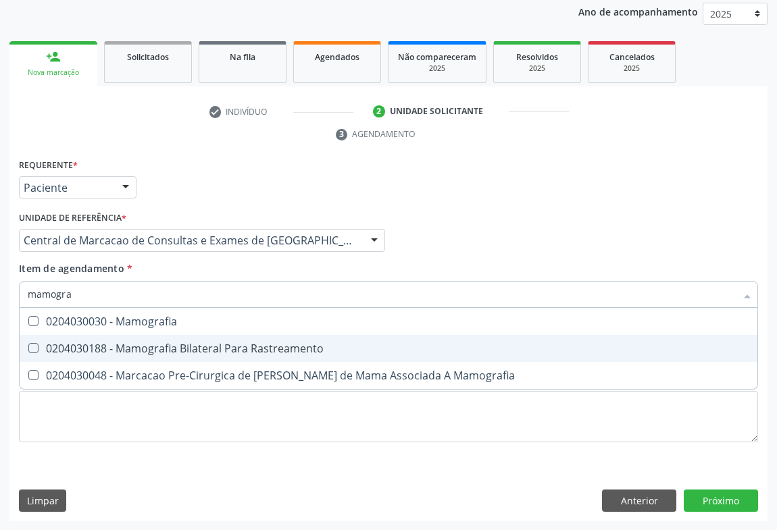
click at [323, 350] on div "0204030188 - Mamografia Bilateral Para Rastreamento" at bounding box center [388, 348] width 721 height 11
checkbox Rastreamento "true"
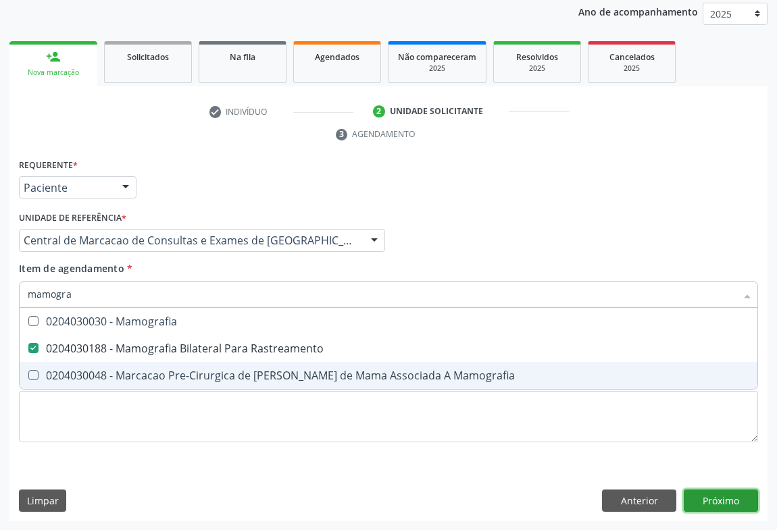
click at [742, 498] on div "Requerente * Paciente Profissional de Saúde Paciente Nenhum resultado encontrad…" at bounding box center [388, 338] width 758 height 367
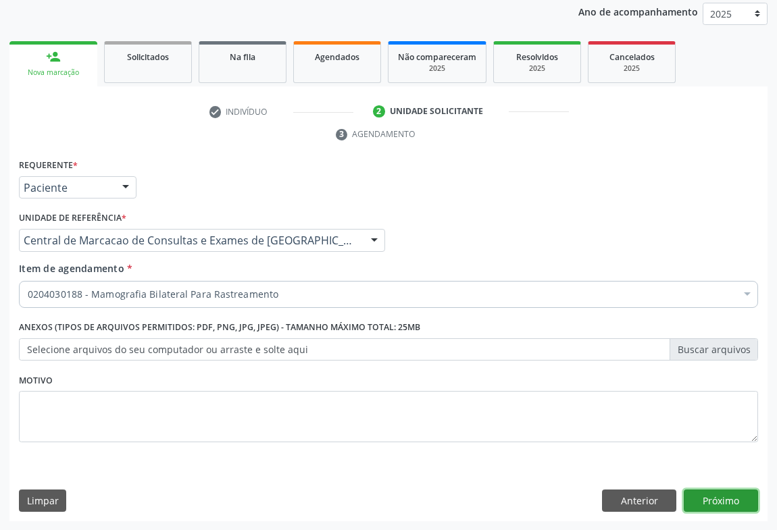
click at [710, 491] on button "Próximo" at bounding box center [720, 501] width 74 height 23
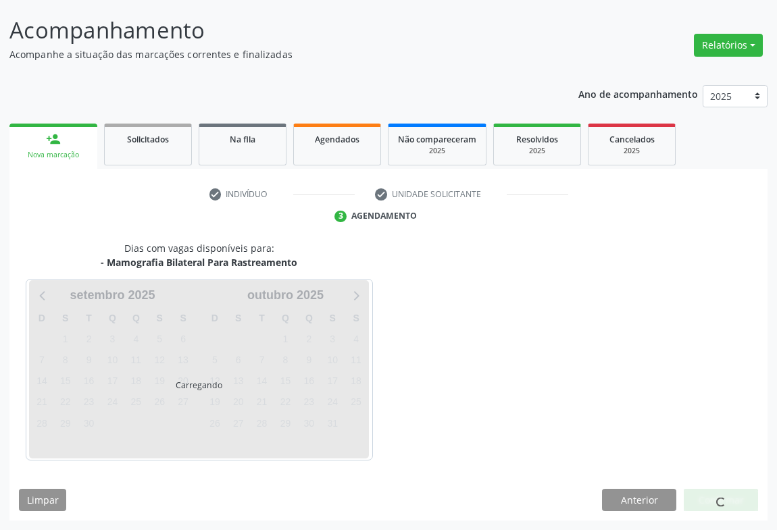
scroll to position [78, 0]
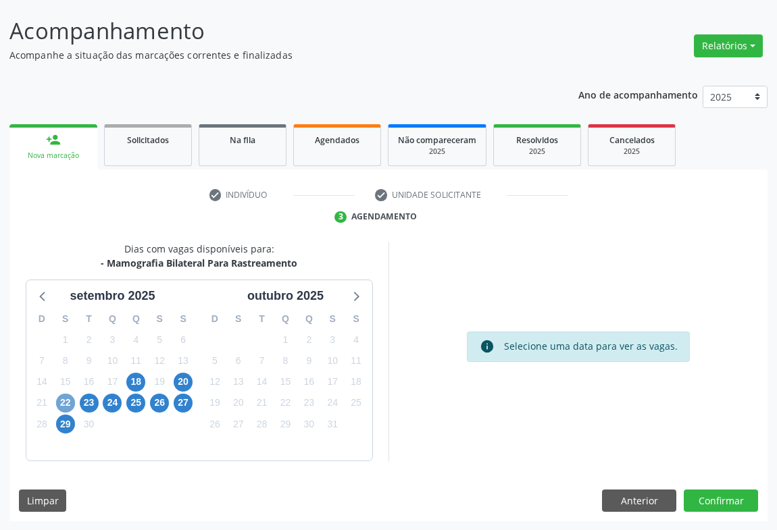
click at [68, 406] on span "22" at bounding box center [65, 403] width 19 height 19
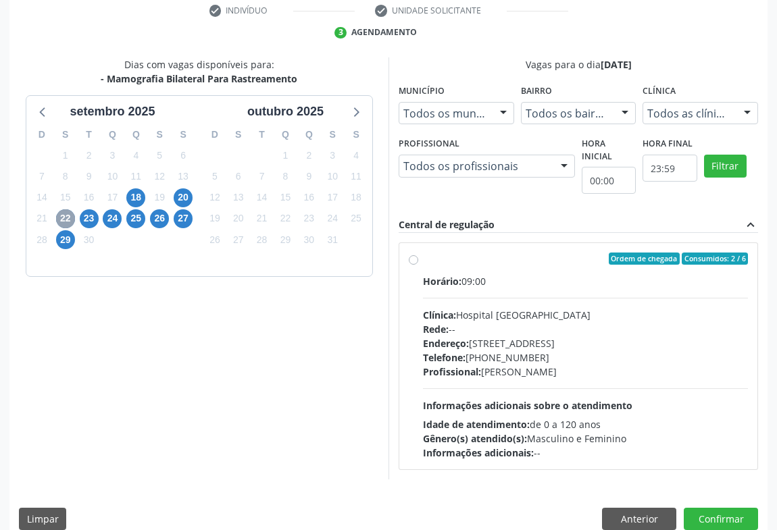
scroll to position [280, 0]
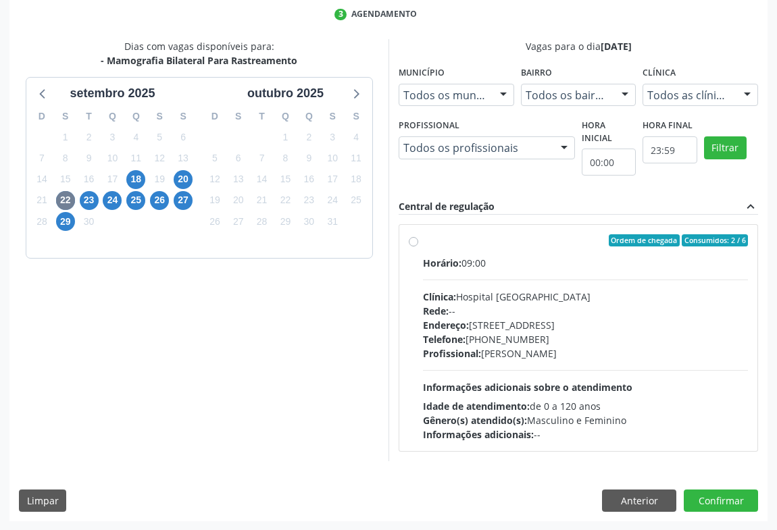
click at [523, 318] on div "Endereço: [STREET_ADDRESS]" at bounding box center [585, 325] width 325 height 14
click at [418, 246] on input "Ordem de chegada Consumidos: 2 / 6 Horário: 09:00 Clínica: Hospital [GEOGRAPHIC…" at bounding box center [413, 240] width 9 height 12
radio input "true"
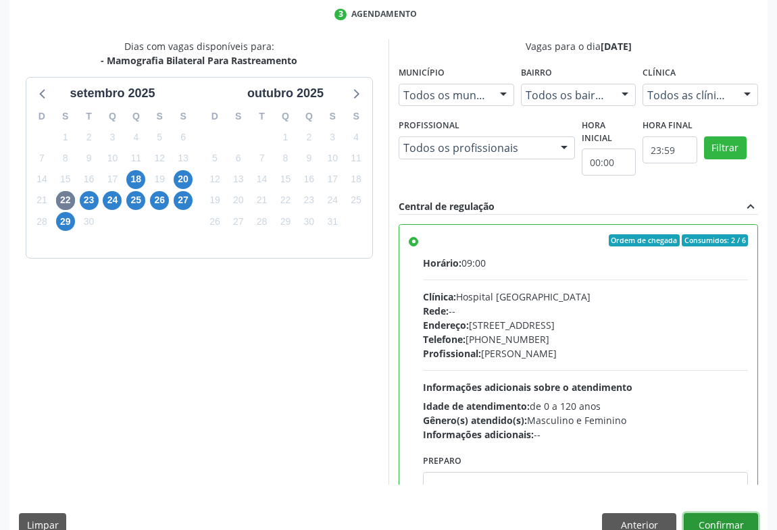
click at [717, 516] on button "Confirmar" at bounding box center [720, 524] width 74 height 23
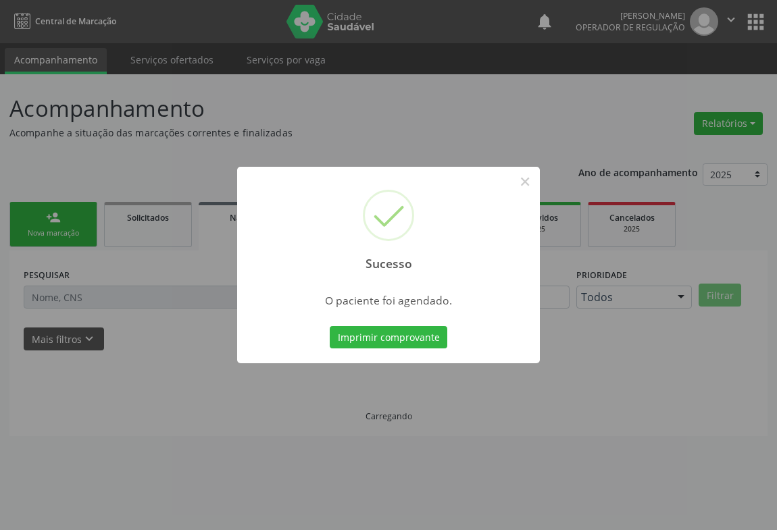
scroll to position [0, 0]
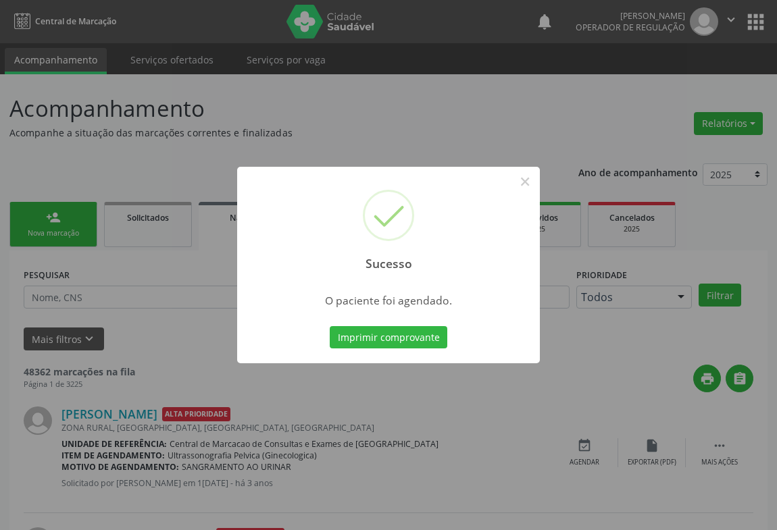
click at [330, 326] on button "Imprimir comprovante" at bounding box center [389, 337] width 118 height 23
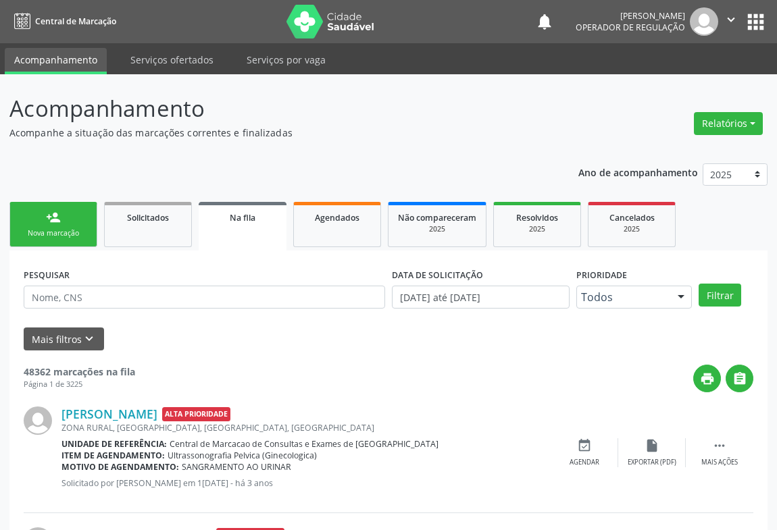
click at [60, 217] on div "person_add" at bounding box center [53, 217] width 15 height 15
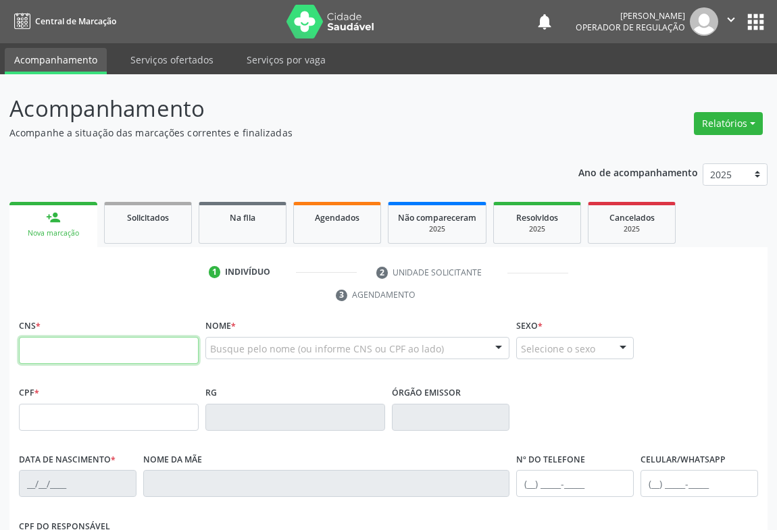
click at [101, 344] on input "text" at bounding box center [109, 350] width 180 height 27
paste input "700 0070 8079 2805"
type input "700 0070 8079 2805"
type input "0867649429"
type input "1[DATE]"
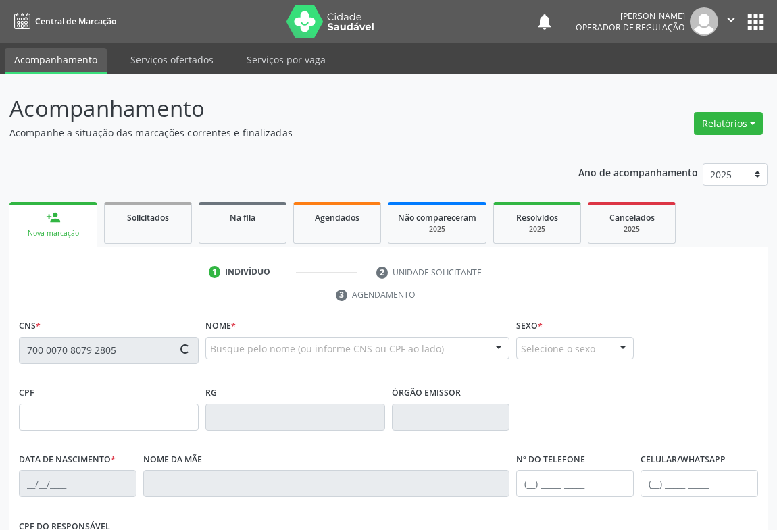
type input "[PHONE_NUMBER]"
type input "S/N"
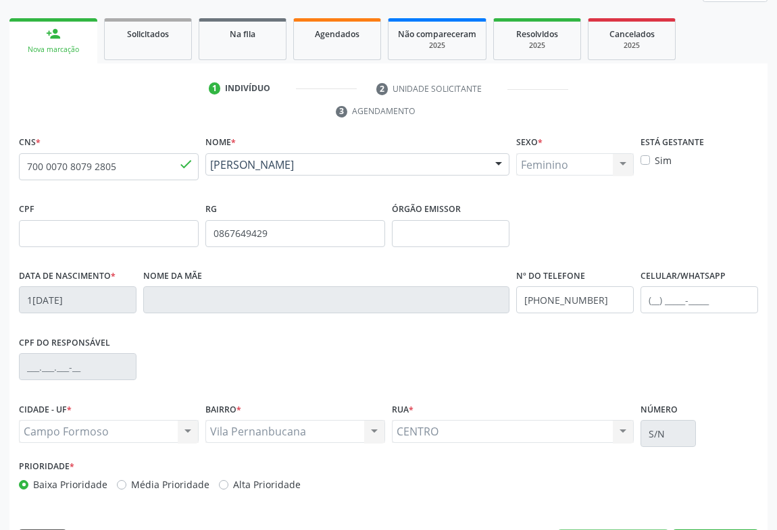
scroll to position [224, 0]
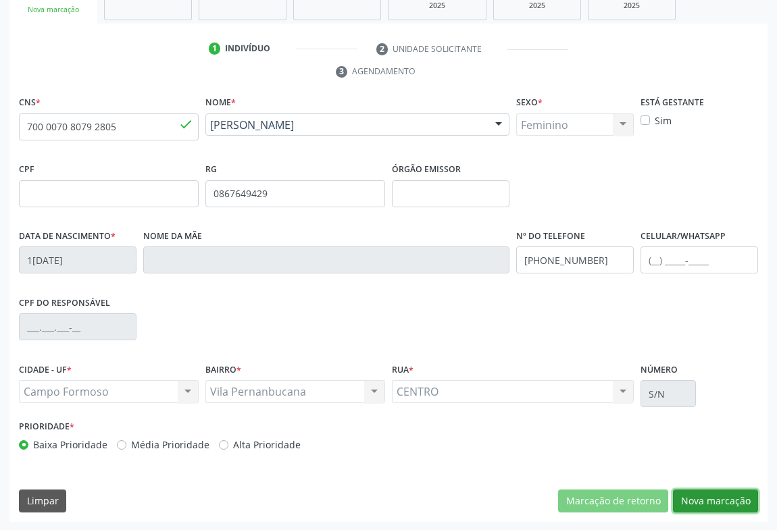
click at [722, 492] on button "Nova marcação" at bounding box center [715, 501] width 85 height 23
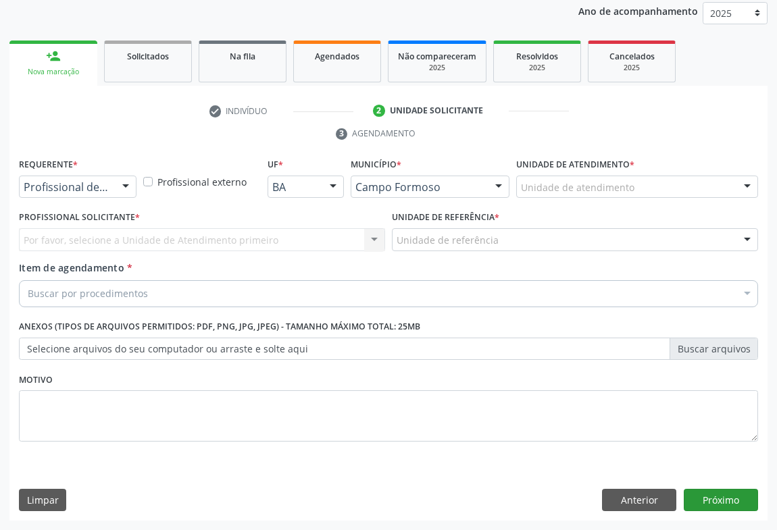
scroll to position [161, 0]
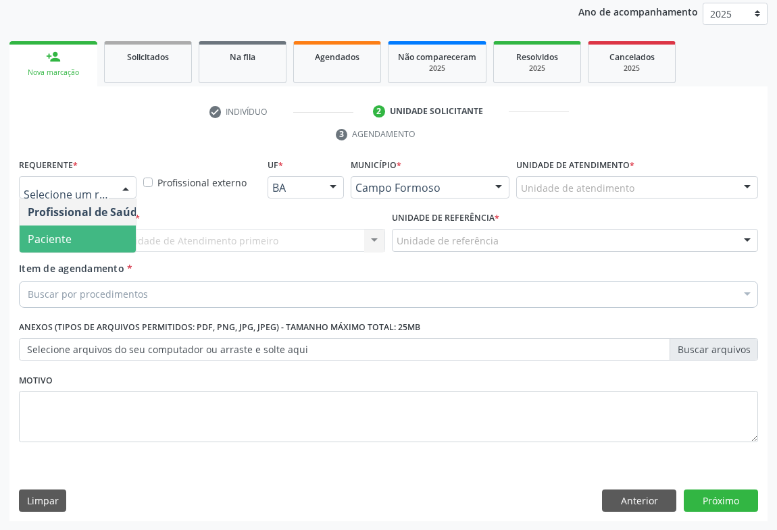
click at [99, 238] on span "Paciente" at bounding box center [86, 239] width 132 height 27
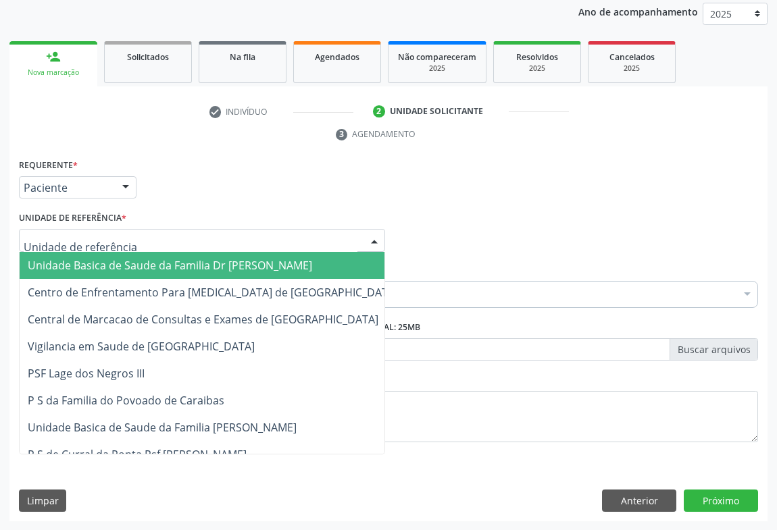
click at [122, 238] on div at bounding box center [202, 240] width 366 height 23
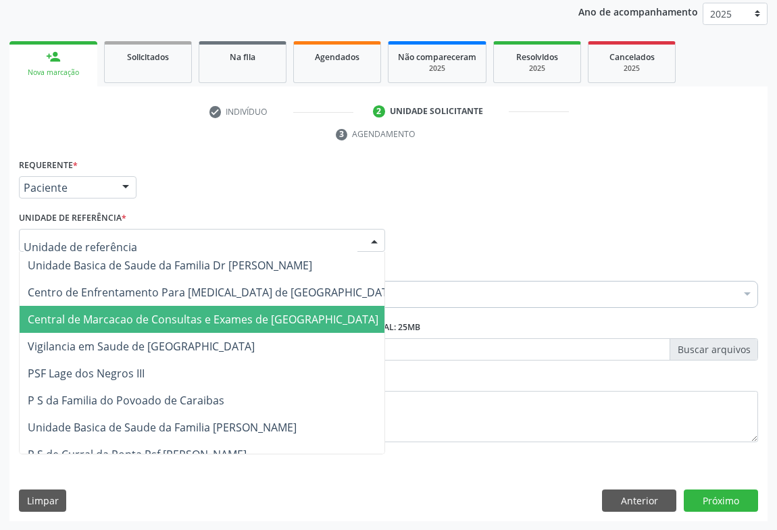
click at [122, 307] on span "Central de Marcacao de Consultas e Exames de [GEOGRAPHIC_DATA]" at bounding box center [213, 319] width 386 height 27
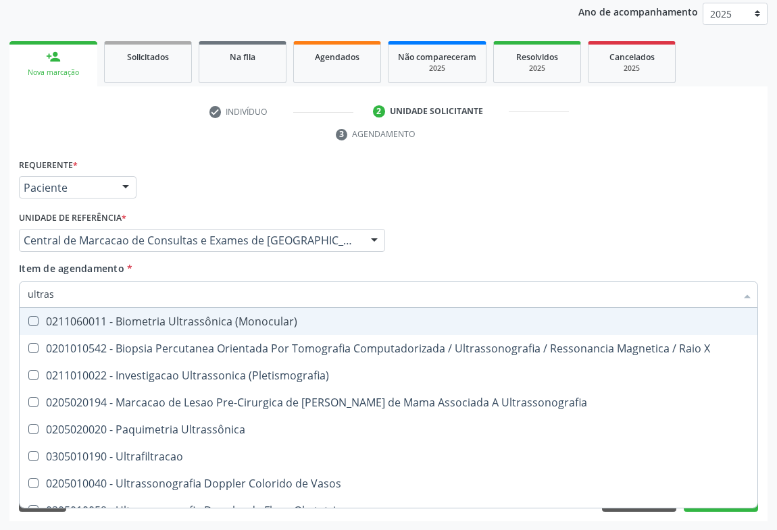
type input "ultrass"
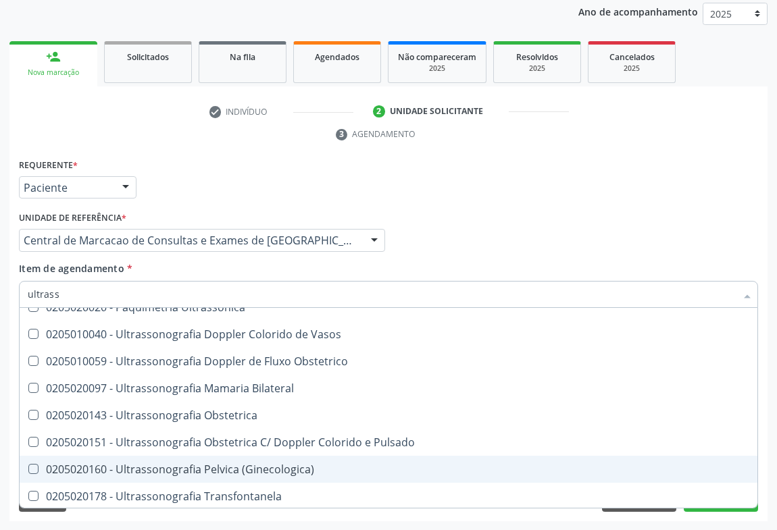
scroll to position [245, 0]
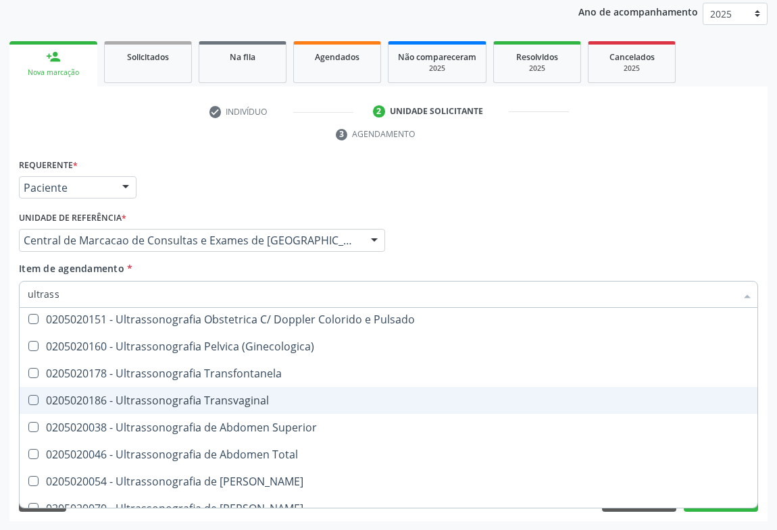
click at [273, 401] on div "0205020186 - Ultrassonografia Transvaginal" at bounding box center [388, 400] width 721 height 11
checkbox Transvaginal "true"
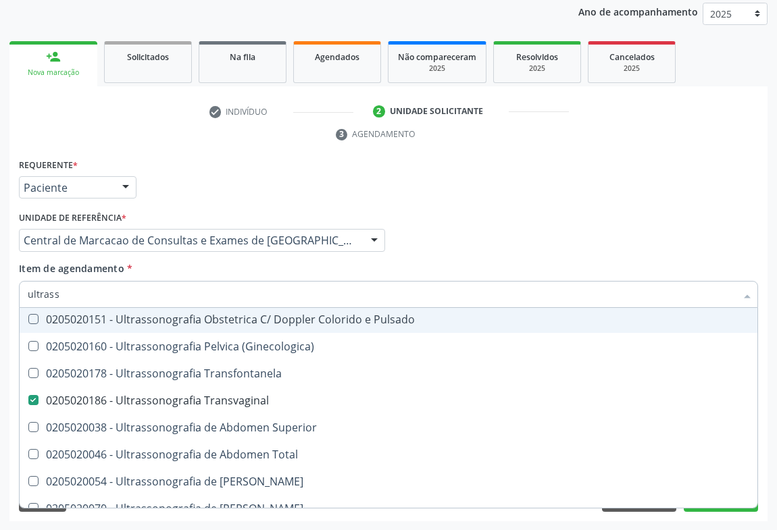
click at [244, 294] on input "ultrass" at bounding box center [382, 294] width 708 height 27
type input "u"
checkbox Transvaginal "false"
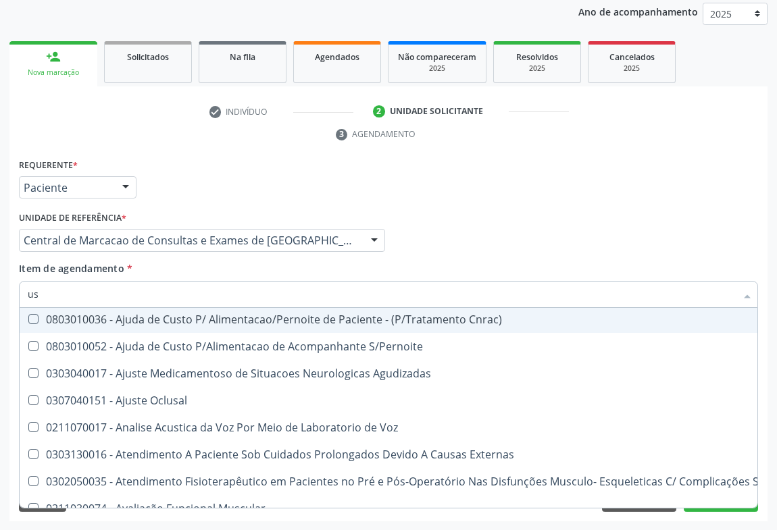
type input "usg"
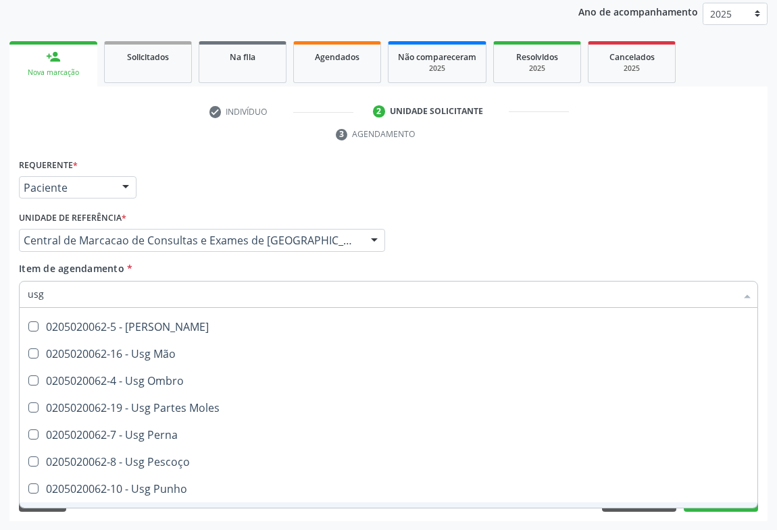
scroll to position [122, 0]
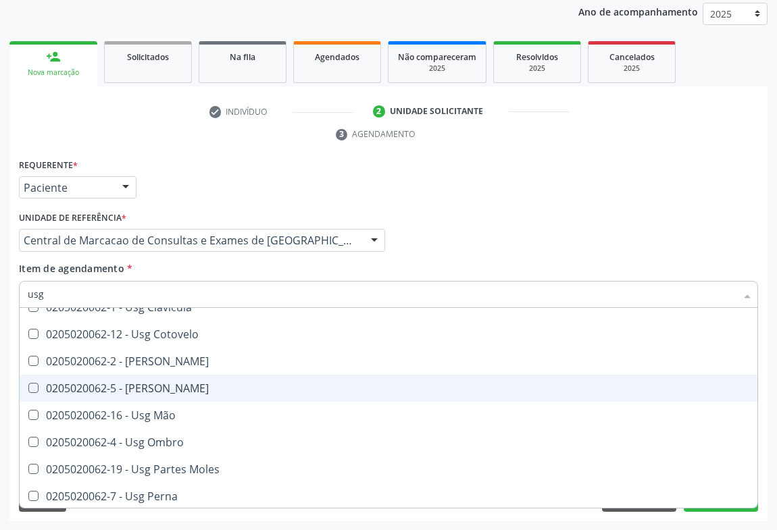
click at [192, 392] on span "0205020062-5 - [PERSON_NAME]" at bounding box center [388, 388] width 737 height 27
checkbox Joelho "true"
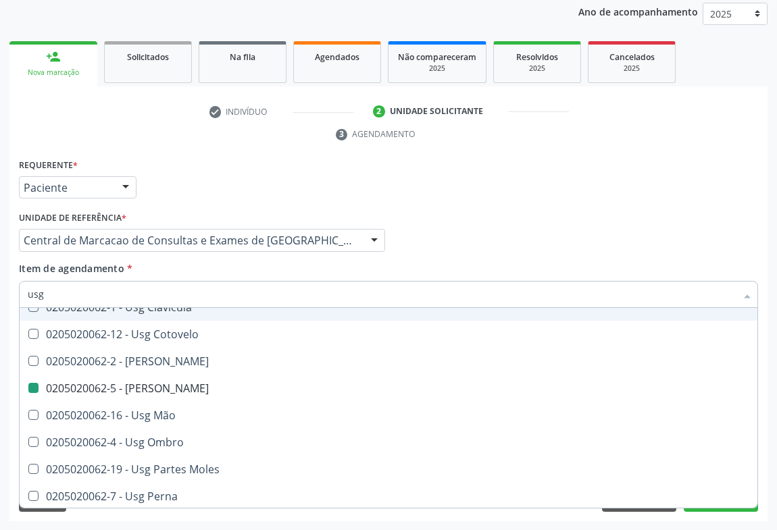
click at [675, 224] on div "Profissional Solicitante Por favor, selecione a Unidade de Atendimento primeiro…" at bounding box center [389, 234] width 746 height 53
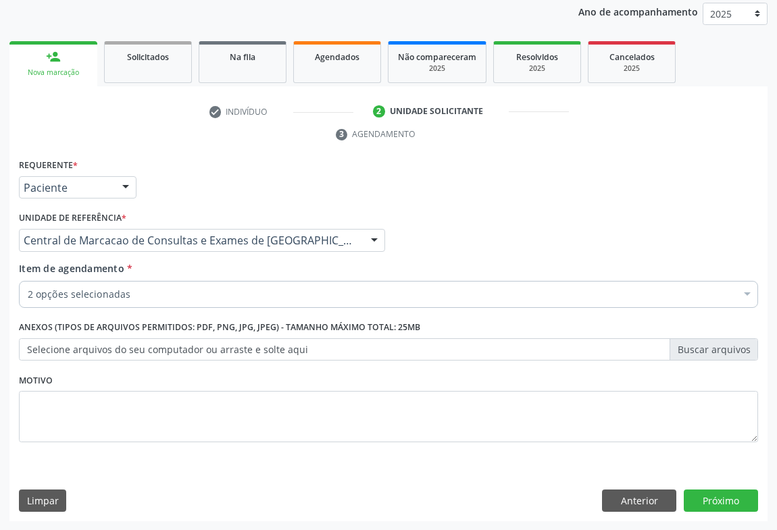
scroll to position [0, 0]
click at [713, 500] on button "Próximo" at bounding box center [720, 501] width 74 height 23
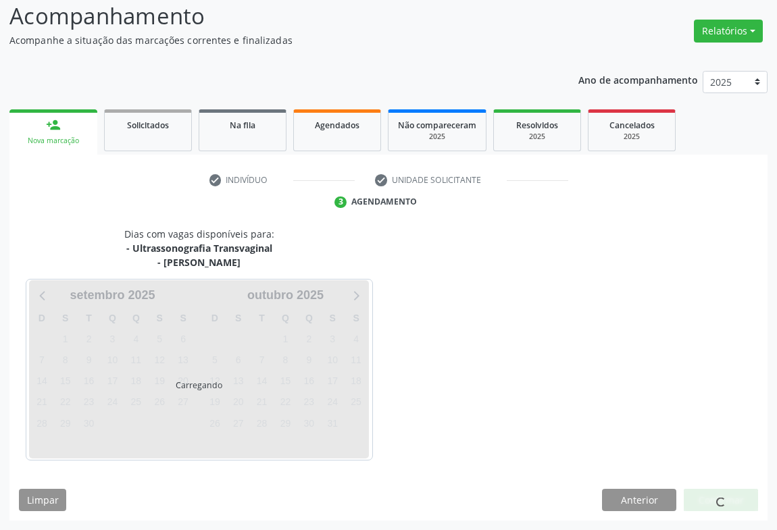
scroll to position [93, 0]
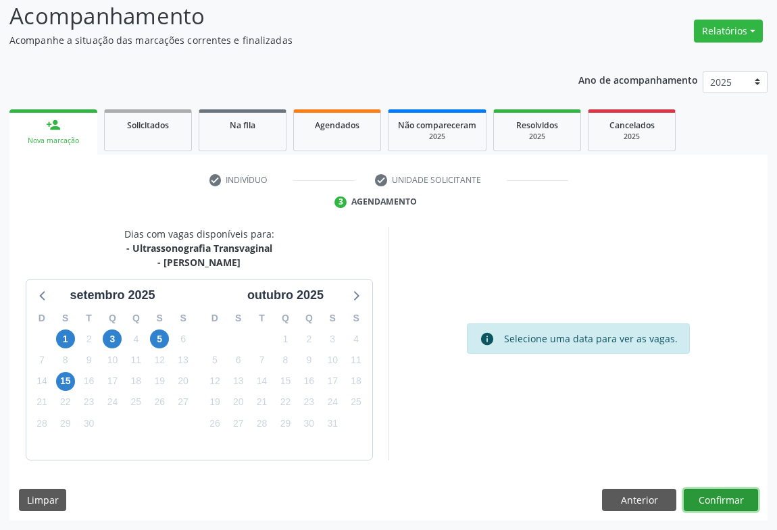
click at [697, 493] on button "Confirmar" at bounding box center [720, 500] width 74 height 23
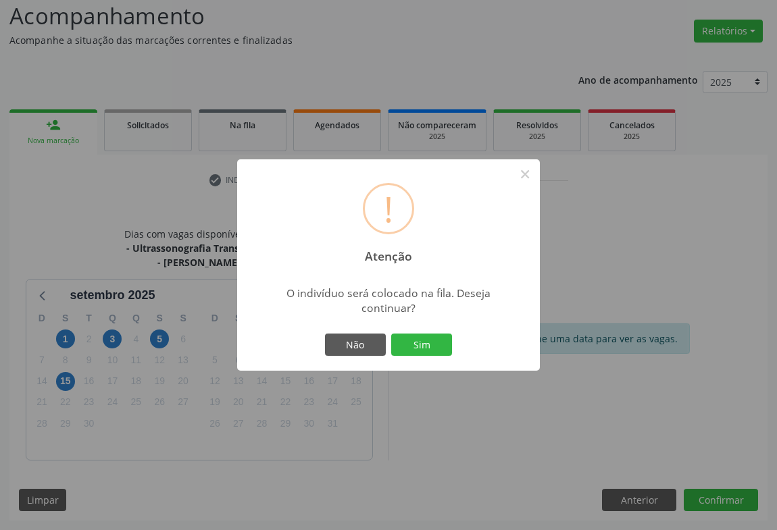
click at [391, 334] on button "Sim" at bounding box center [421, 345] width 61 height 23
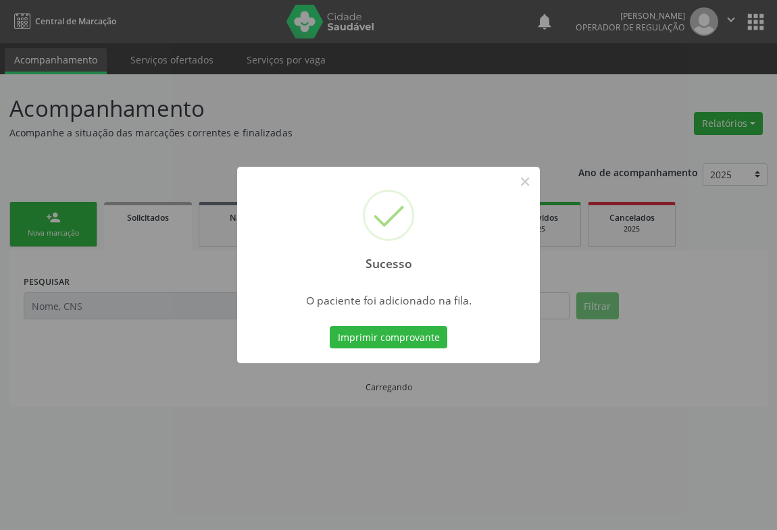
scroll to position [0, 0]
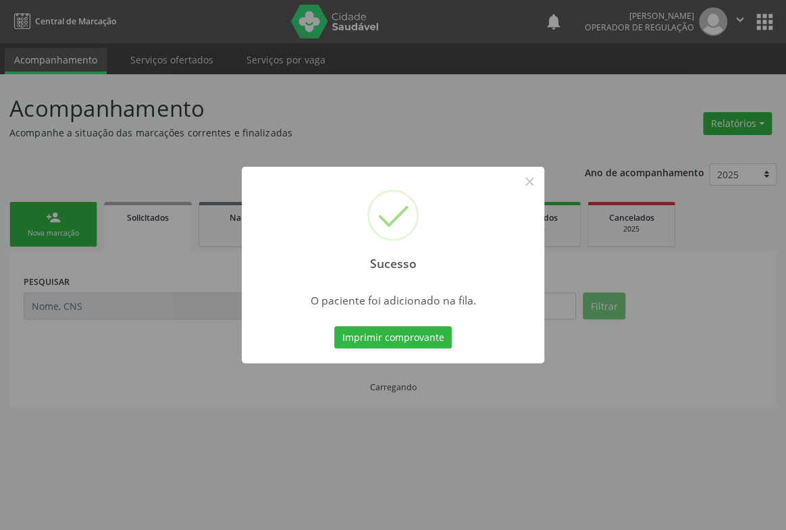
click at [334, 326] on button "Imprimir comprovante" at bounding box center [393, 337] width 118 height 23
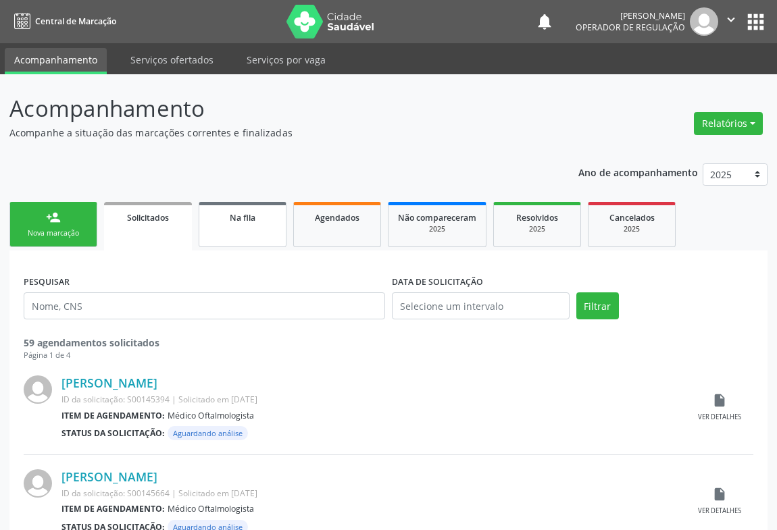
click at [242, 223] on div "Na fila" at bounding box center [243, 217] width 68 height 14
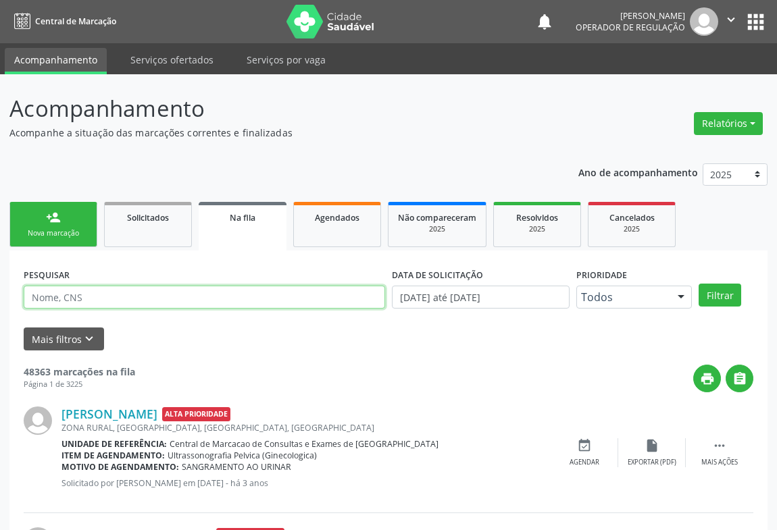
click at [140, 302] on input "text" at bounding box center [204, 297] width 361 height 23
type input "704200744425285"
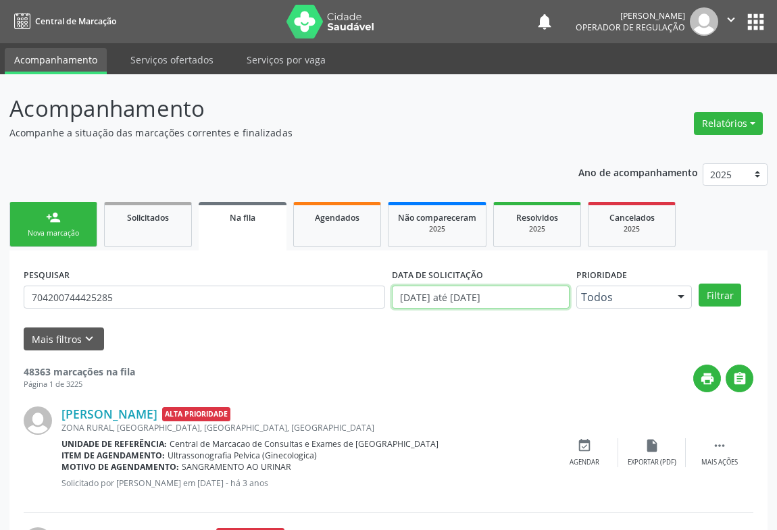
click at [513, 296] on input "[DATE] até [DATE]" at bounding box center [481, 297] width 178 height 23
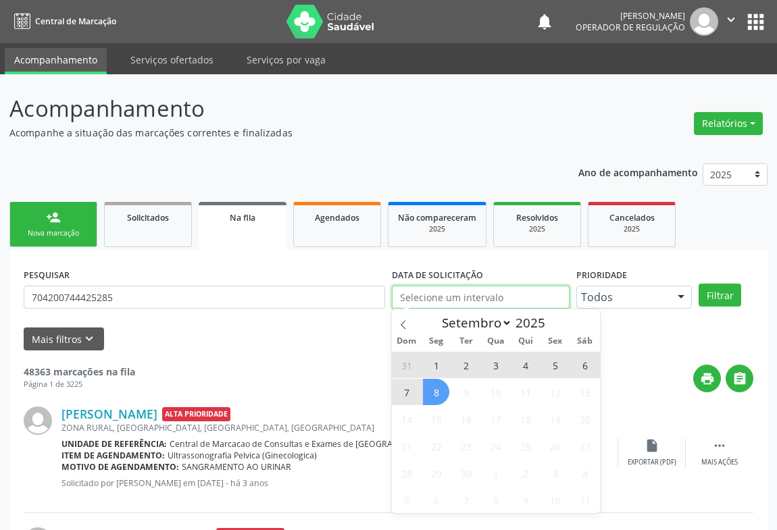
type input "2023"
select select "0"
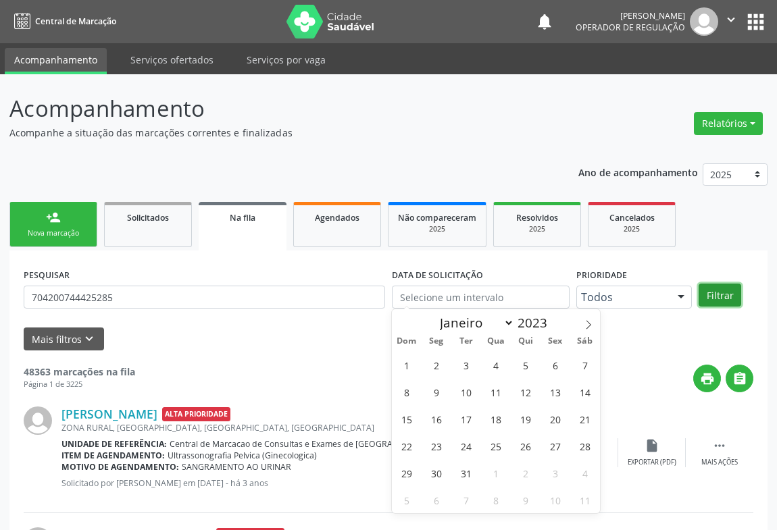
click at [727, 290] on button "Filtrar" at bounding box center [719, 295] width 43 height 23
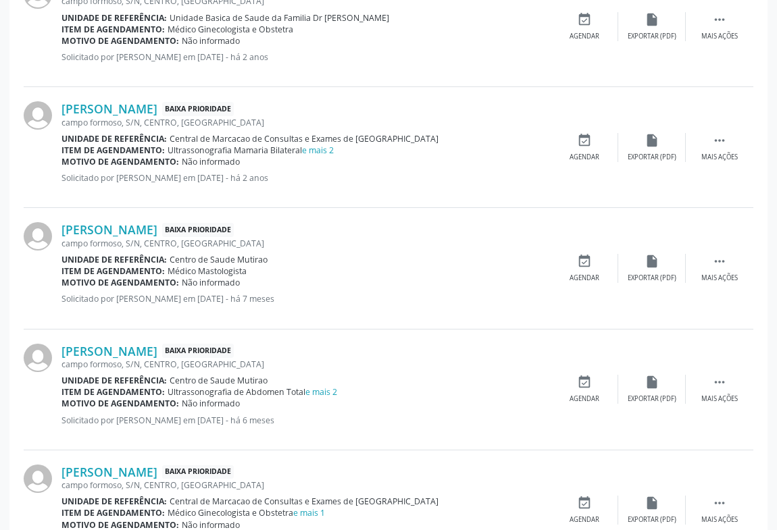
scroll to position [1226, 0]
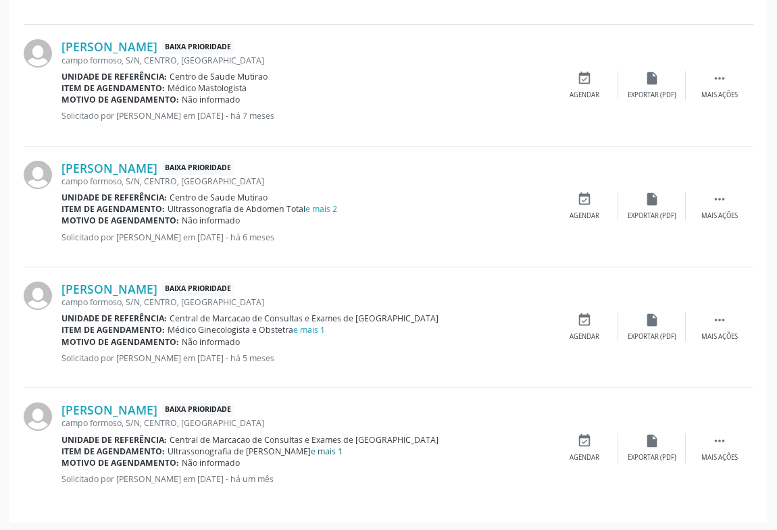
click at [311, 448] on link "e mais 1" at bounding box center [327, 451] width 32 height 11
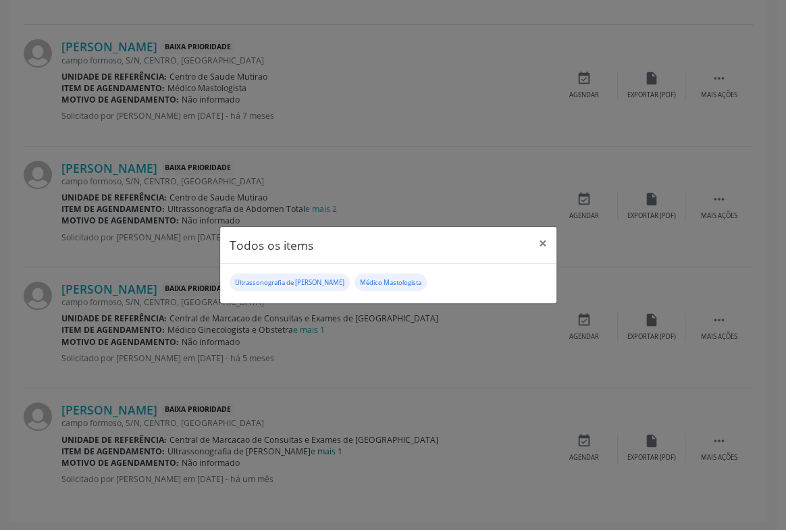
click at [299, 448] on div "Todos os items × Ultrassonografia de Tireoide Médico Mastologista" at bounding box center [393, 265] width 786 height 530
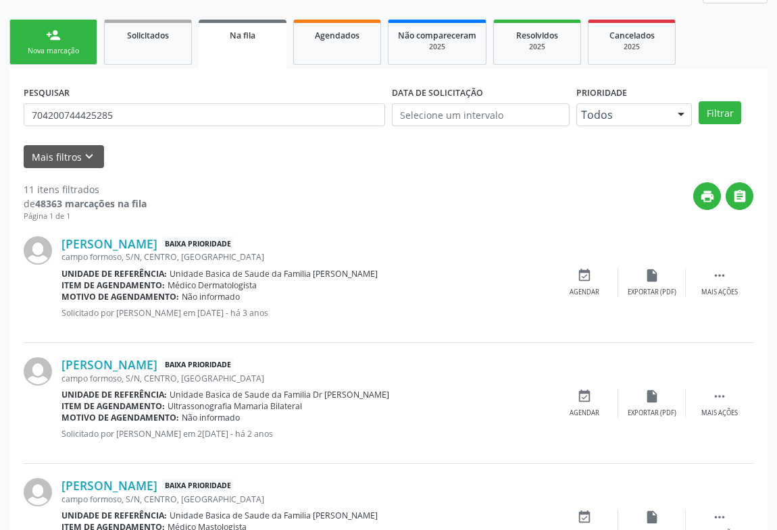
scroll to position [0, 0]
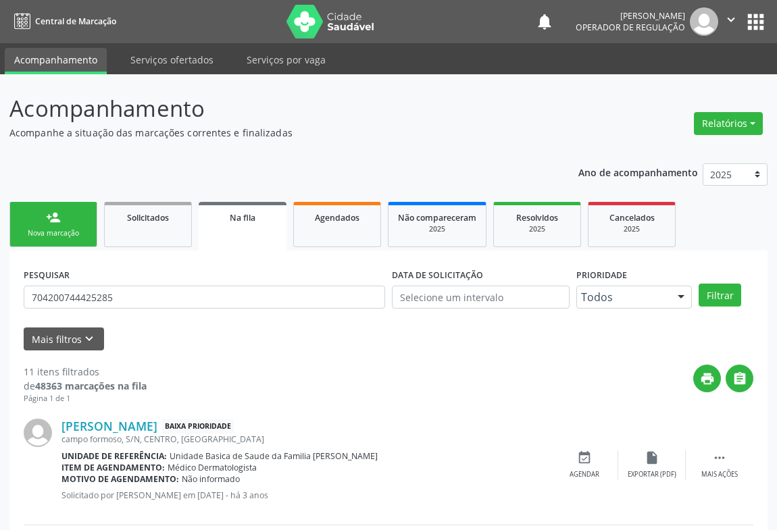
click at [68, 211] on link "person_add Nova marcação" at bounding box center [53, 224] width 88 height 45
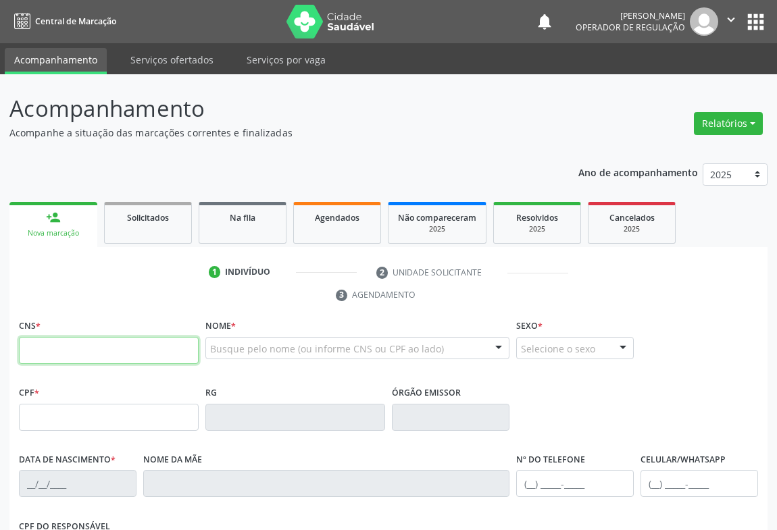
click at [41, 357] on input "text" at bounding box center [109, 350] width 180 height 27
type input "700 0006 7963 4902"
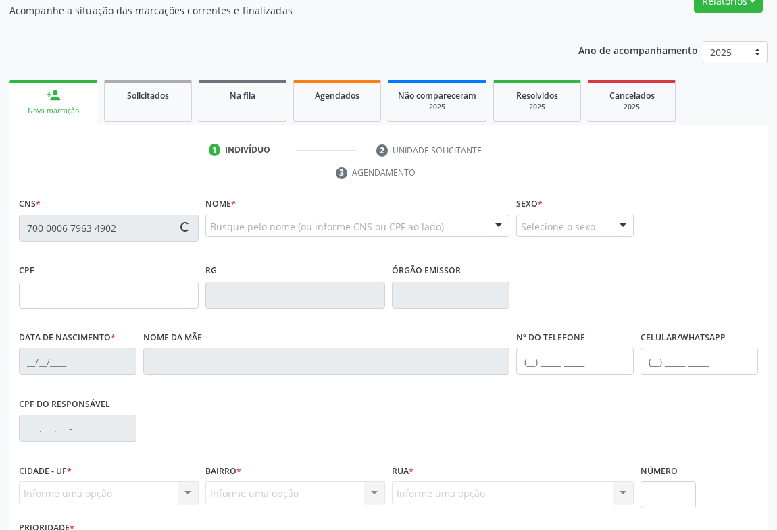
scroll to position [184, 0]
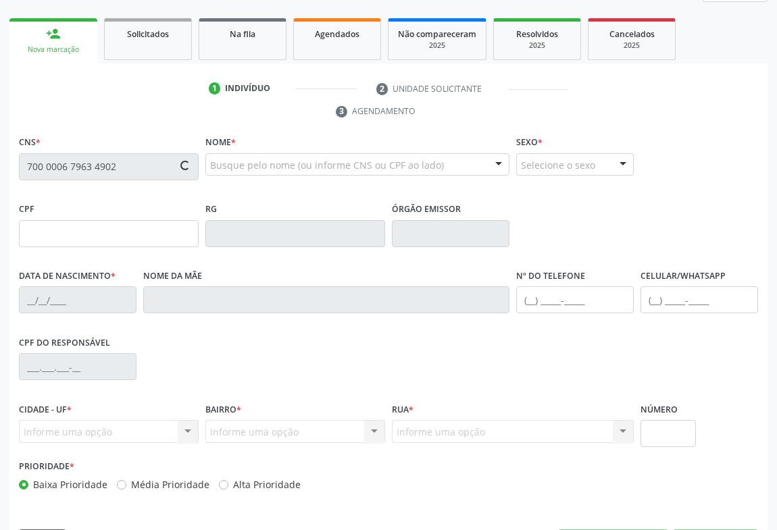
type input "136.507.105-79"
type input "29/08/2025"
type input "Josiane Silva Souza"
type input "(74) 98850-8766"
type input "73"
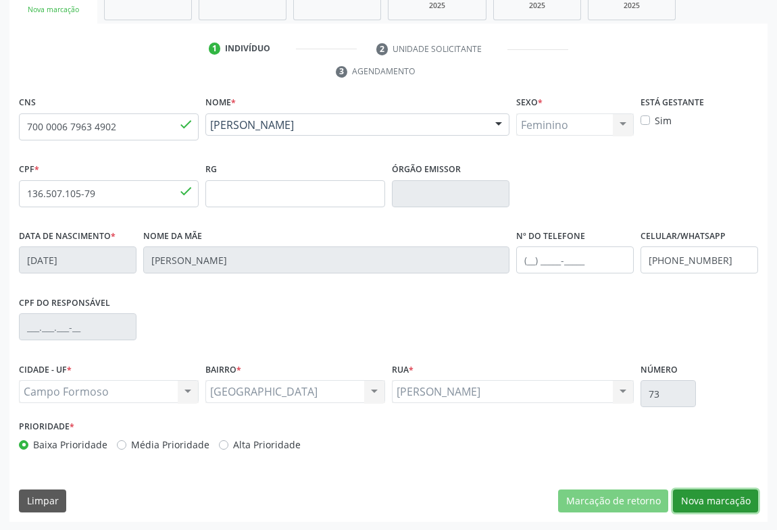
click at [693, 503] on button "Nova marcação" at bounding box center [715, 501] width 85 height 23
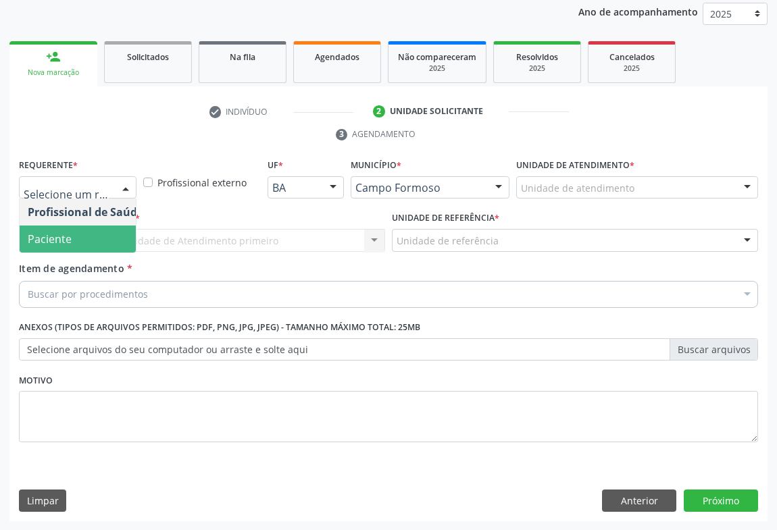
click at [66, 242] on span "Paciente" at bounding box center [50, 239] width 44 height 15
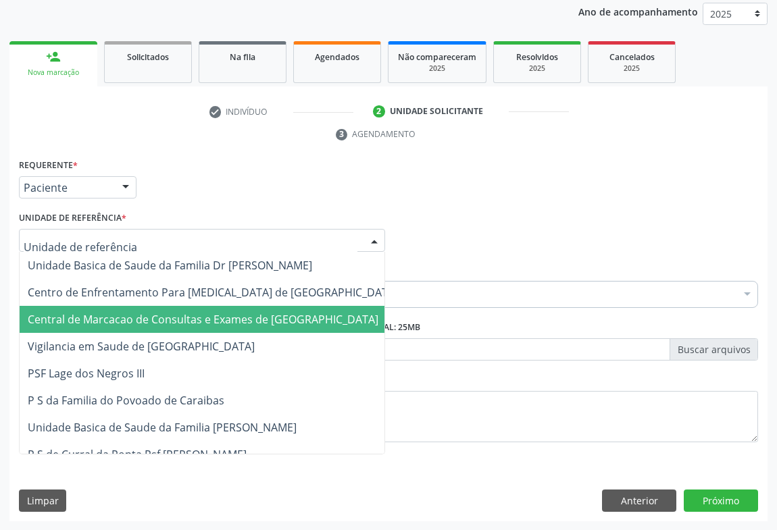
click at [113, 312] on span "Central de Marcacao de Consultas e Exames de [GEOGRAPHIC_DATA]" at bounding box center [203, 319] width 351 height 15
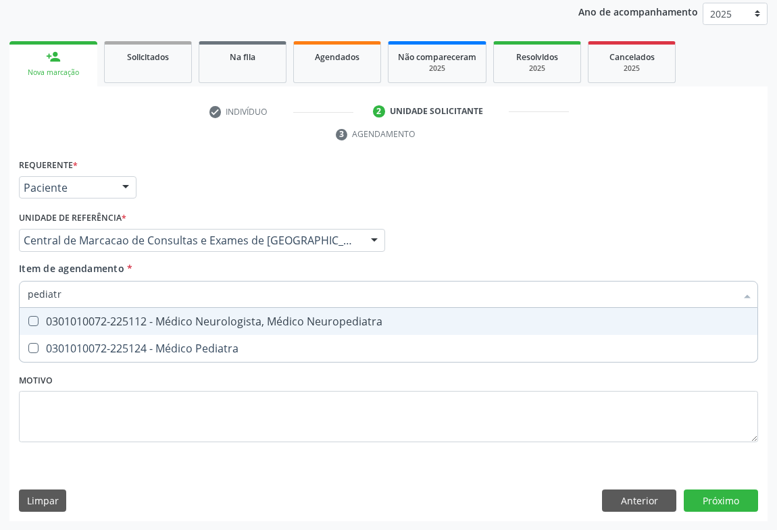
type input "pediatra"
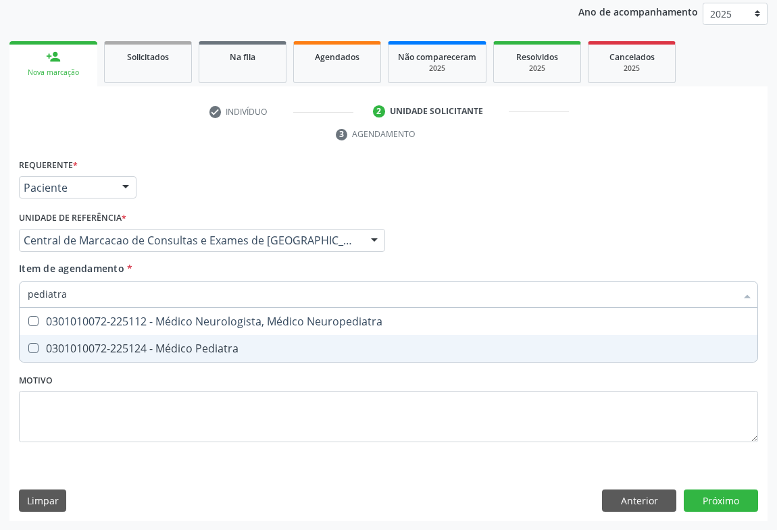
click at [297, 354] on span "0301010072-225124 - Médico Pediatra" at bounding box center [388, 348] width 737 height 27
checkbox Pediatra "true"
click at [681, 495] on div "Requerente * Paciente Profissional de Saúde Paciente Nenhum resultado encontrad…" at bounding box center [388, 338] width 758 height 367
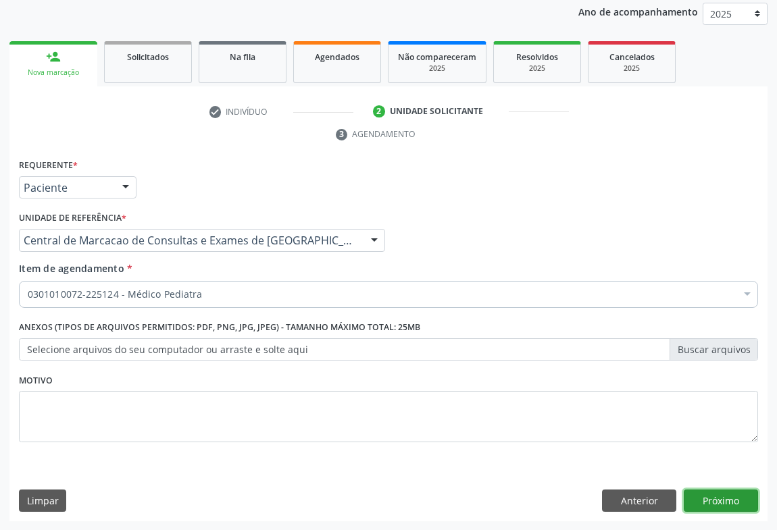
click at [717, 500] on button "Próximo" at bounding box center [720, 501] width 74 height 23
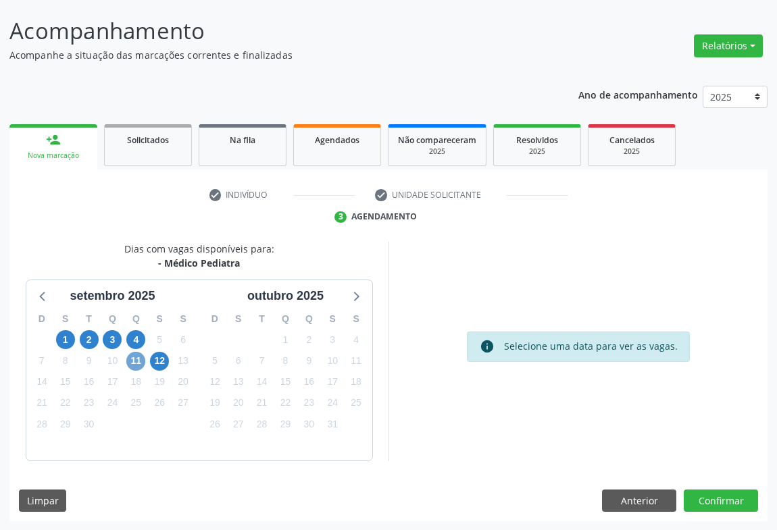
click at [140, 355] on span "11" at bounding box center [135, 361] width 19 height 19
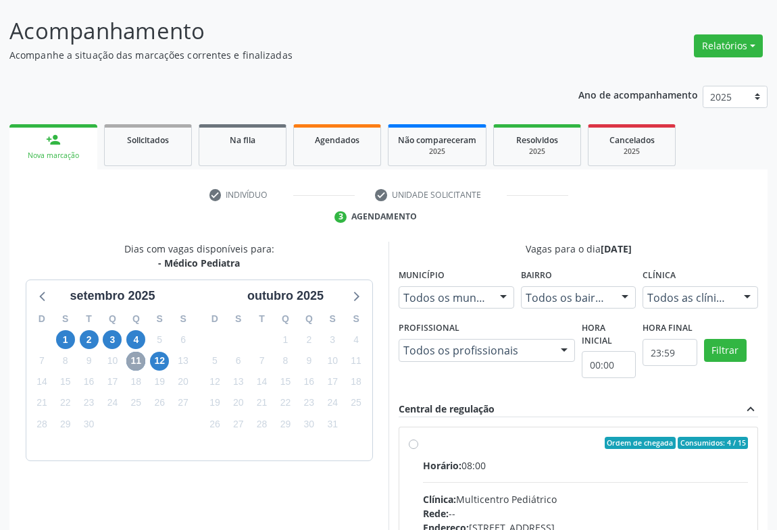
scroll to position [262, 0]
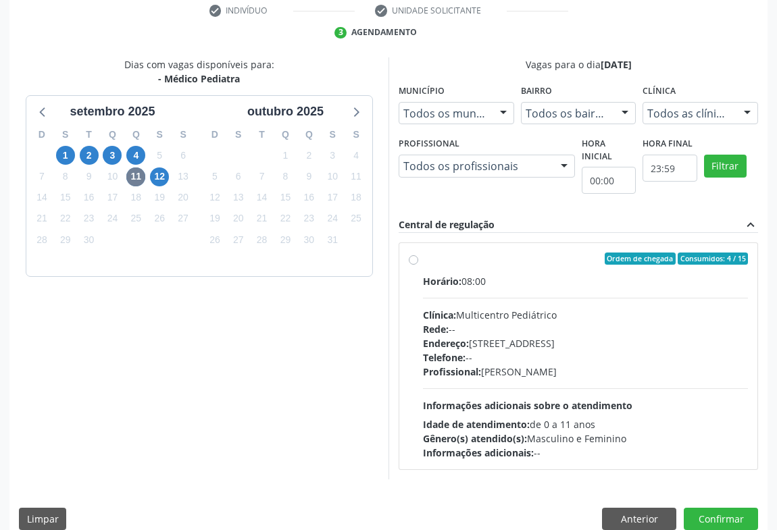
click at [534, 375] on div "Profissional: Maria Eleny Goncalves de Oliveira Porto" at bounding box center [585, 372] width 325 height 14
click at [418, 265] on input "Ordem de chegada Consumidos: 4 / 15 Horário: 08:00 Clínica: Multicentro Pediátr…" at bounding box center [413, 259] width 9 height 12
radio input "true"
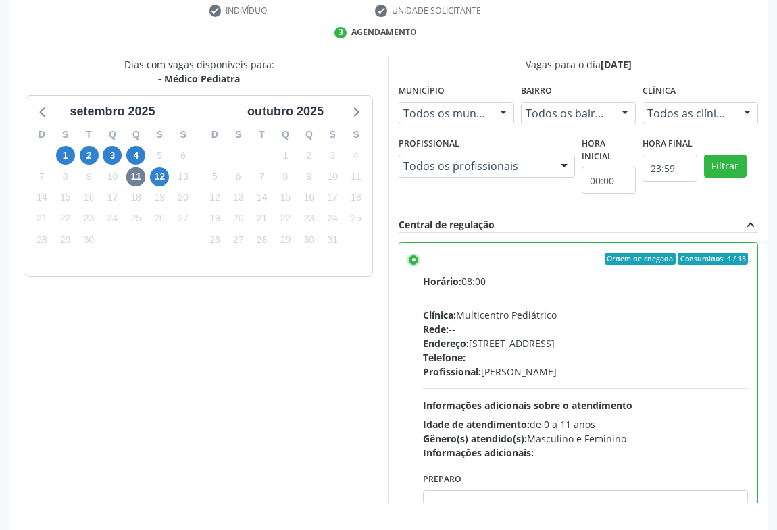
scroll to position [305, 0]
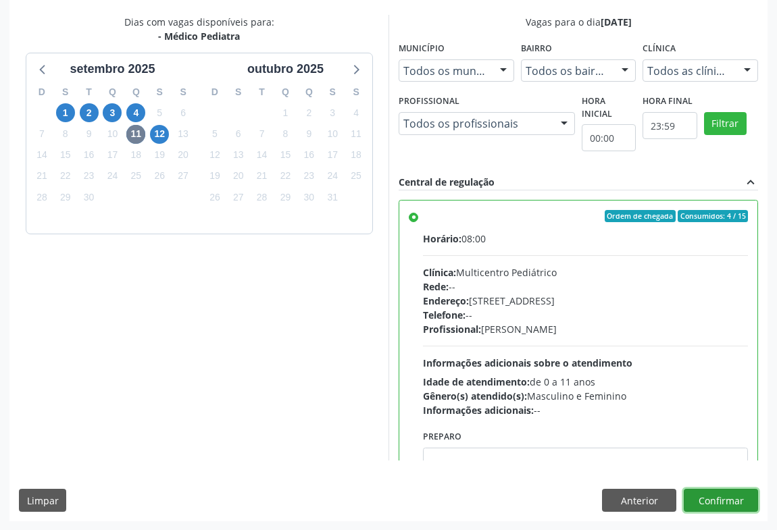
click at [737, 500] on button "Confirmar" at bounding box center [720, 500] width 74 height 23
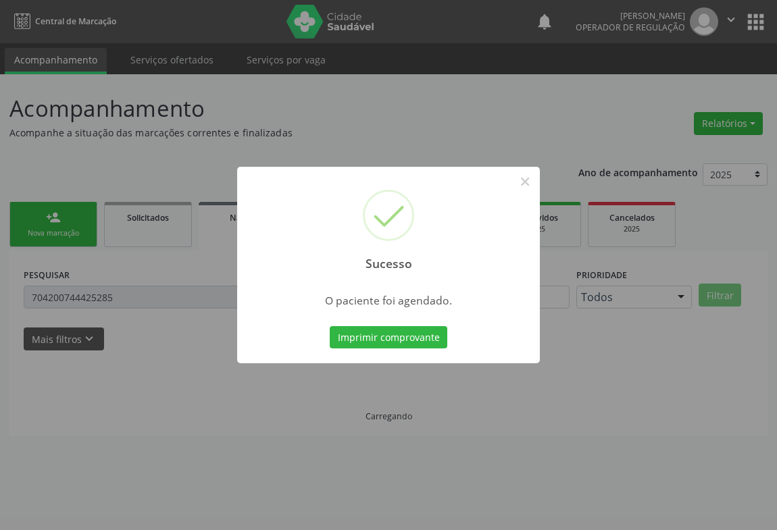
scroll to position [0, 0]
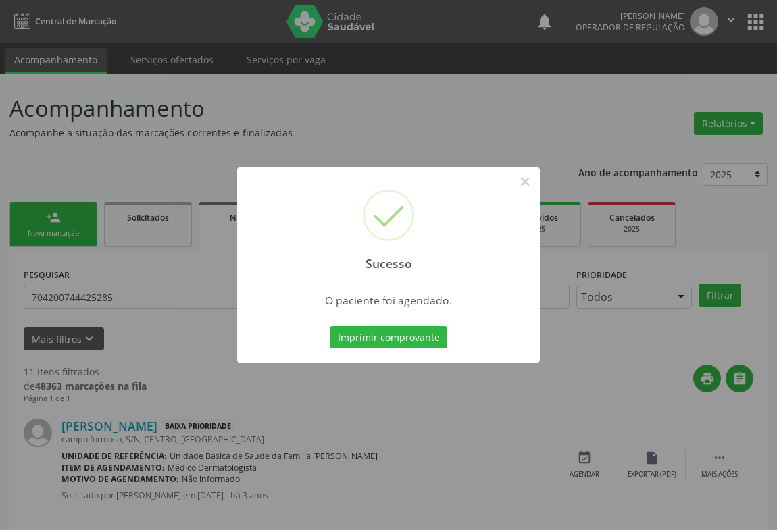
click at [330, 326] on button "Imprimir comprovante" at bounding box center [389, 337] width 118 height 23
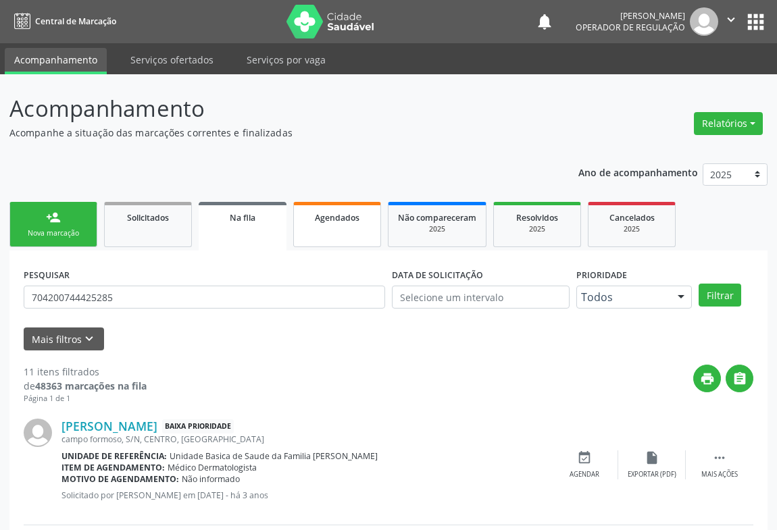
click at [323, 224] on link "Agendados" at bounding box center [337, 224] width 88 height 45
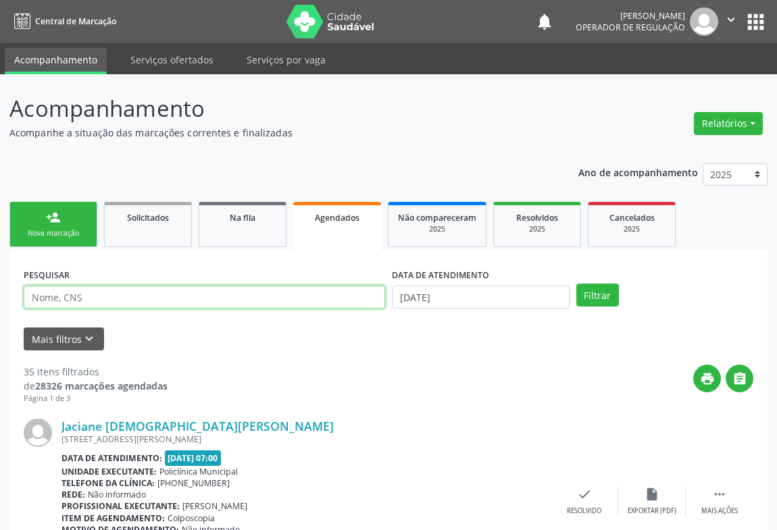
click at [128, 298] on input "text" at bounding box center [204, 297] width 361 height 23
type input "704805510156546"
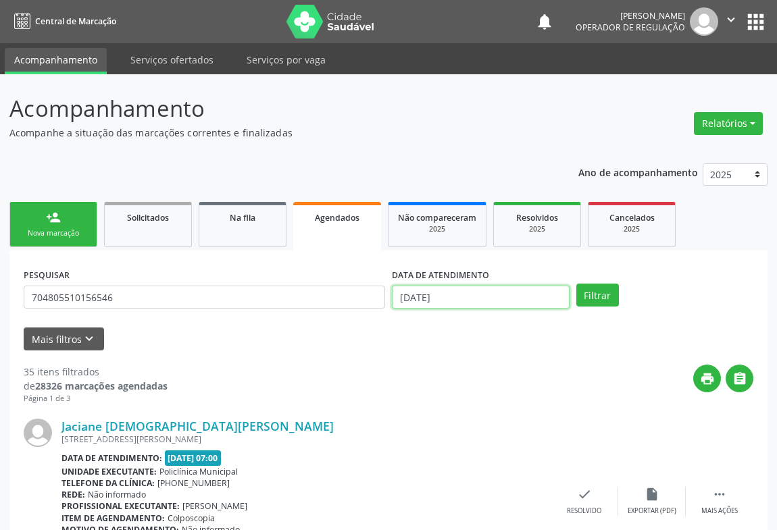
click at [552, 298] on input "08/09/2025" at bounding box center [481, 297] width 178 height 23
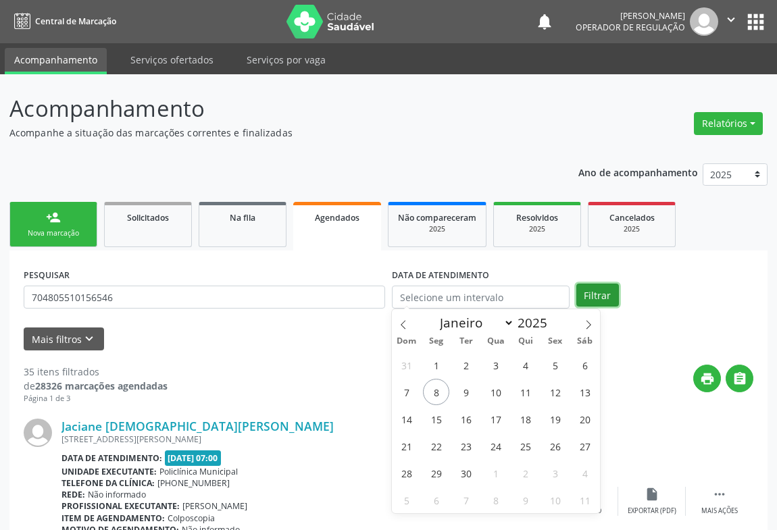
click at [607, 289] on button "Filtrar" at bounding box center [597, 295] width 43 height 23
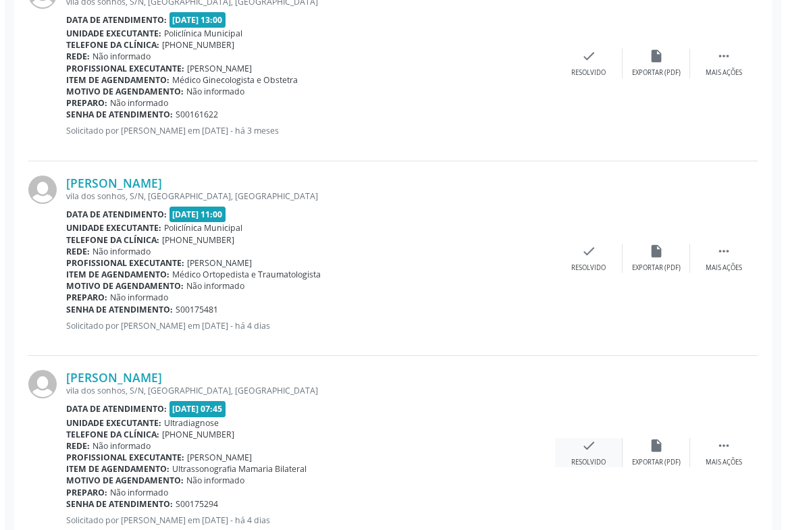
scroll to position [1453, 0]
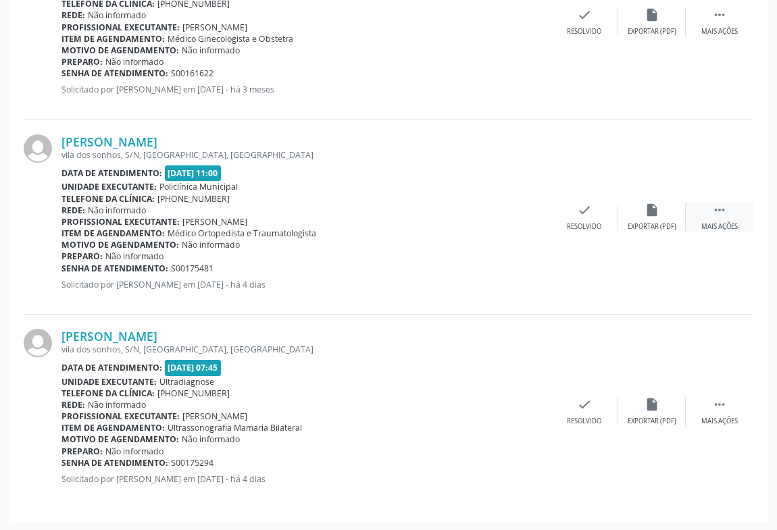
click at [718, 204] on icon "" at bounding box center [719, 210] width 15 height 15
click at [527, 211] on div "cancel Cancelar" at bounding box center [517, 217] width 68 height 29
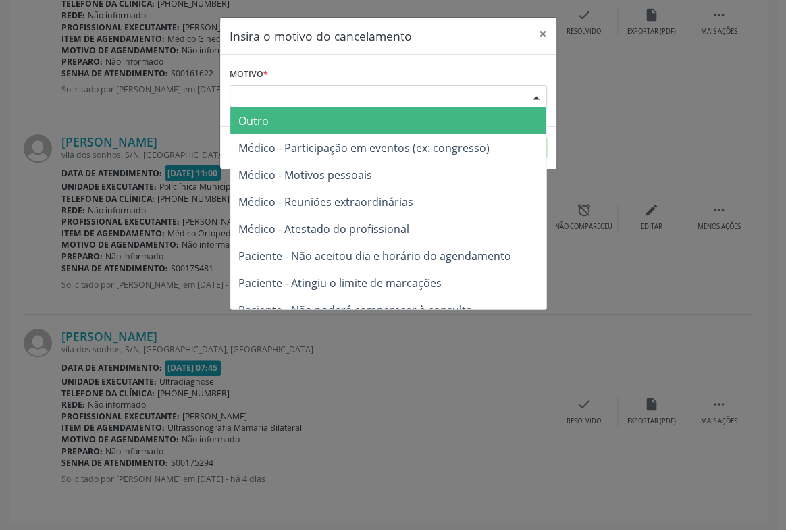
click at [477, 93] on div "Escolha o motivo" at bounding box center [388, 96] width 317 height 23
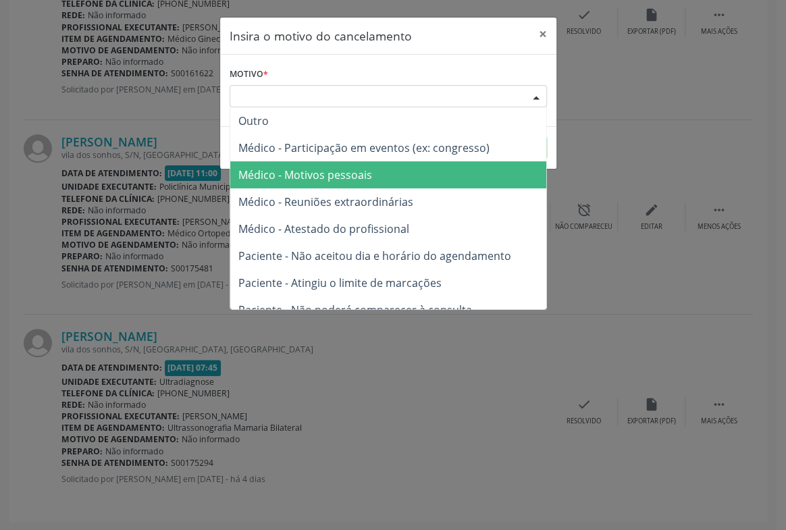
click at [461, 172] on span "Médico - Motivos pessoais" at bounding box center [388, 174] width 316 height 27
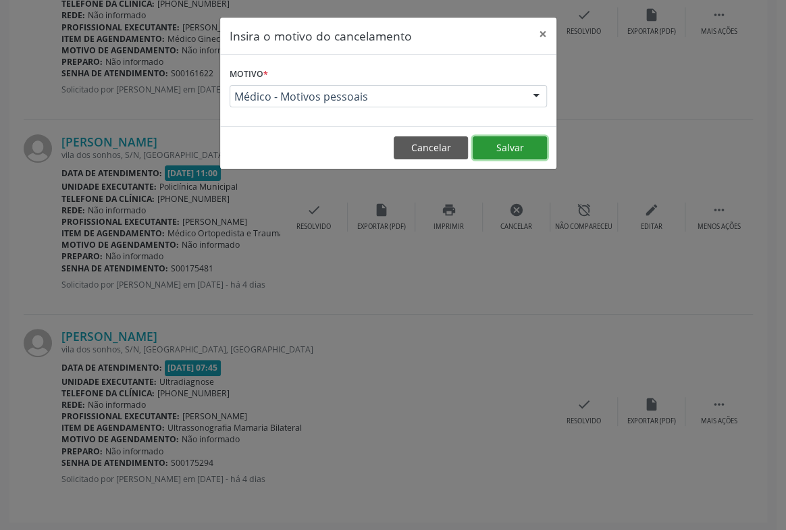
click at [511, 149] on button "Salvar" at bounding box center [510, 147] width 74 height 23
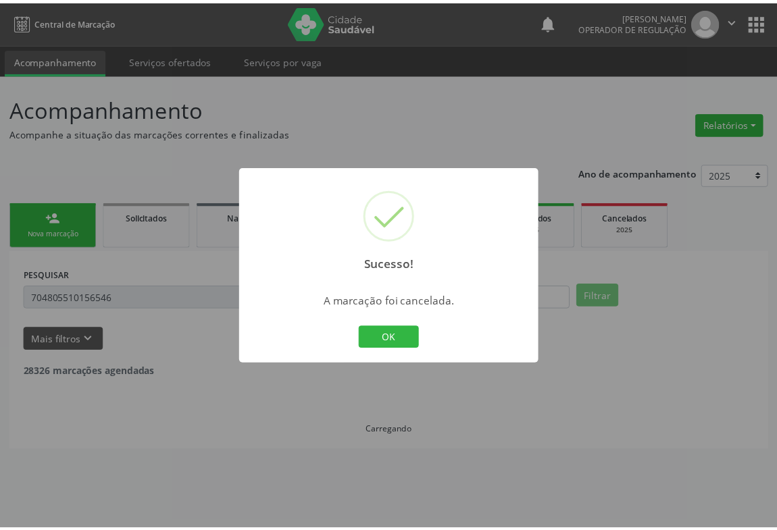
scroll to position [0, 0]
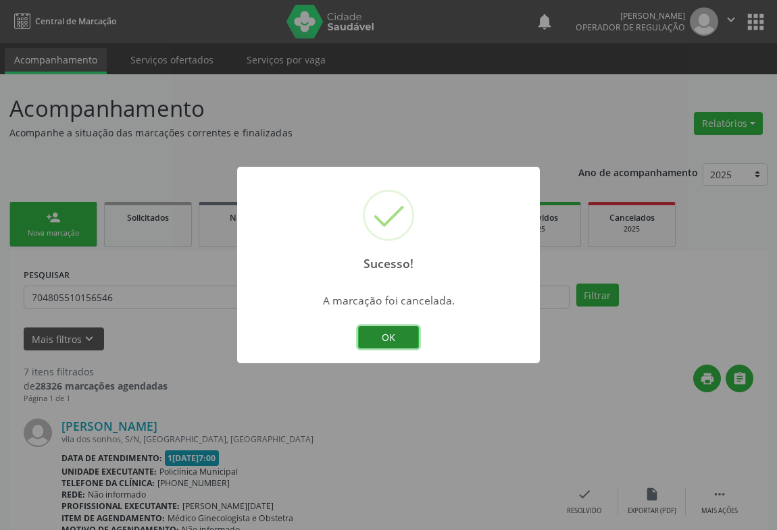
click at [374, 336] on button "OK" at bounding box center [388, 337] width 61 height 23
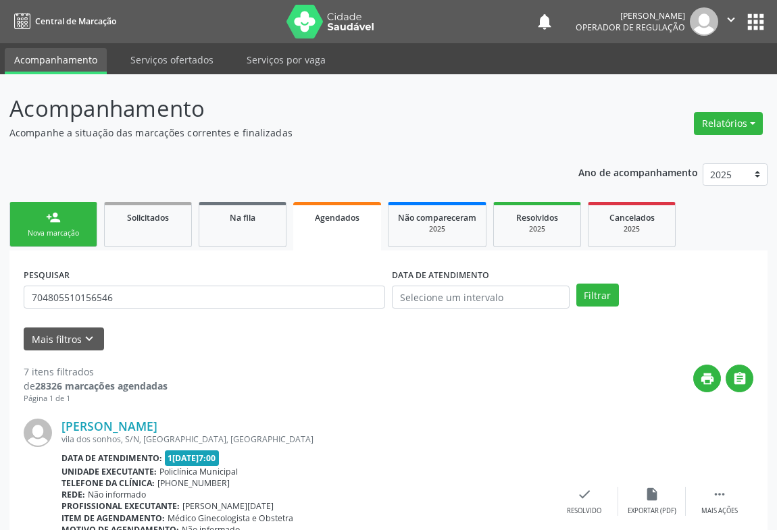
click at [58, 205] on link "person_add Nova marcação" at bounding box center [53, 224] width 88 height 45
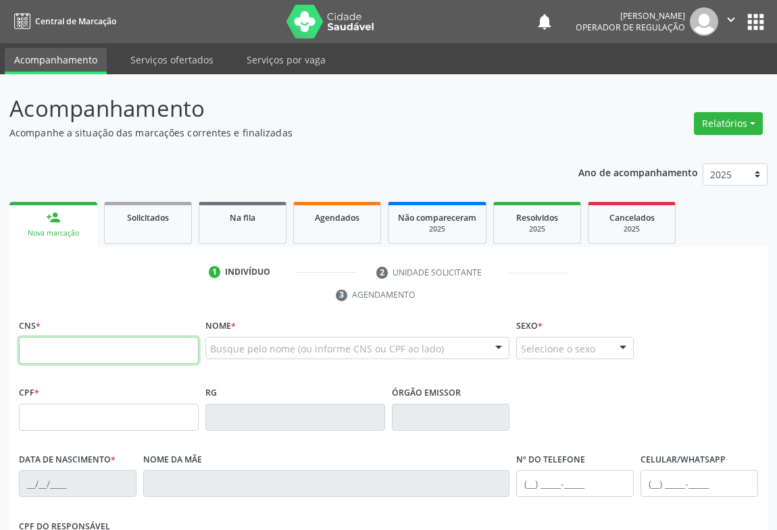
click at [37, 339] on input "text" at bounding box center [109, 350] width 180 height 27
type input "702 0058 1343 0483"
type input "0681672293"
type input "15/06/1967"
type input "(74) 99110-9059"
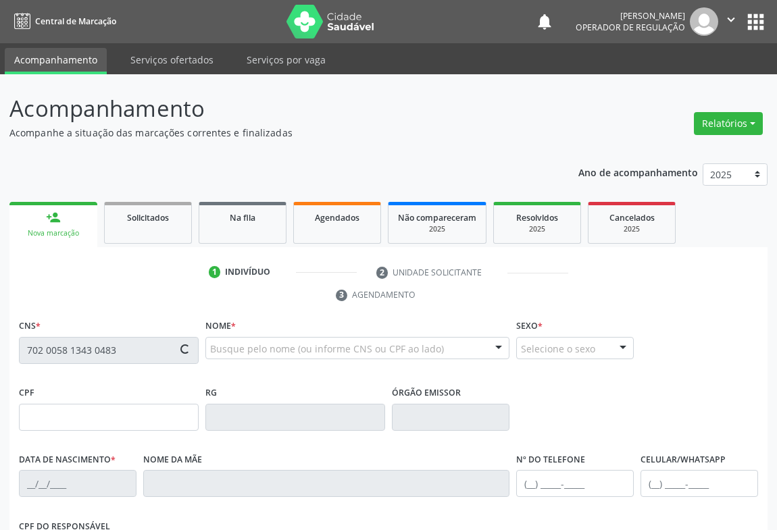
type input "(74) 99110-9059"
type input "427.216.285-34"
type input "99"
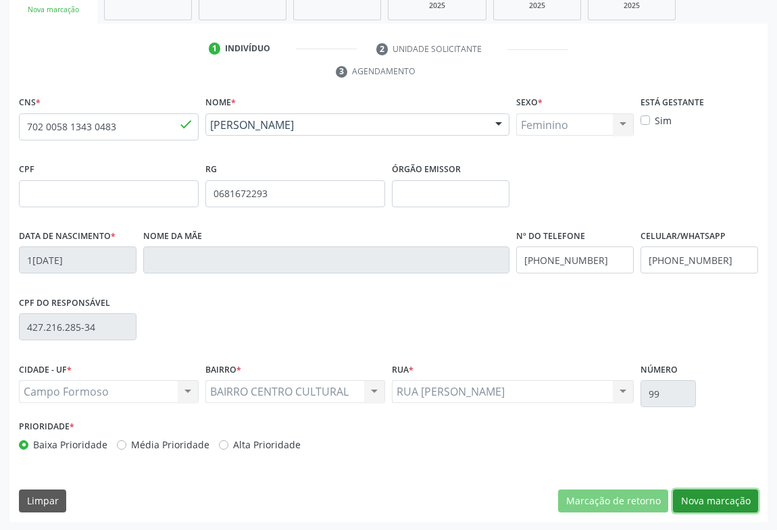
click at [693, 494] on button "Nova marcação" at bounding box center [715, 501] width 85 height 23
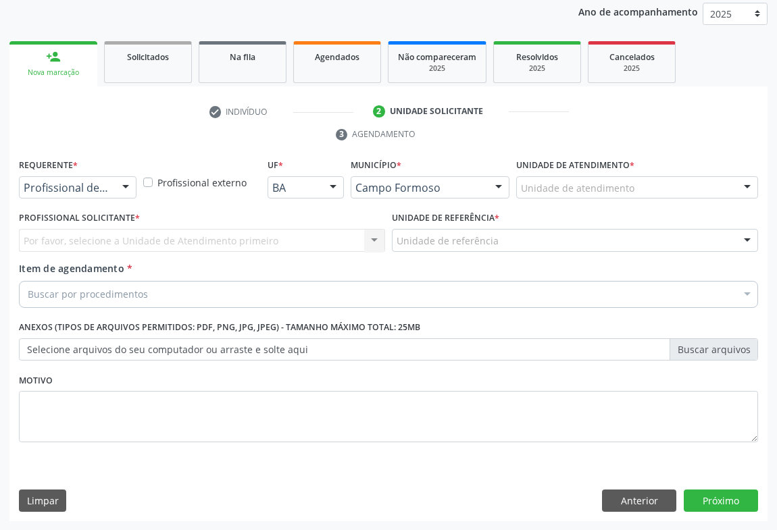
click at [105, 178] on div "Profissional de Saúde" at bounding box center [78, 187] width 118 height 23
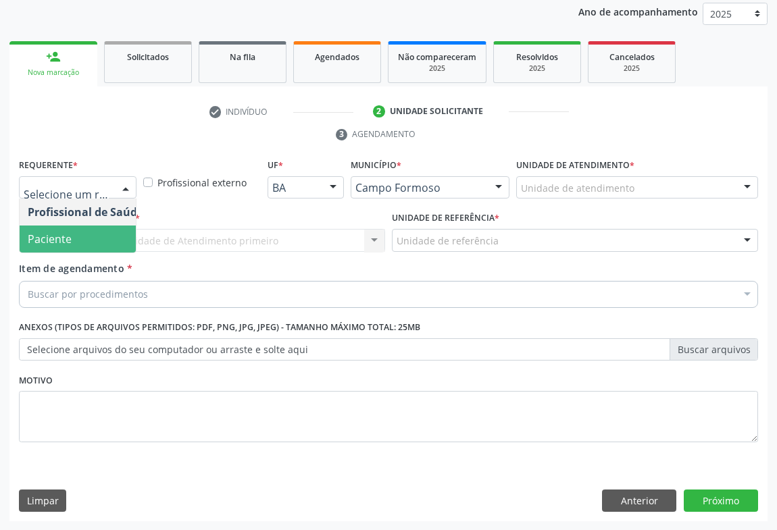
click at [95, 246] on span "Paciente" at bounding box center [86, 239] width 132 height 27
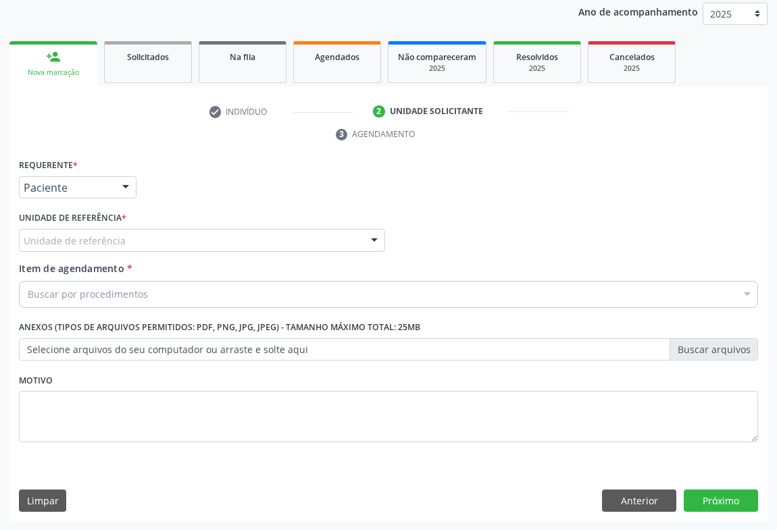
click at [144, 234] on div "Unidade de referência" at bounding box center [202, 240] width 366 height 23
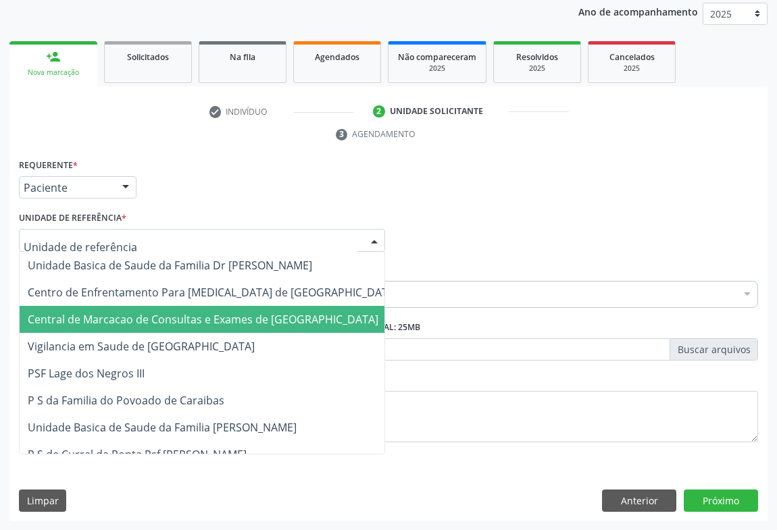
click at [144, 314] on span "Central de Marcacao de Consultas e Exames de [GEOGRAPHIC_DATA]" at bounding box center [203, 319] width 351 height 15
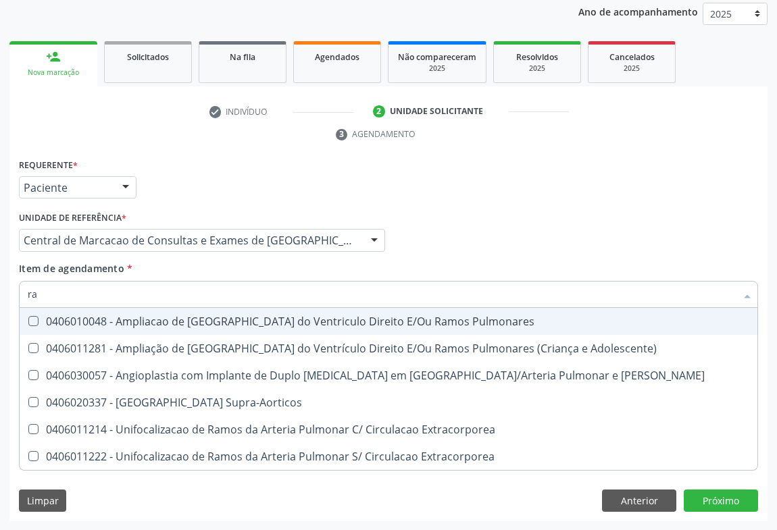
type input "r"
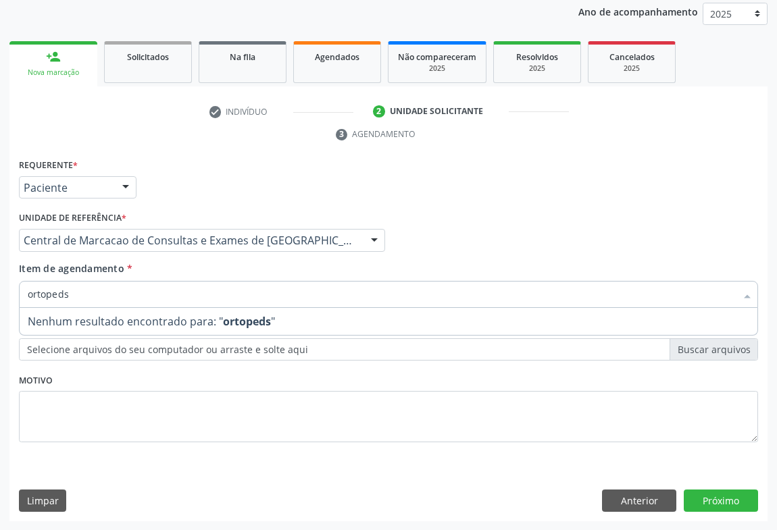
type input "ortoped"
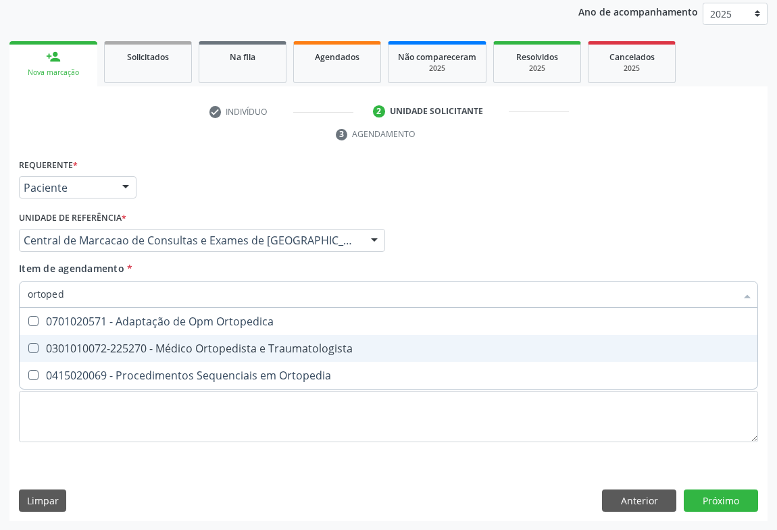
click at [280, 345] on div "0301010072-225270 - Médico Ortopedista e Traumatologista" at bounding box center [388, 348] width 721 height 11
checkbox Traumatologista "true"
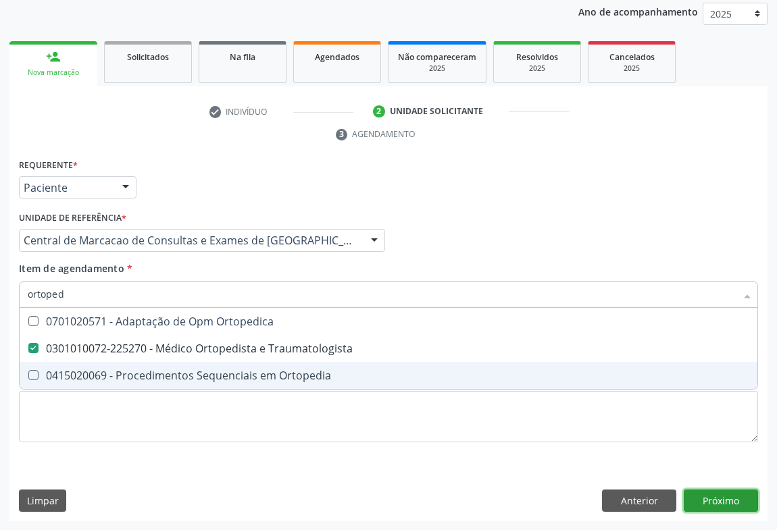
click at [732, 496] on div "Requerente * Paciente Profissional de Saúde Paciente Nenhum resultado encontrad…" at bounding box center [388, 338] width 758 height 367
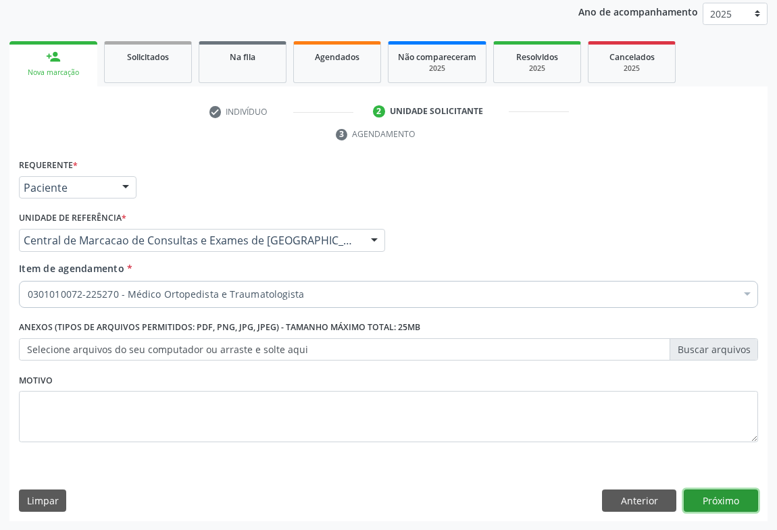
click at [692, 501] on button "Próximo" at bounding box center [720, 501] width 74 height 23
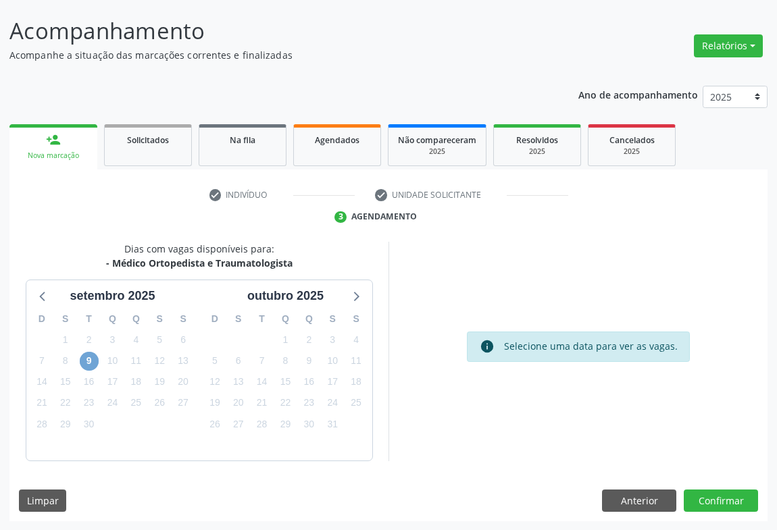
click at [93, 361] on span "9" at bounding box center [89, 361] width 19 height 19
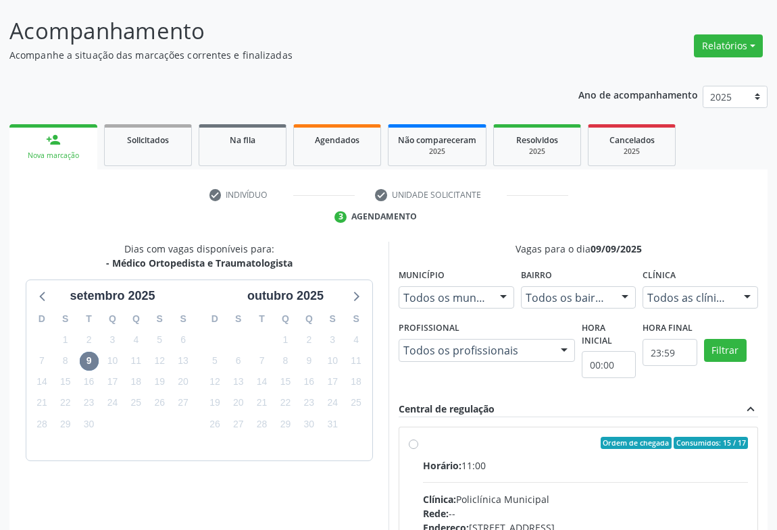
click at [418, 449] on input "Ordem de chegada Consumidos: 15 / 17 Horário: 11:00 Clínica: Policlínica Munici…" at bounding box center [413, 443] width 9 height 12
radio input "true"
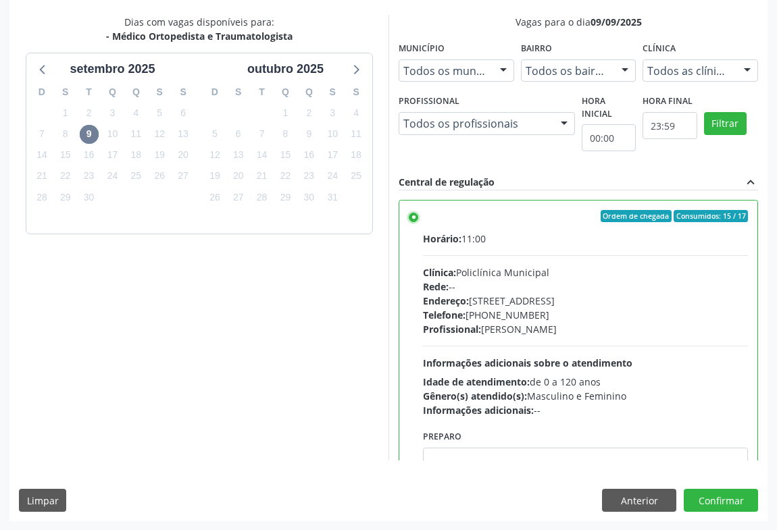
scroll to position [67, 0]
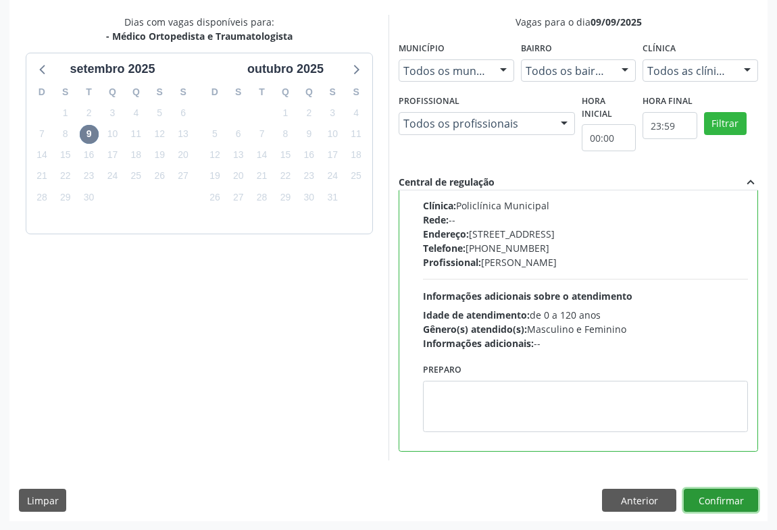
click at [712, 497] on button "Confirmar" at bounding box center [720, 500] width 74 height 23
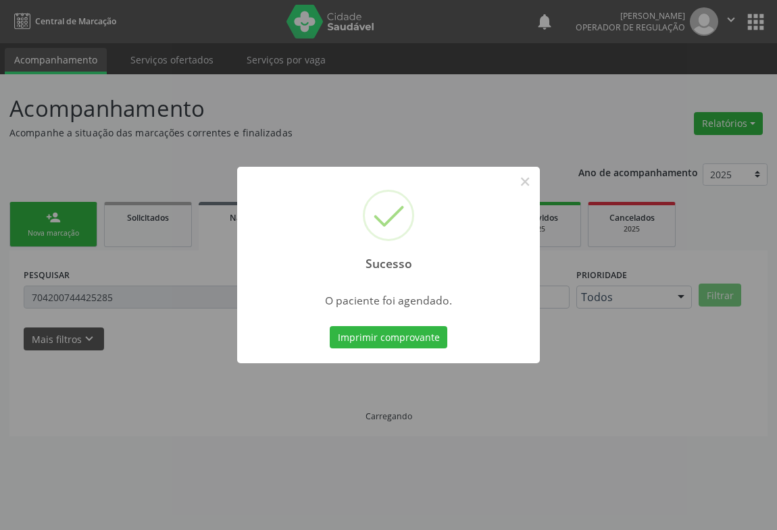
scroll to position [0, 0]
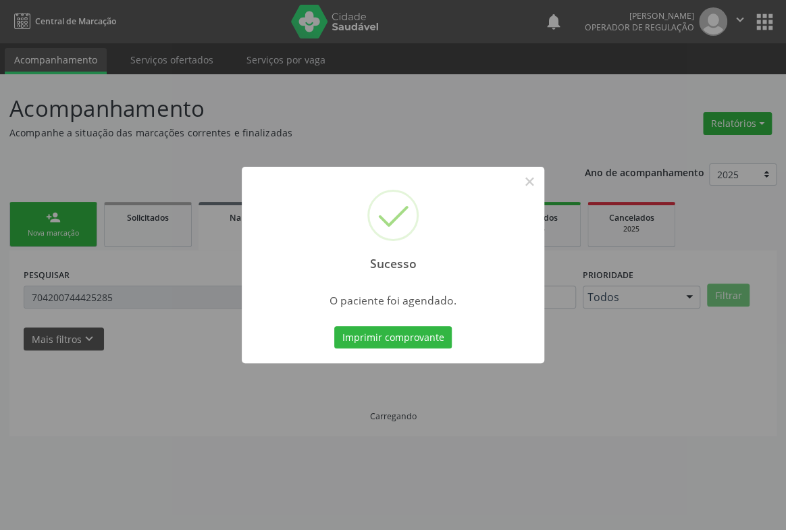
click at [334, 326] on button "Imprimir comprovante" at bounding box center [393, 337] width 118 height 23
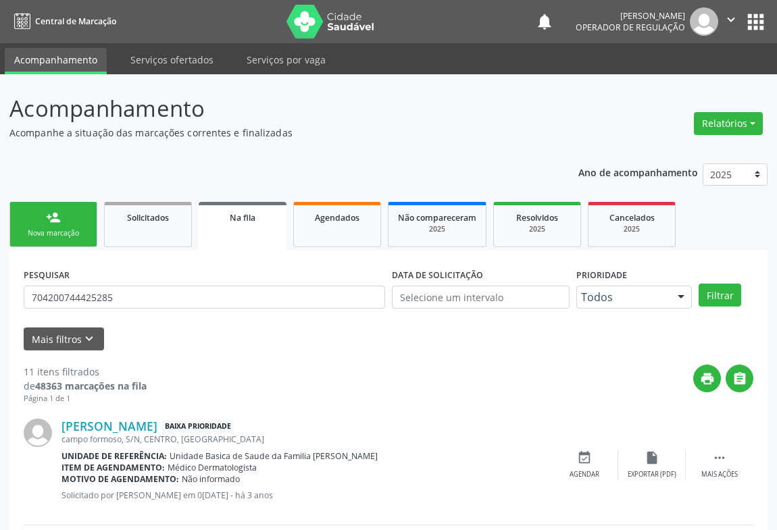
click at [67, 215] on link "person_add Nova marcação" at bounding box center [53, 224] width 88 height 45
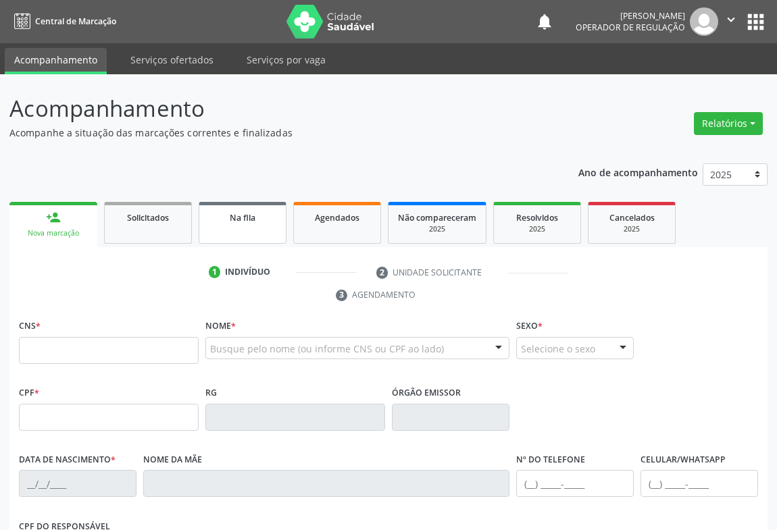
click at [262, 222] on div "Na fila" at bounding box center [243, 217] width 68 height 14
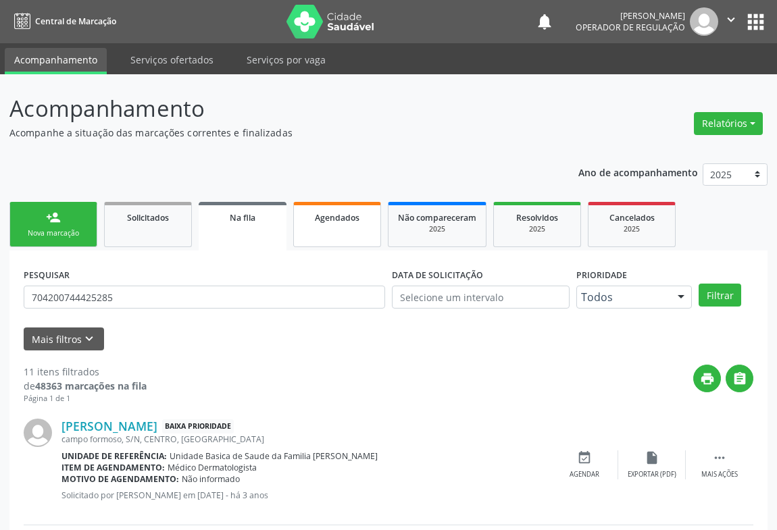
click at [348, 223] on div "Agendados" at bounding box center [337, 217] width 68 height 14
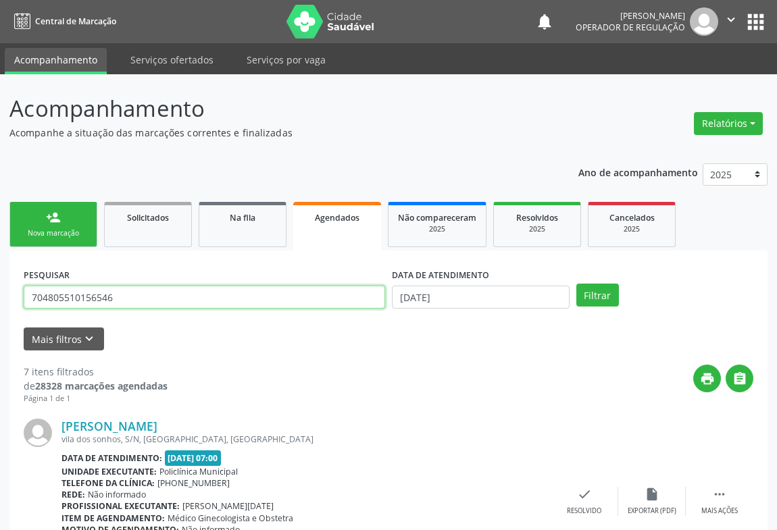
click at [226, 295] on input "704805510156546" at bounding box center [204, 297] width 361 height 23
type input "708606120294990"
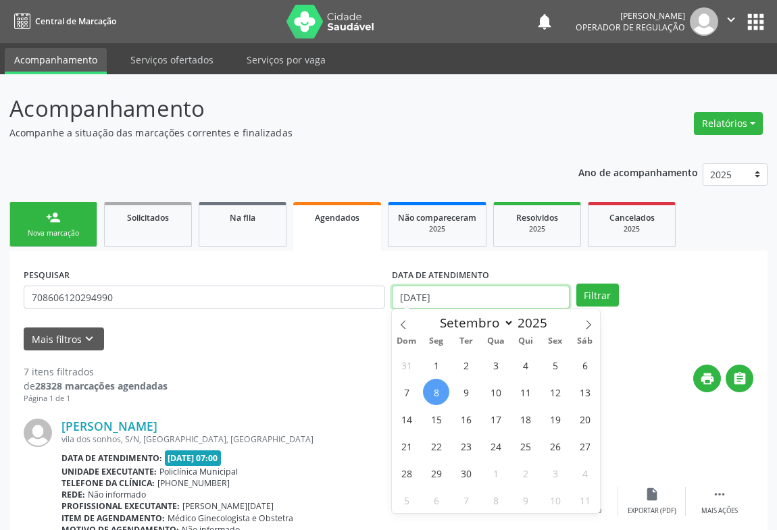
click at [537, 301] on input "08/09/2025" at bounding box center [481, 297] width 178 height 23
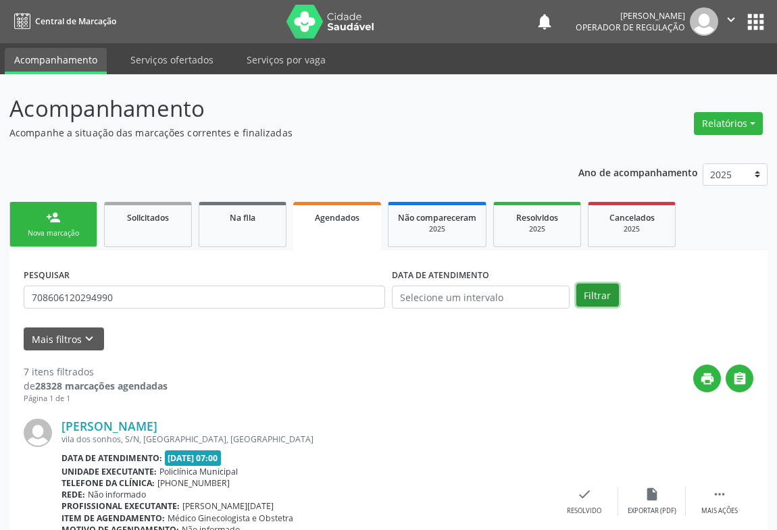
click at [592, 297] on button "Filtrar" at bounding box center [597, 295] width 43 height 23
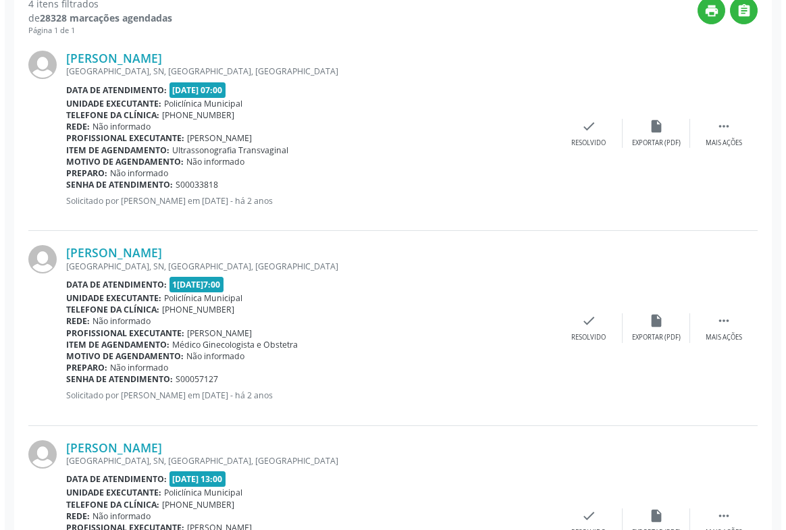
scroll to position [675, 0]
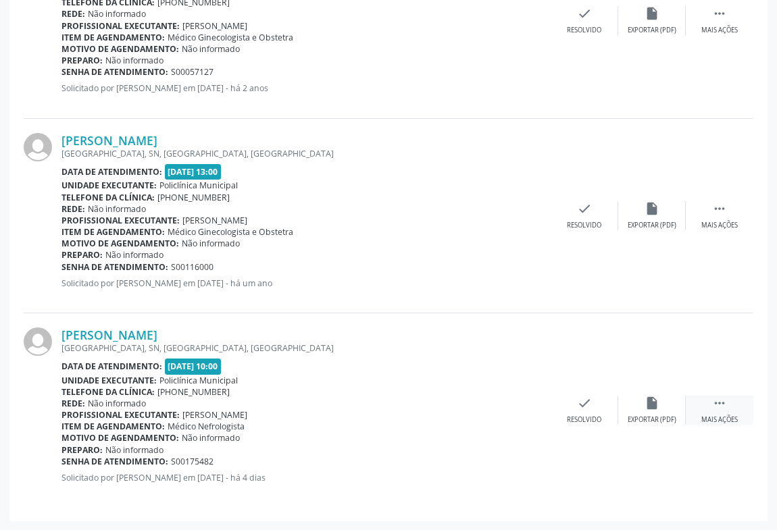
click at [714, 399] on icon "" at bounding box center [719, 403] width 15 height 15
click at [514, 398] on icon "cancel" at bounding box center [516, 403] width 15 height 15
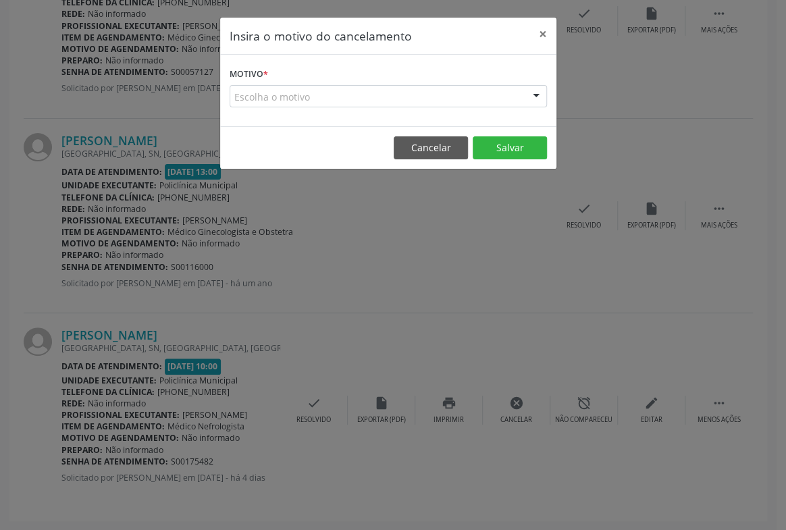
click at [386, 100] on div "Escolha o motivo" at bounding box center [388, 96] width 317 height 23
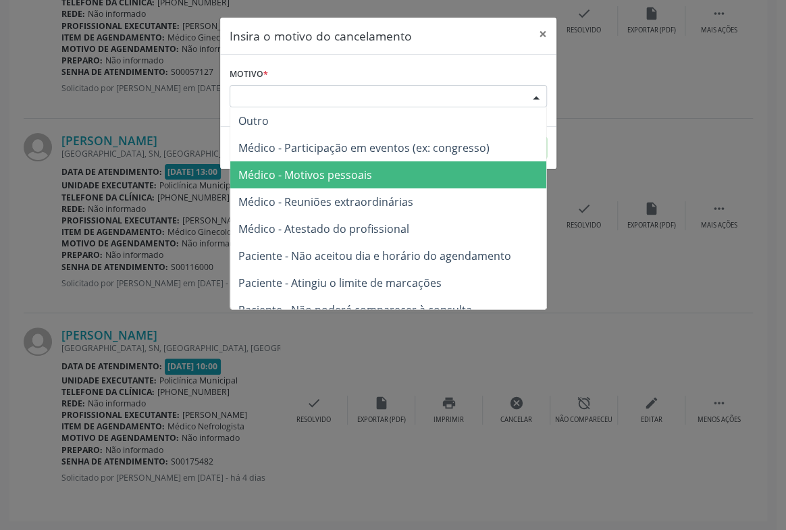
click at [382, 180] on span "Médico - Motivos pessoais" at bounding box center [388, 174] width 316 height 27
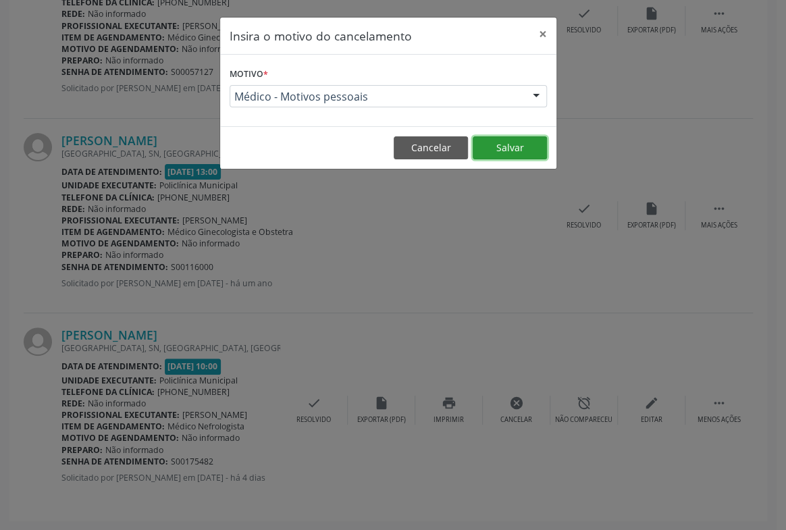
click at [517, 148] on button "Salvar" at bounding box center [510, 147] width 74 height 23
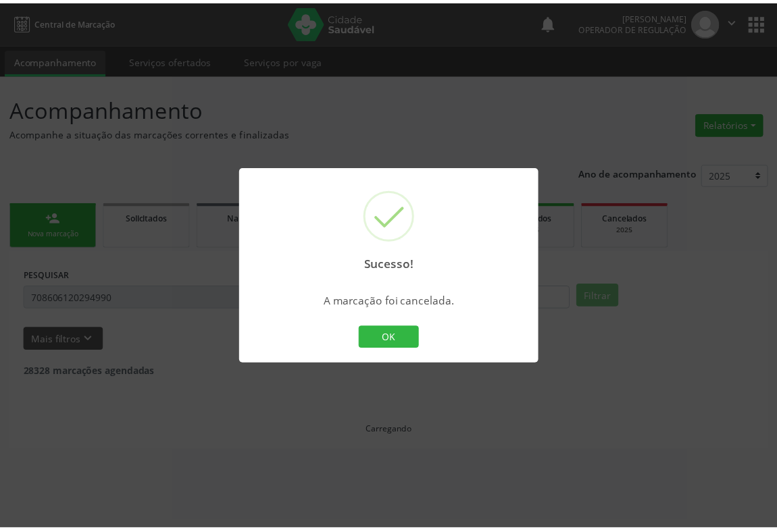
scroll to position [0, 0]
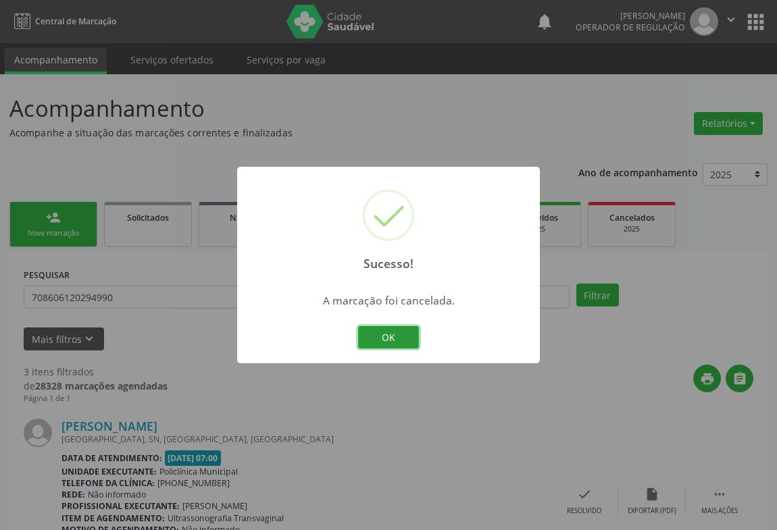
drag, startPoint x: 412, startPoint y: 332, endPoint x: 246, endPoint y: 313, distance: 167.2
click at [411, 332] on button "OK" at bounding box center [388, 337] width 61 height 23
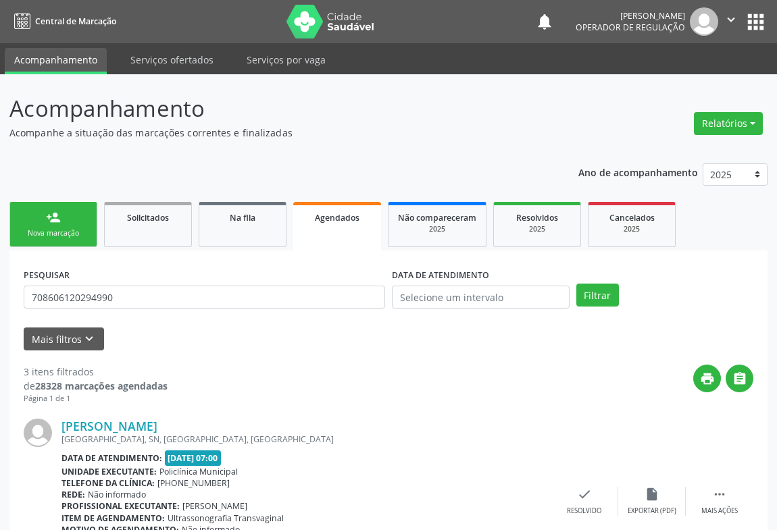
click at [71, 226] on link "person_add Nova marcação" at bounding box center [53, 224] width 88 height 45
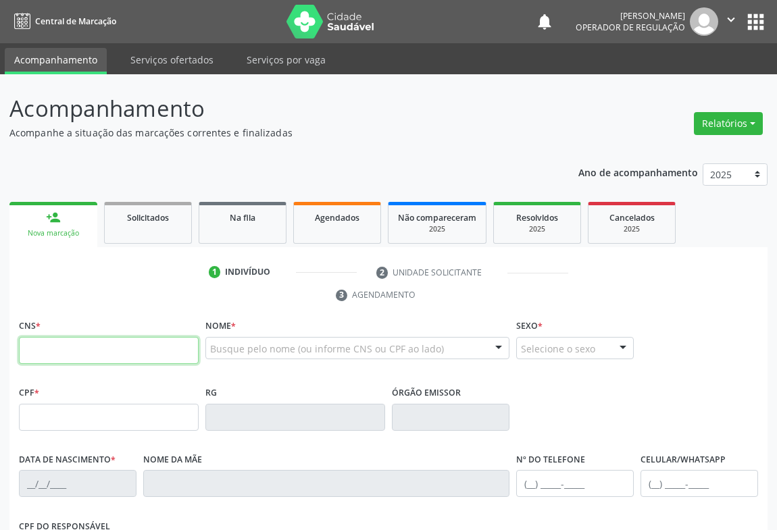
click at [61, 338] on input "text" at bounding box center [109, 350] width 180 height 27
type input "708 0028 2577 7129"
type input "0738576379"
type input "02/07/1959"
type input "(74) 98803-1093"
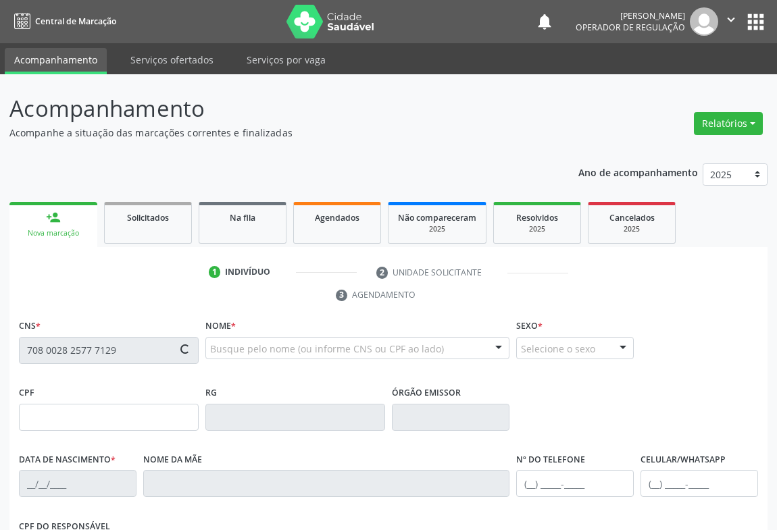
type input "(74) 98803-1093"
type input "638.357.115-04"
type input "SN"
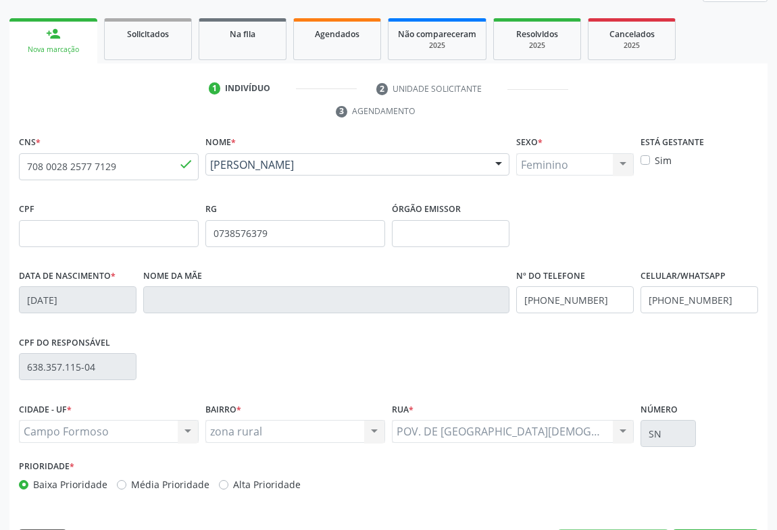
scroll to position [224, 0]
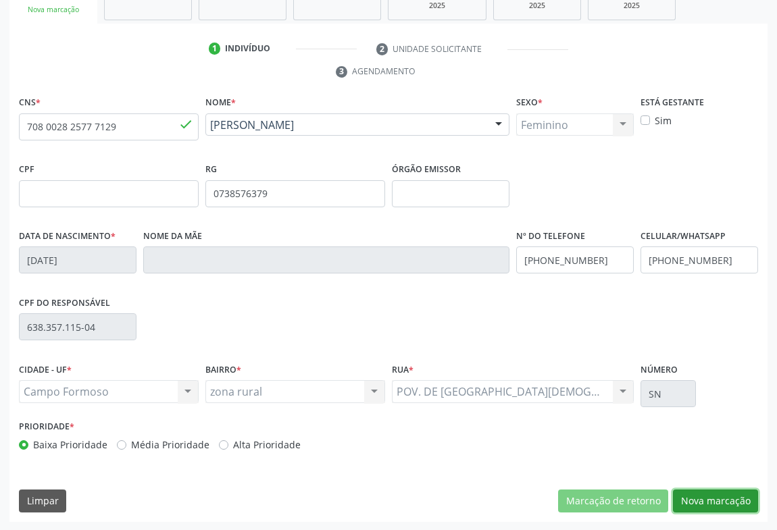
click at [714, 497] on button "Nova marcação" at bounding box center [715, 501] width 85 height 23
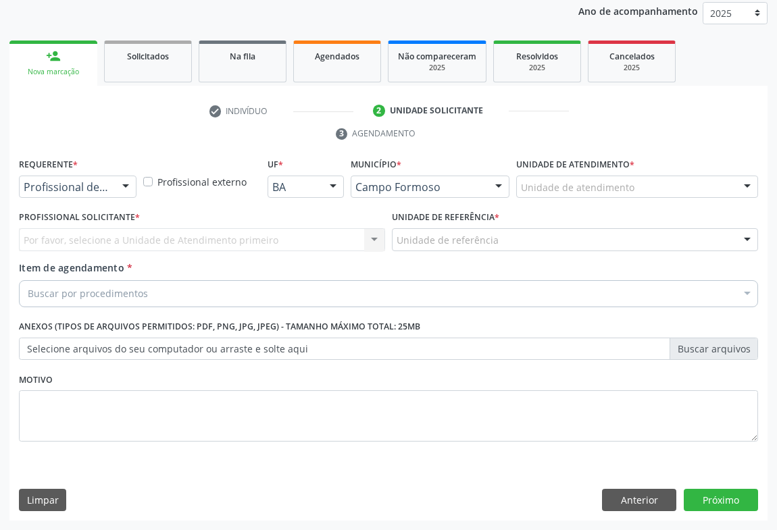
scroll to position [161, 0]
drag, startPoint x: 112, startPoint y: 184, endPoint x: 100, endPoint y: 225, distance: 42.3
click at [112, 187] on div "Profissional de Saúde Profissional de Saúde Paciente Nenhum resultado encontrad…" at bounding box center [78, 187] width 118 height 23
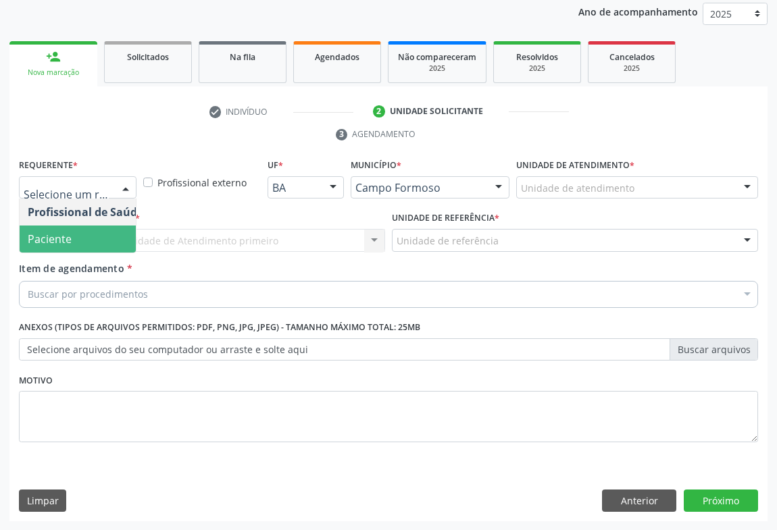
click at [82, 242] on span "Paciente" at bounding box center [86, 239] width 132 height 27
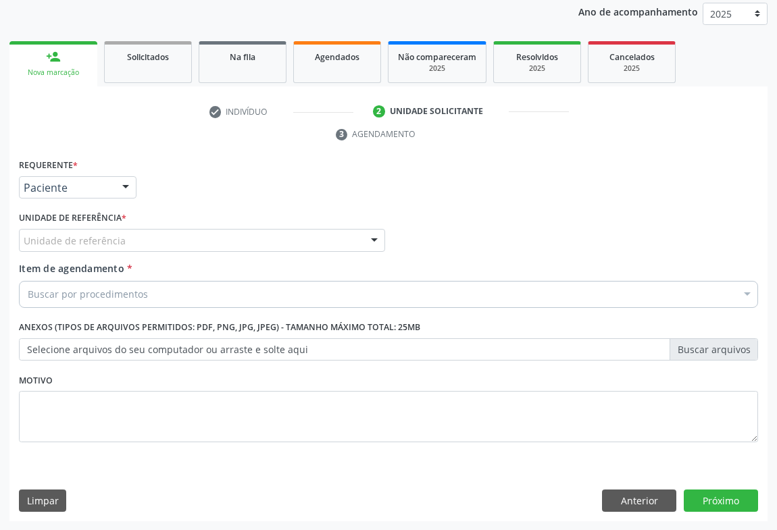
click at [125, 229] on div "Unidade de referência" at bounding box center [202, 240] width 366 height 23
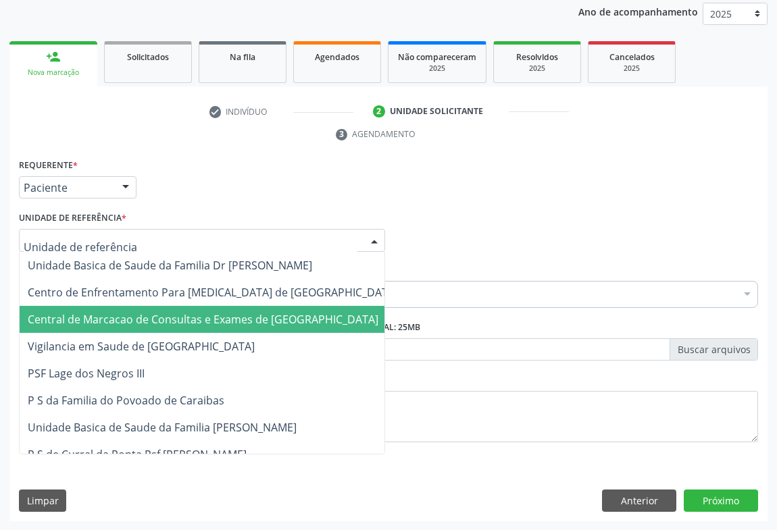
click at [128, 312] on span "Central de Marcacao de Consultas e Exames de [GEOGRAPHIC_DATA]" at bounding box center [203, 319] width 351 height 15
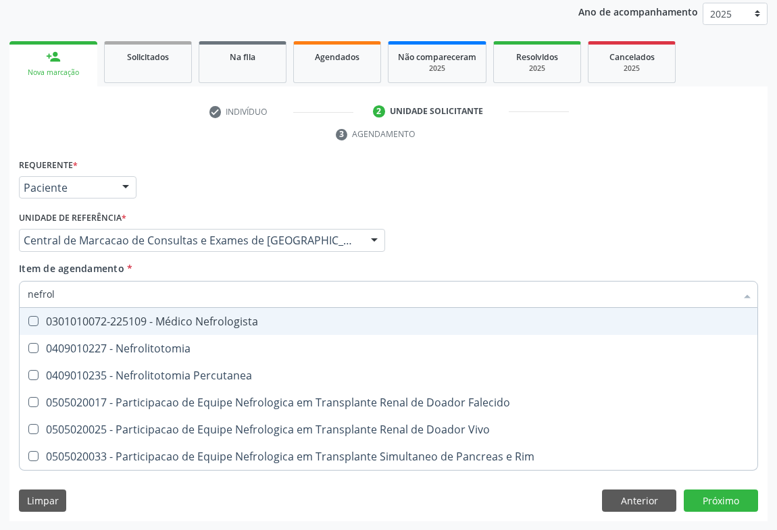
type input "nefrolo"
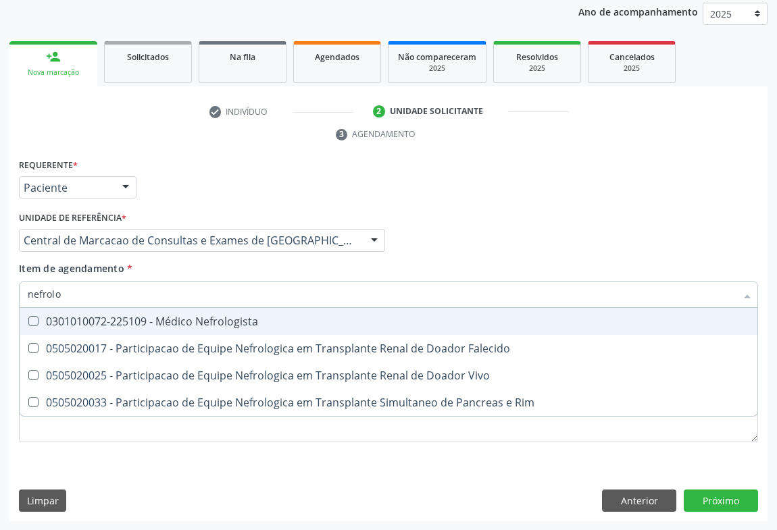
click at [301, 322] on div "0301010072-225109 - Médico Nefrologista" at bounding box center [388, 321] width 721 height 11
checkbox Nefrologista "true"
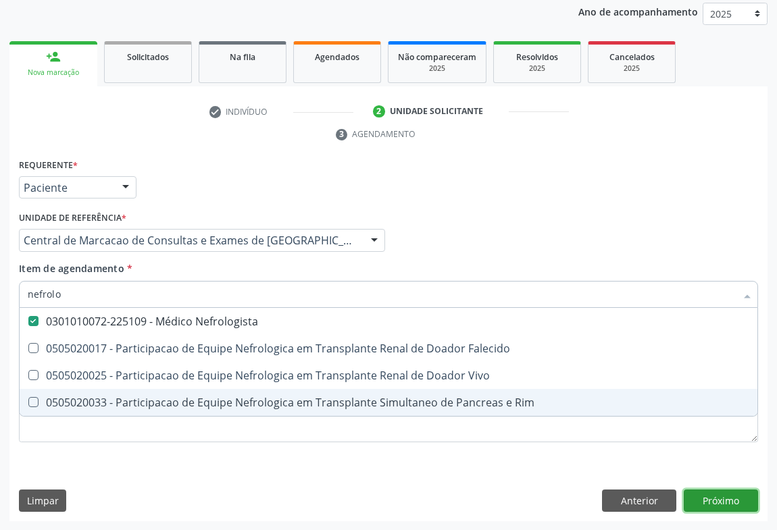
click at [715, 494] on div "Requerente * Paciente Profissional de Saúde Paciente Nenhum resultado encontrad…" at bounding box center [388, 338] width 758 height 367
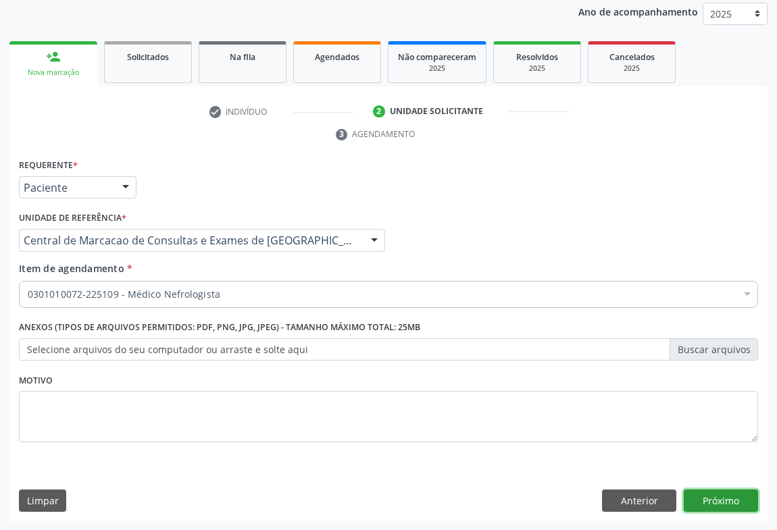
checkbox Nefrologista "true"
click at [717, 493] on button "Próximo" at bounding box center [720, 501] width 74 height 23
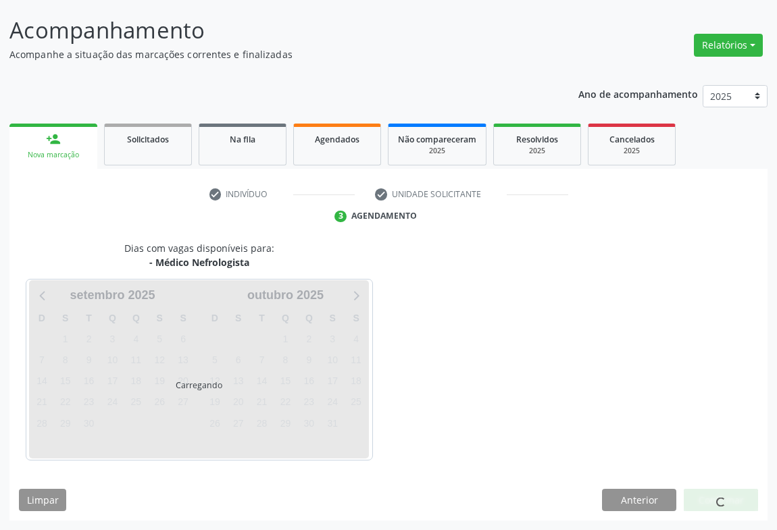
scroll to position [78, 0]
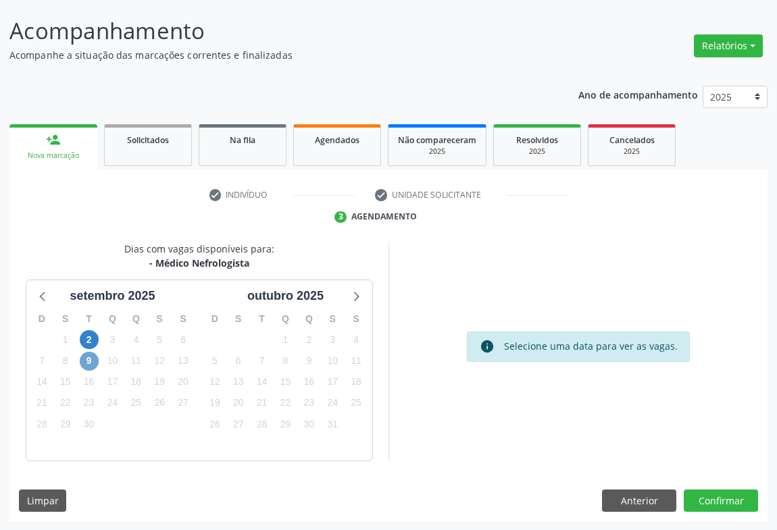
click at [86, 365] on span "9" at bounding box center [89, 361] width 19 height 19
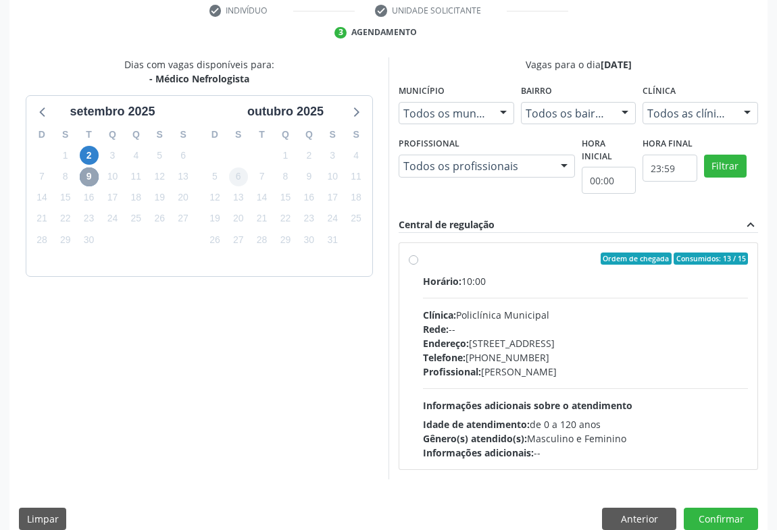
scroll to position [280, 0]
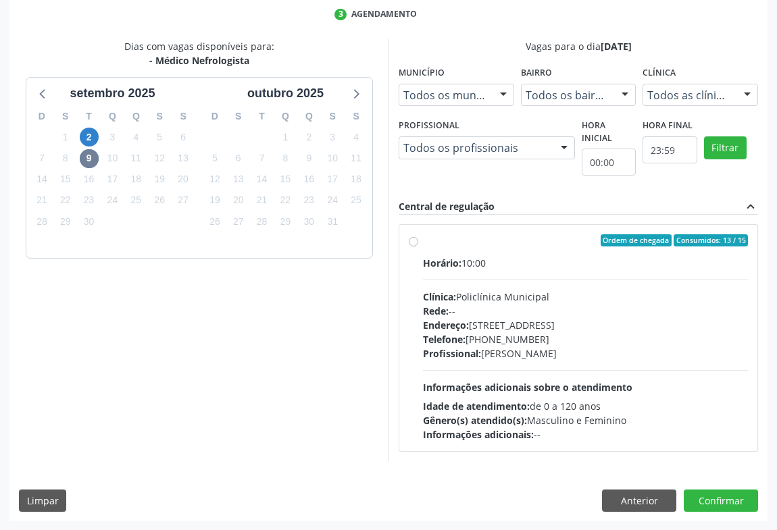
click at [689, 365] on div "Horário: 10:00 Clínica: Policlínica Municipal Rede: -- Endereço: Predio, nº 386…" at bounding box center [585, 349] width 325 height 186
click at [418, 246] on input "Ordem de chegada Consumidos: 13 / 15 Horário: 10:00 Clínica: Policlínica Munici…" at bounding box center [413, 240] width 9 height 12
radio input "true"
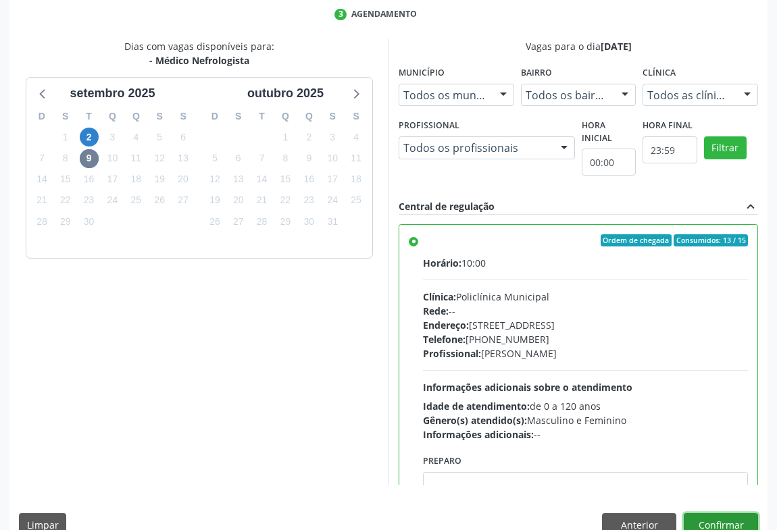
click at [704, 521] on button "Confirmar" at bounding box center [720, 524] width 74 height 23
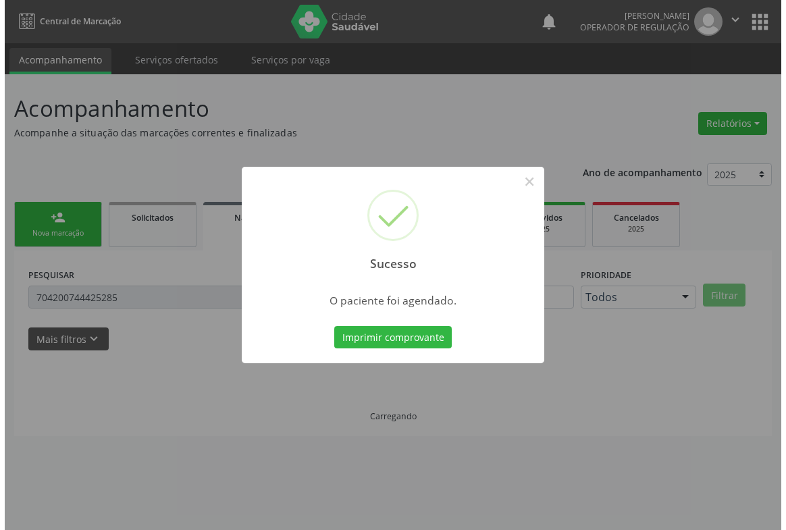
scroll to position [0, 0]
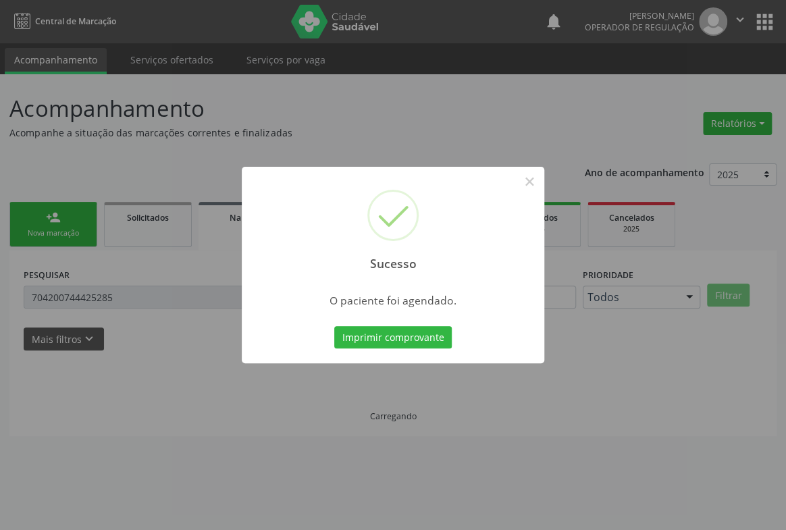
click at [334, 326] on button "Imprimir comprovante" at bounding box center [393, 337] width 118 height 23
